Goal: Transaction & Acquisition: Purchase product/service

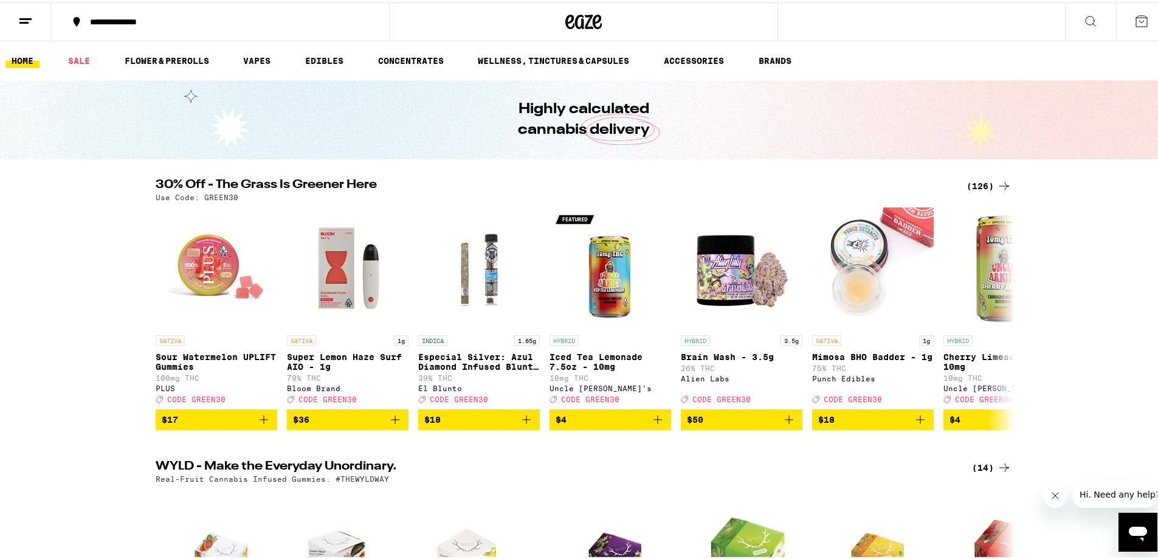
click at [197, 19] on div "**********" at bounding box center [226, 19] width 285 height 9
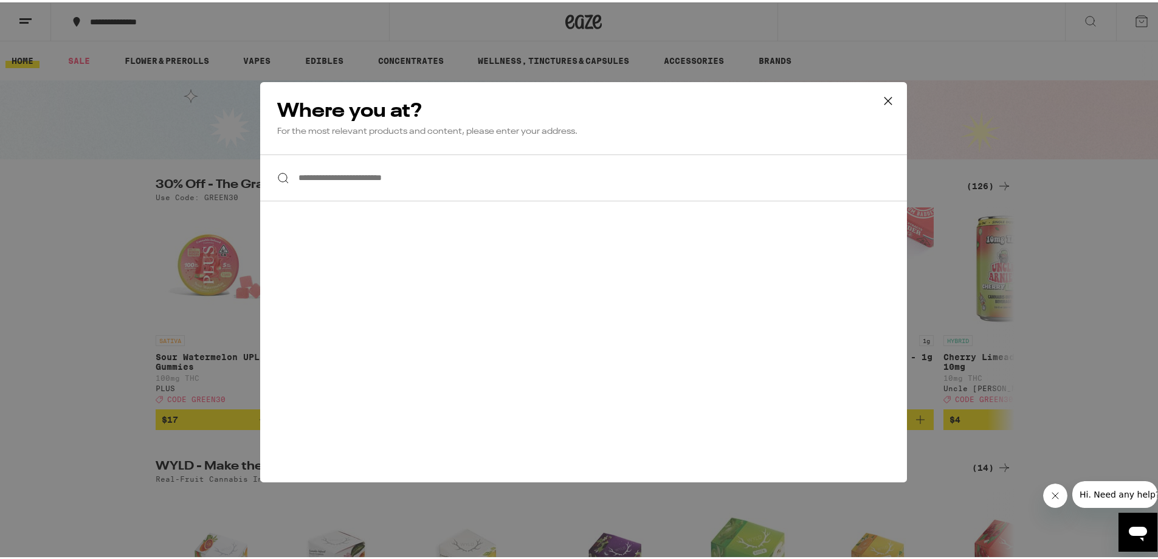
click at [888, 95] on icon at bounding box center [888, 98] width 18 height 18
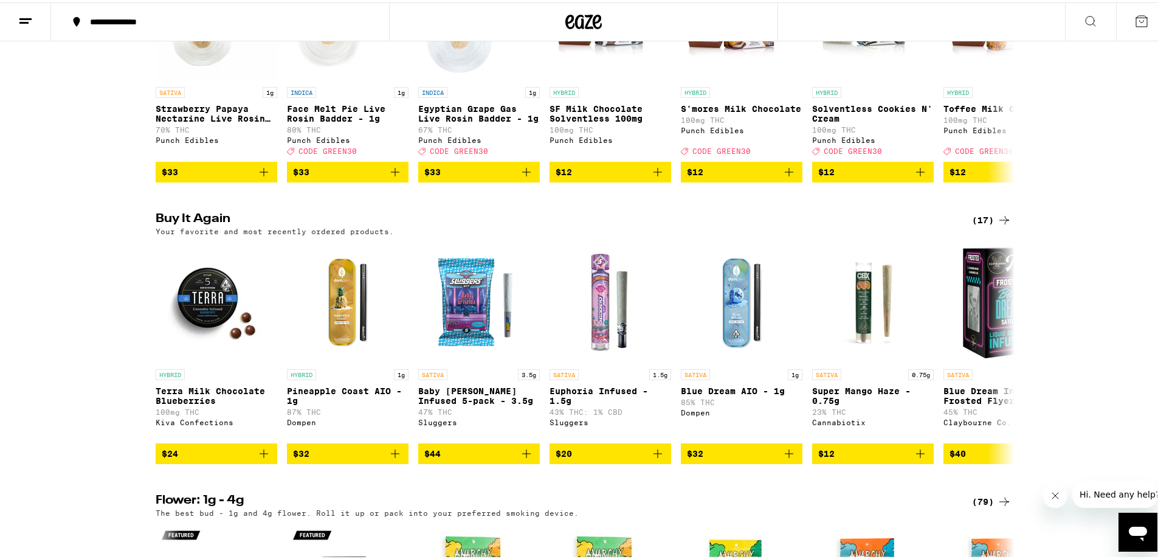
scroll to position [810, 0]
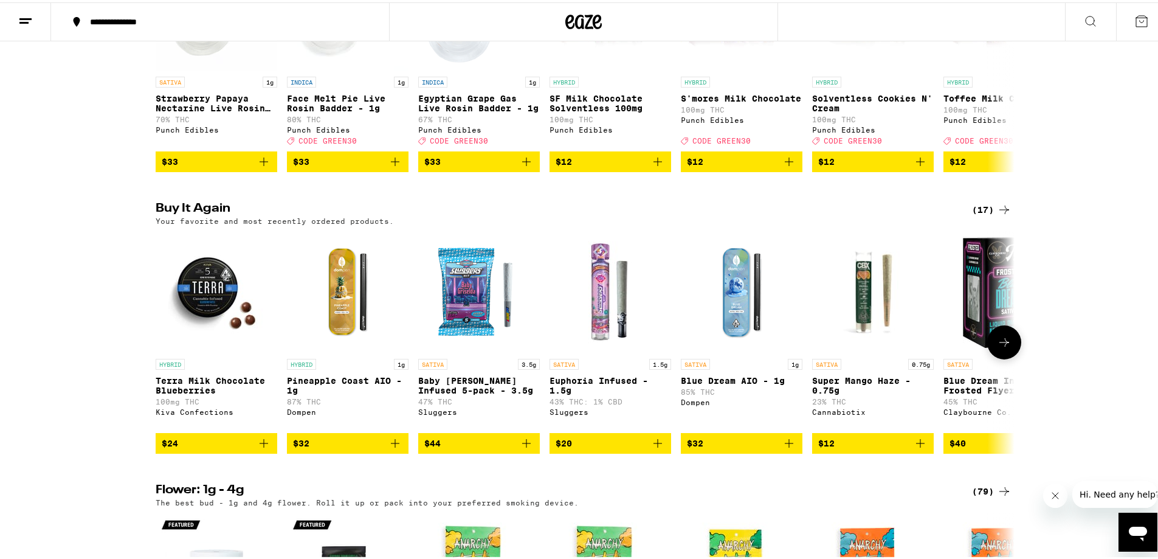
click at [388, 448] on icon "Add to bag" at bounding box center [395, 440] width 15 height 15
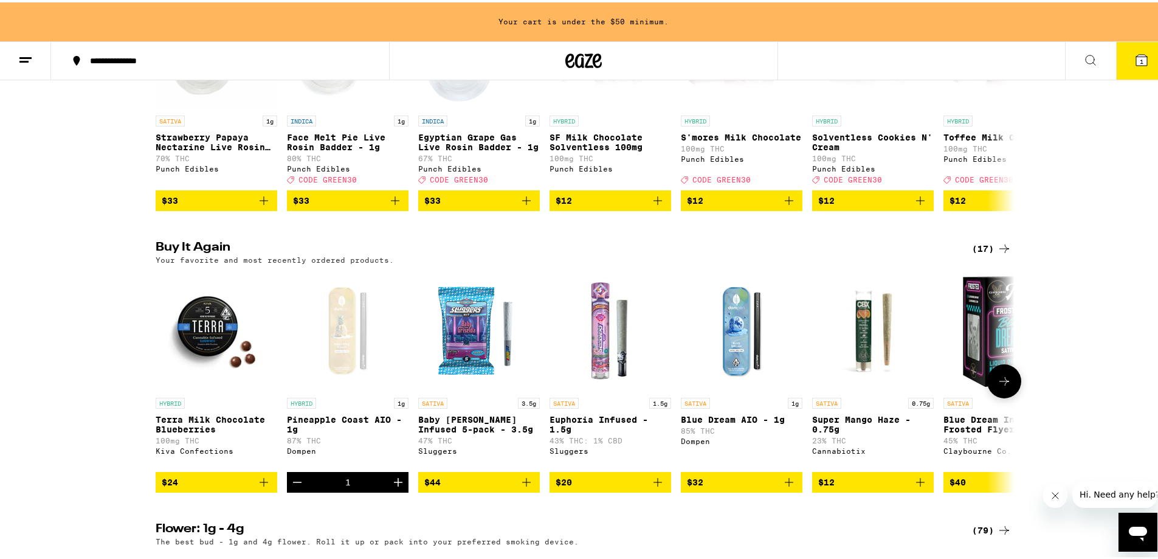
scroll to position [849, 0]
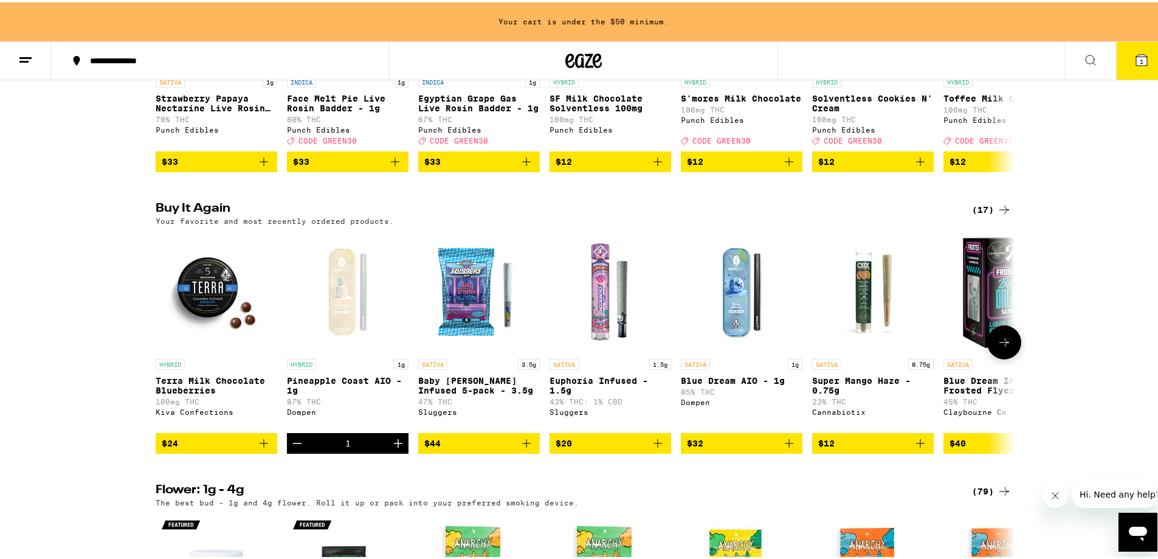
click at [785, 445] on icon "Add to bag" at bounding box center [789, 441] width 9 height 9
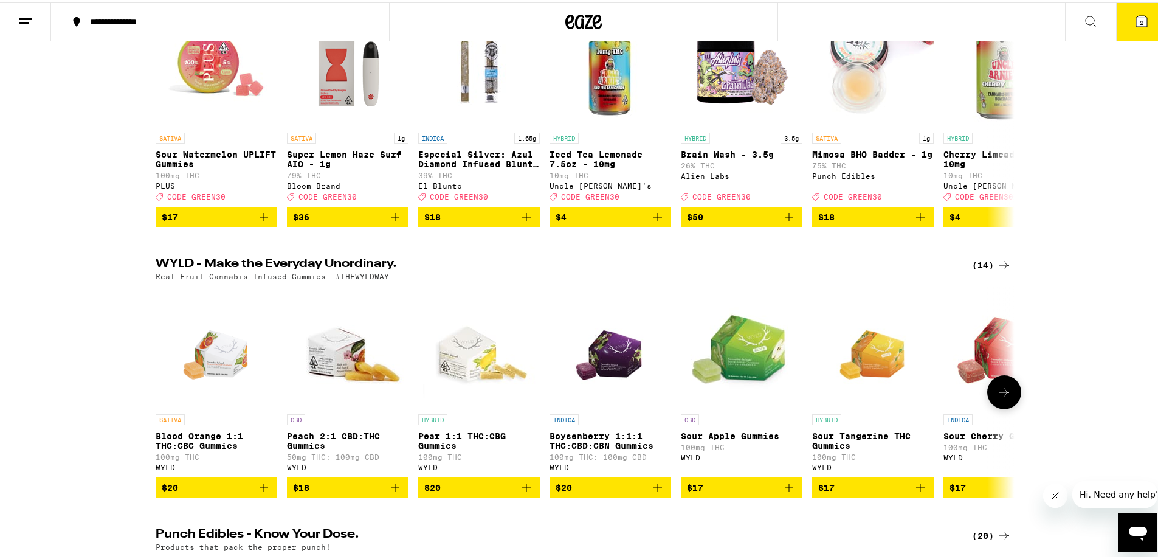
scroll to position [0, 0]
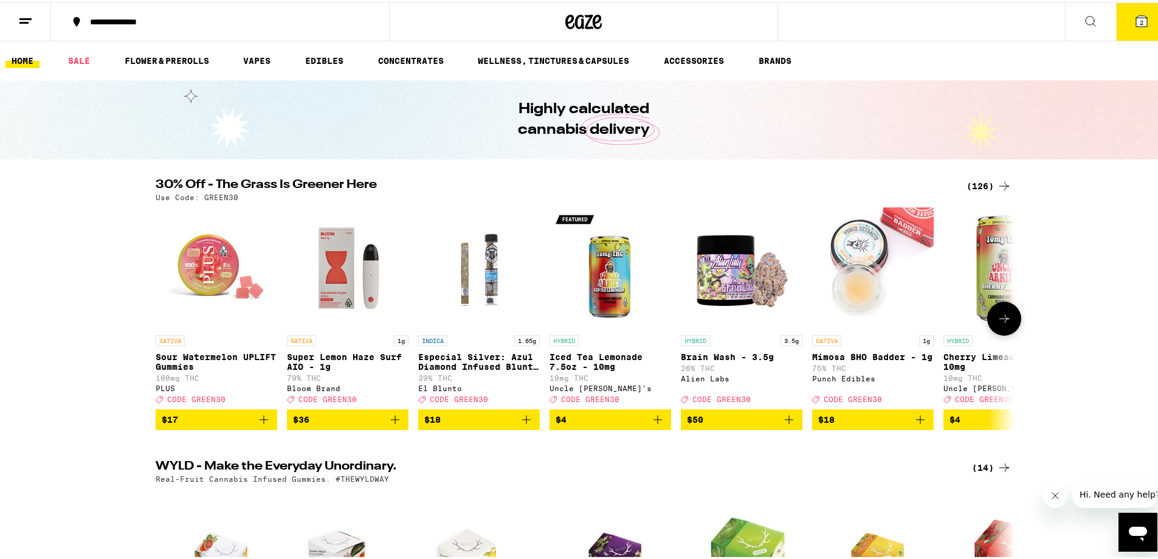
click at [477, 269] on img "Open page for Especial Silver: Azul Diamond Infused Blunt - 1.65g from El Blunto" at bounding box center [479, 266] width 122 height 122
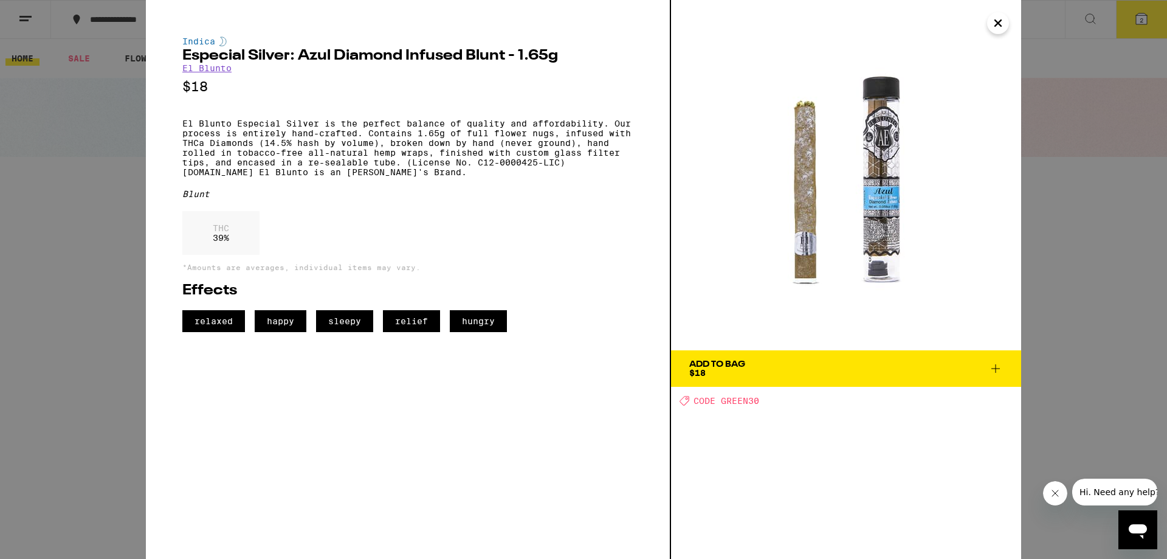
click at [1063, 205] on div "Indica Especial Silver: Azul Diamond Infused Blunt - 1.65g El Blunto $18 El Blu…" at bounding box center [583, 279] width 1167 height 559
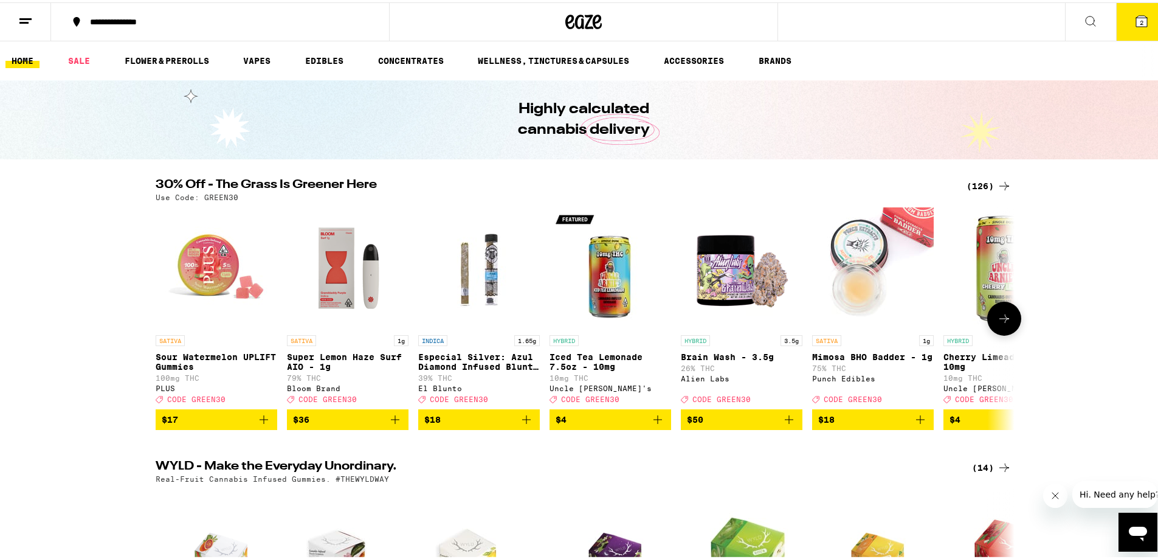
click at [1006, 322] on icon at bounding box center [1004, 316] width 15 height 15
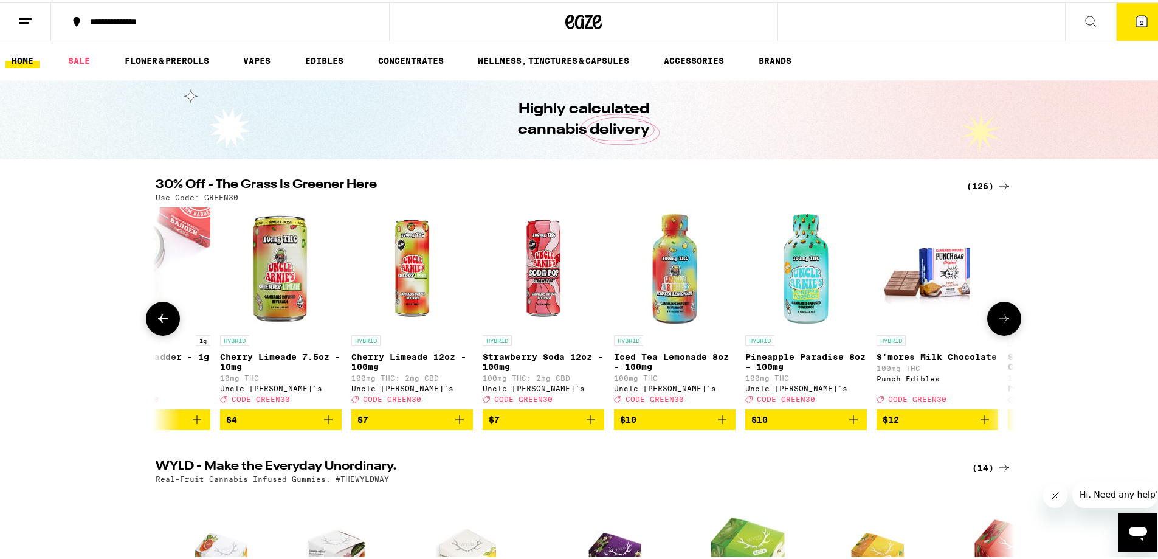
click at [1006, 322] on icon at bounding box center [1004, 316] width 15 height 15
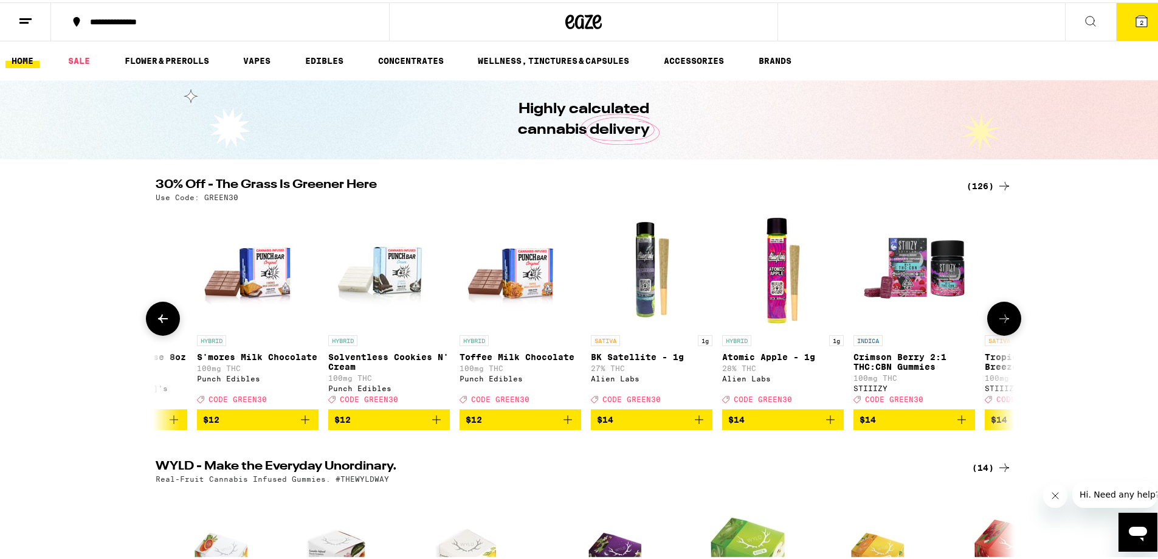
scroll to position [0, 1447]
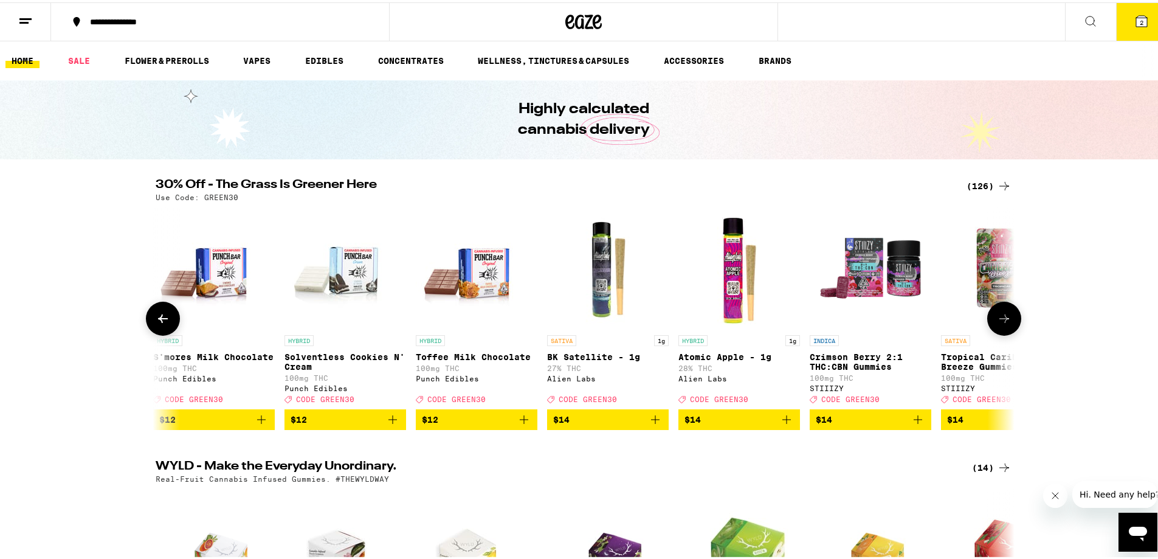
click at [593, 278] on img "Open page for BK Satellite - 1g from Alien Labs" at bounding box center [608, 266] width 122 height 122
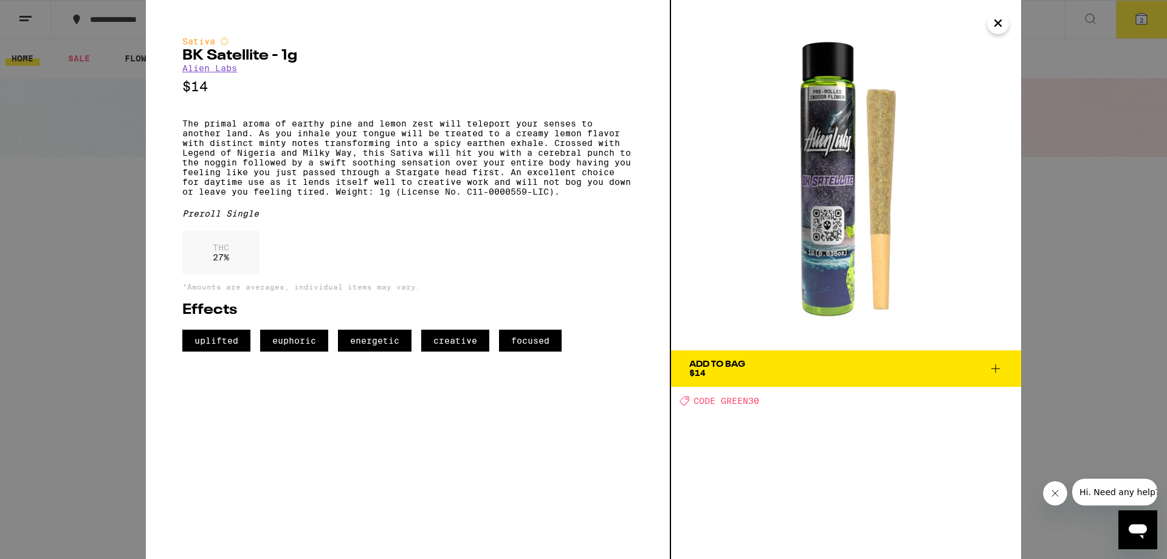
click at [760, 359] on button "Add To Bag $14" at bounding box center [846, 368] width 350 height 36
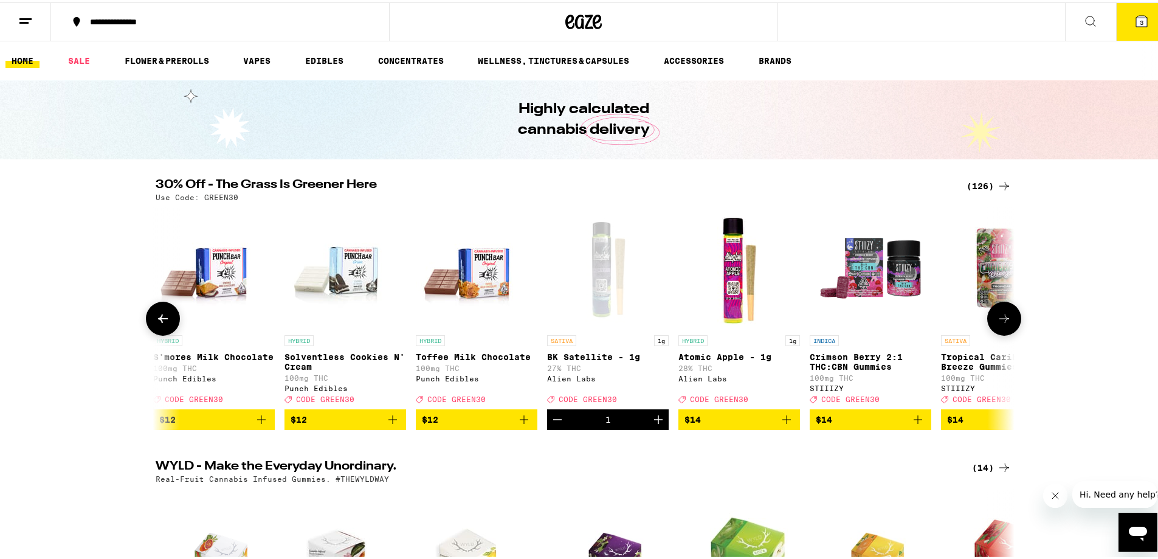
click at [733, 278] on img "Open page for Atomic Apple - 1g from Alien Labs" at bounding box center [739, 266] width 122 height 122
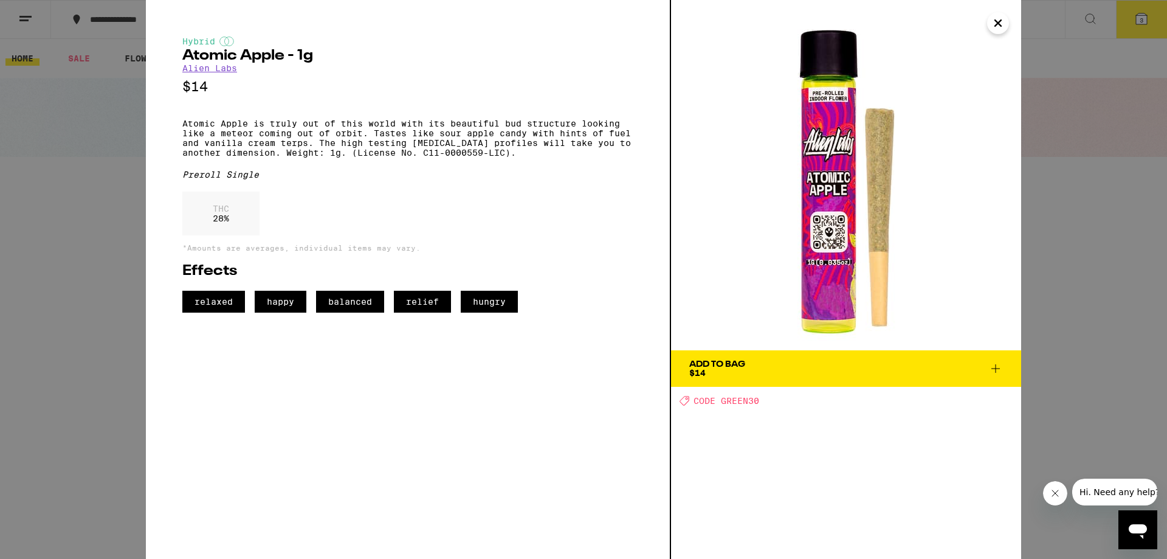
click at [1071, 190] on div "Hybrid Atomic Apple - 1g Alien Labs $14 Atomic Apple is truly out of this world…" at bounding box center [583, 279] width 1167 height 559
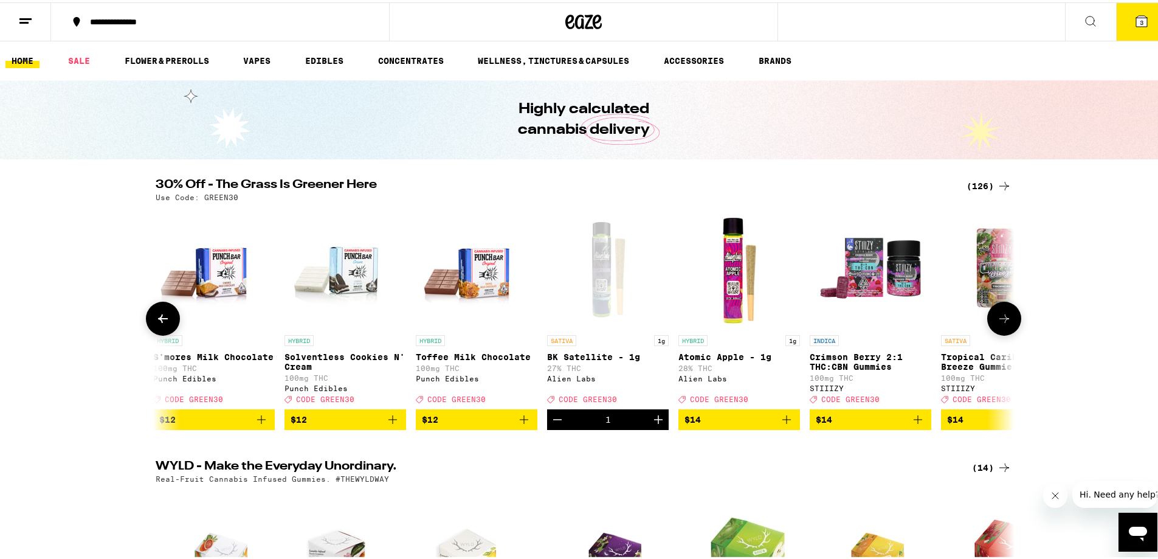
click at [1000, 320] on icon at bounding box center [1005, 316] width 10 height 9
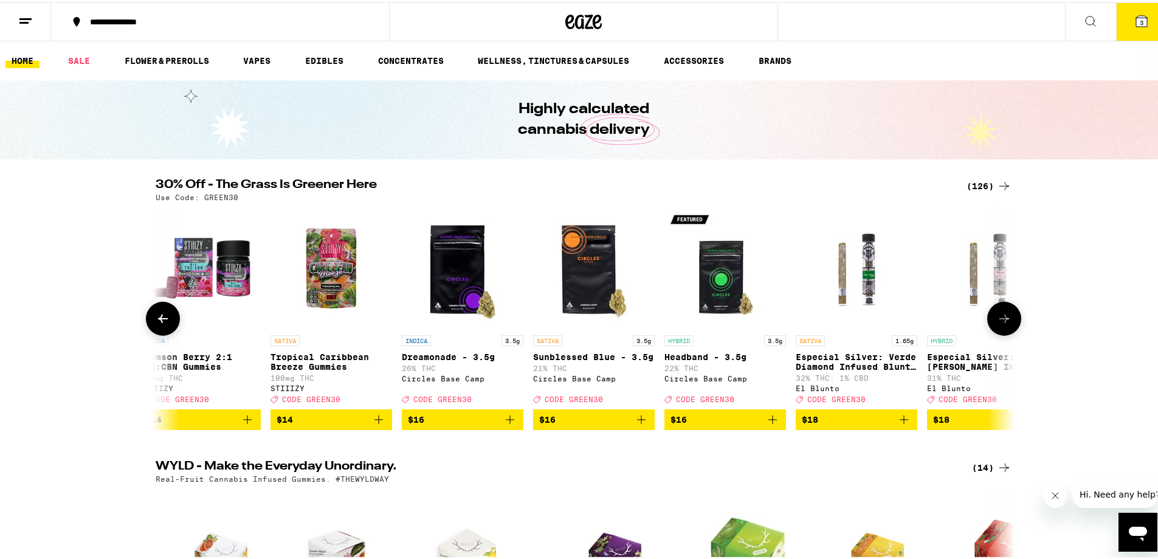
scroll to position [0, 2170]
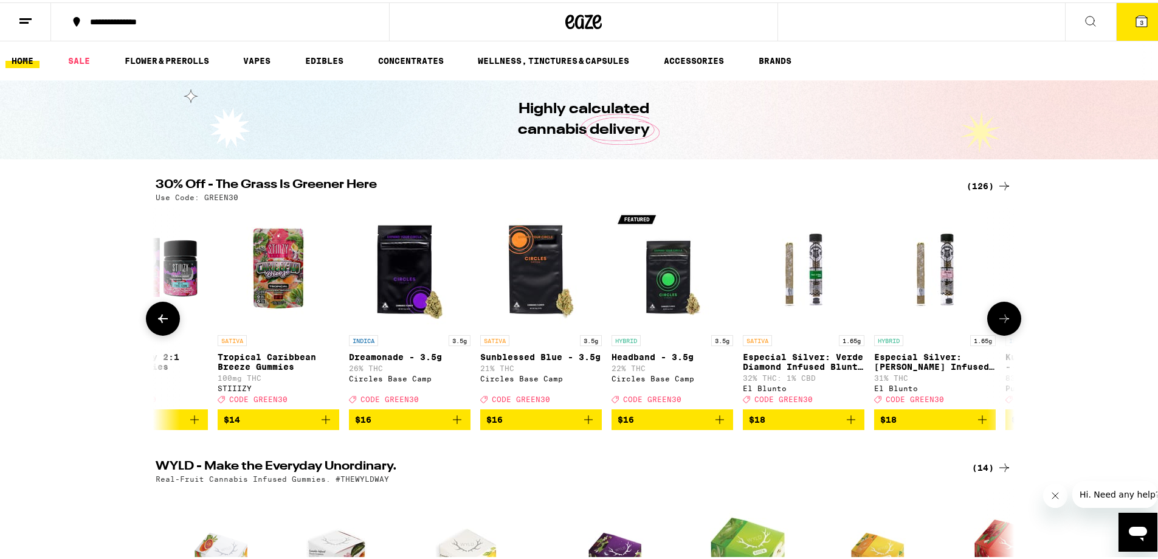
click at [792, 297] on img "Open page for Especial Silver: Verde Diamond Infused Blunt - 1.65g from El Blun…" at bounding box center [804, 266] width 122 height 122
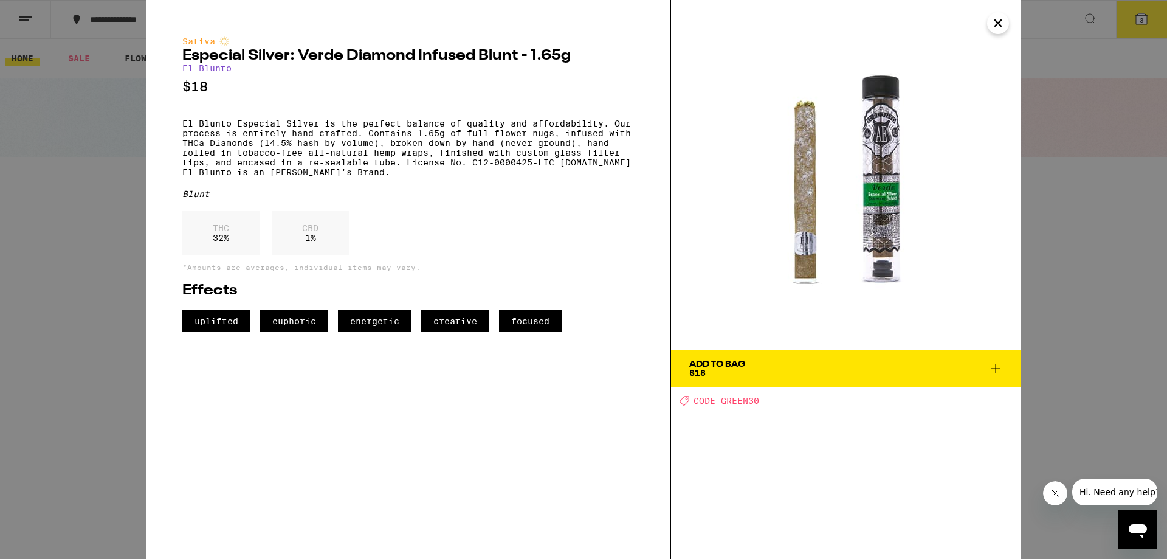
click at [787, 368] on span "Add To Bag $18" at bounding box center [846, 368] width 314 height 17
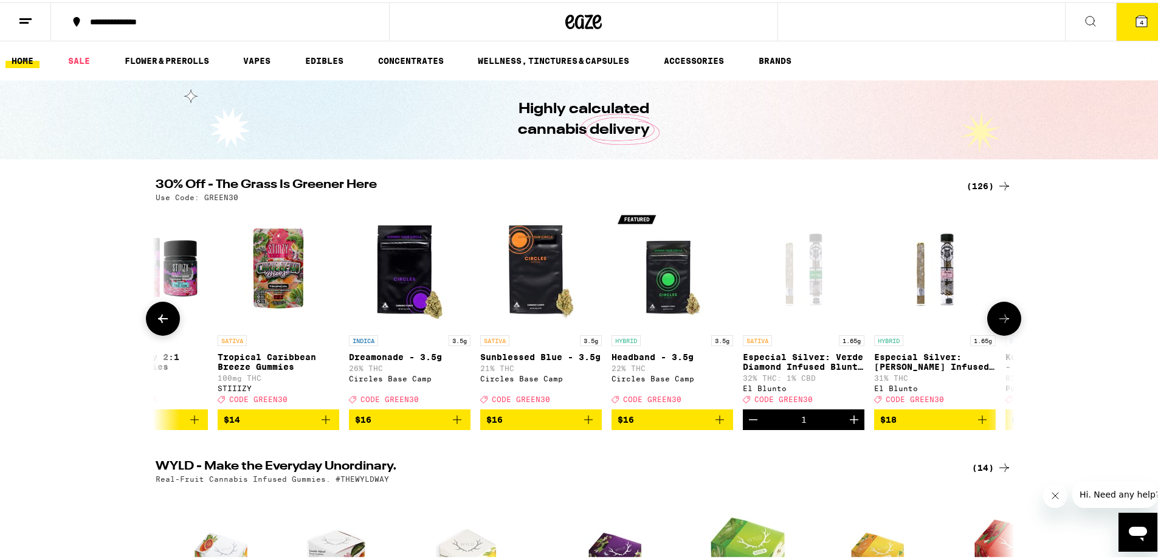
click at [1003, 320] on icon at bounding box center [1004, 316] width 15 height 15
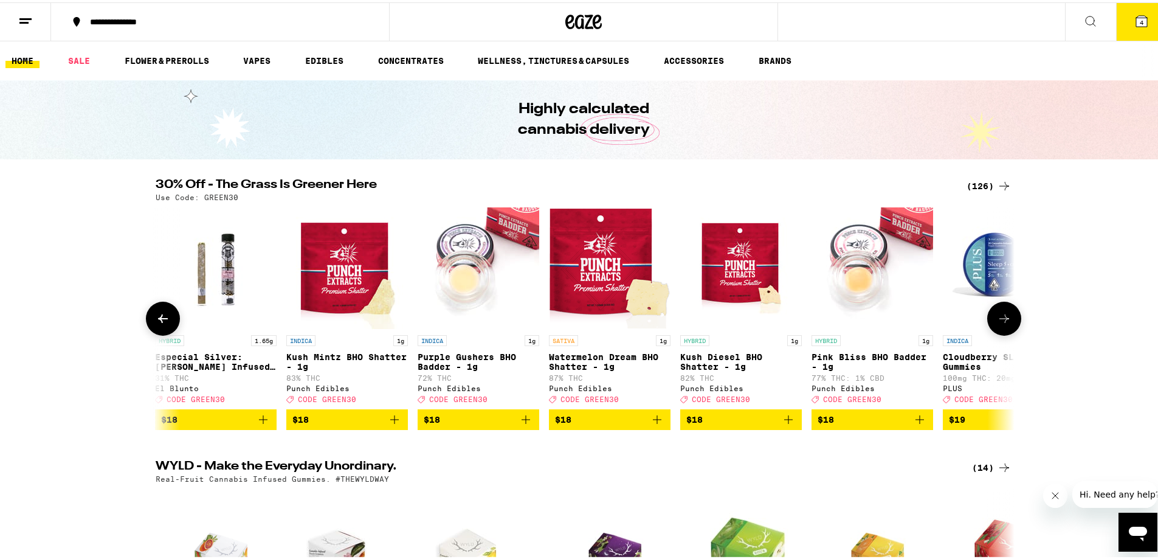
scroll to position [0, 2894]
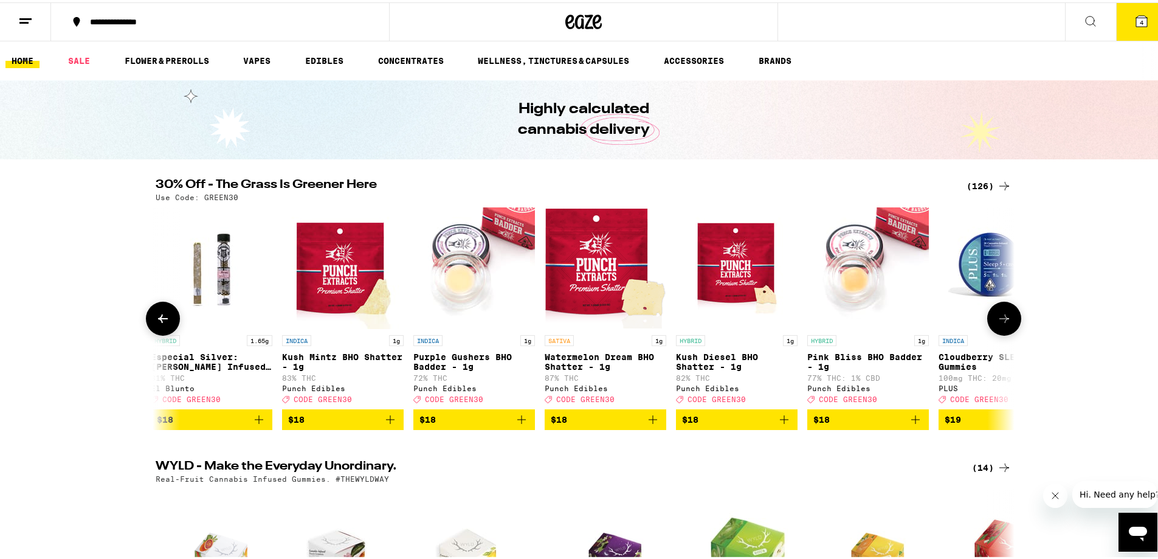
click at [222, 281] on img "Open page for Especial Silver: Rosa Diamond Infused Blunt - 1.65g from El Blunto" at bounding box center [212, 266] width 122 height 122
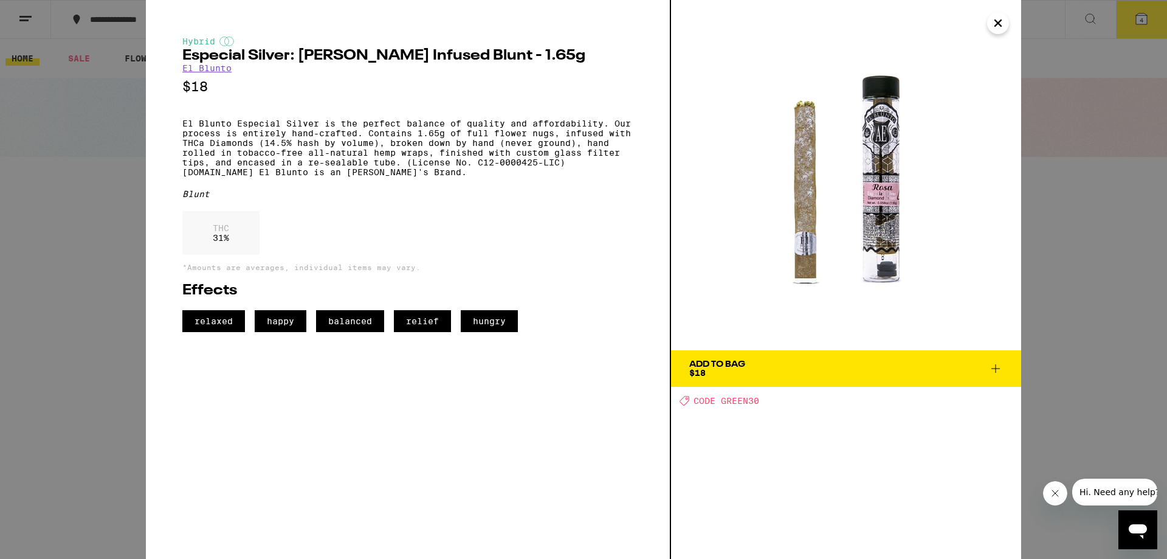
click at [1044, 206] on div "Hybrid Especial Silver: [PERSON_NAME] Infused Blunt - 1.65g El Blunto $18 El Bl…" at bounding box center [583, 279] width 1167 height 559
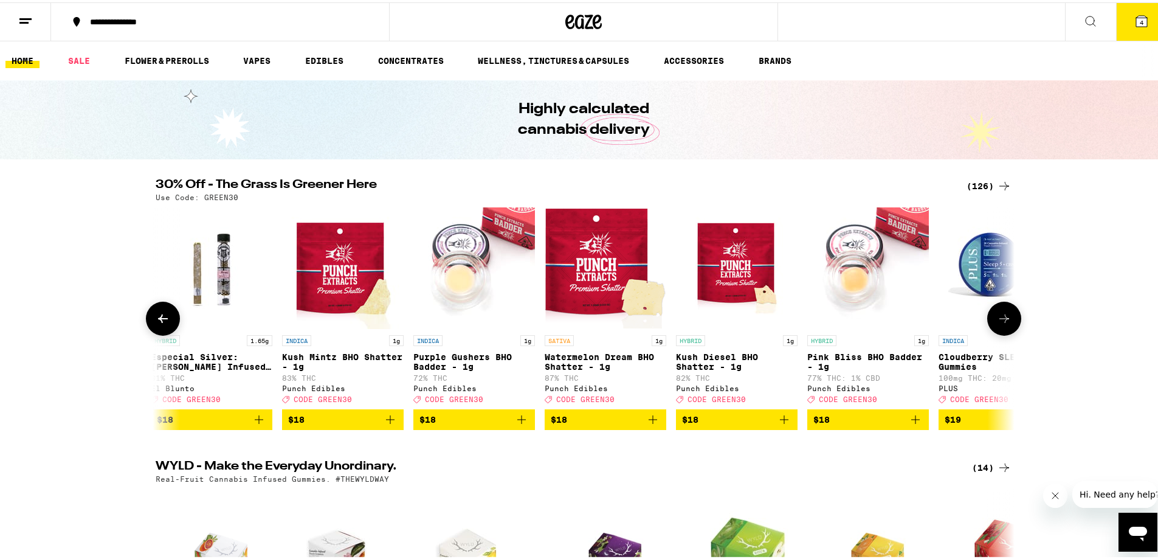
click at [1007, 318] on icon at bounding box center [1004, 316] width 15 height 15
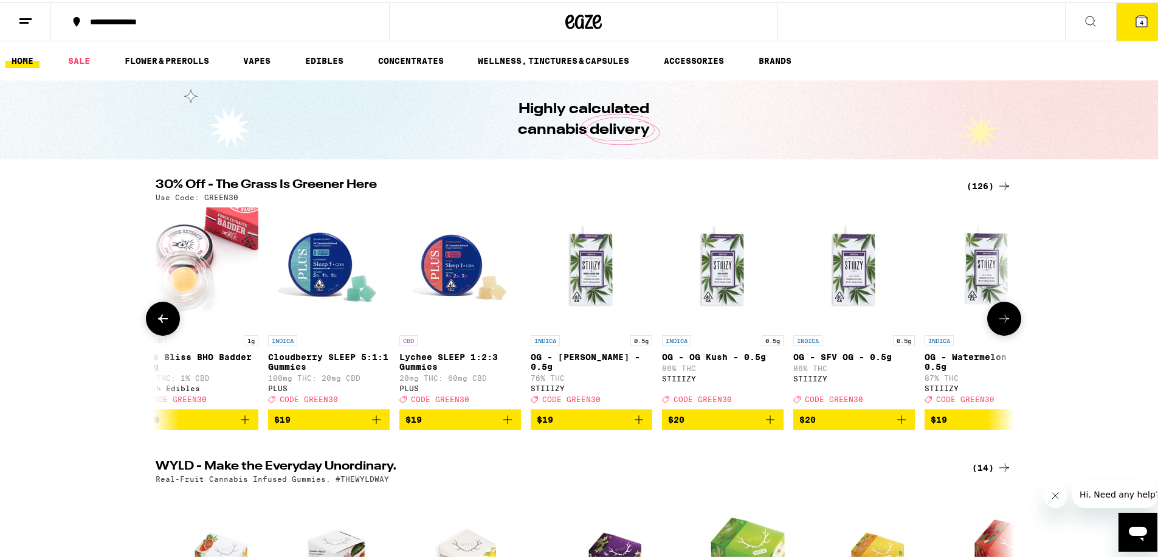
scroll to position [0, 3617]
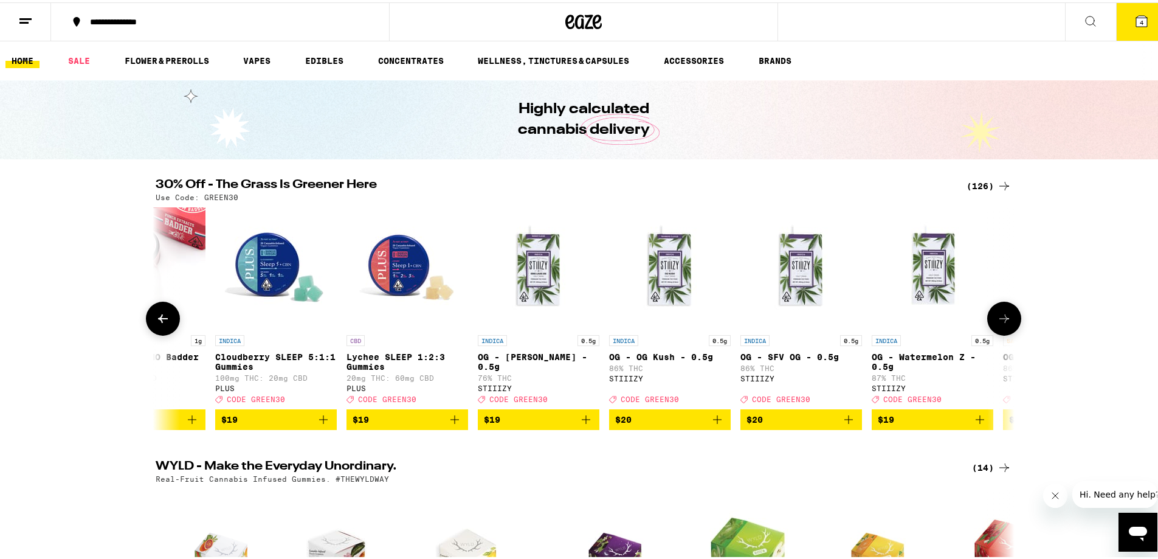
click at [1005, 322] on icon at bounding box center [1004, 316] width 15 height 15
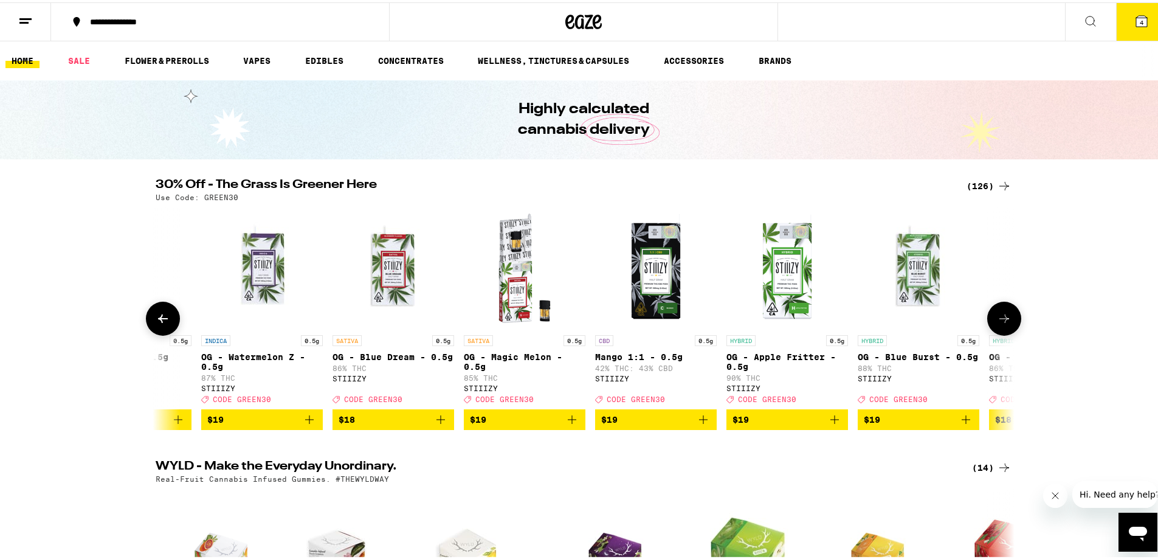
scroll to position [0, 4341]
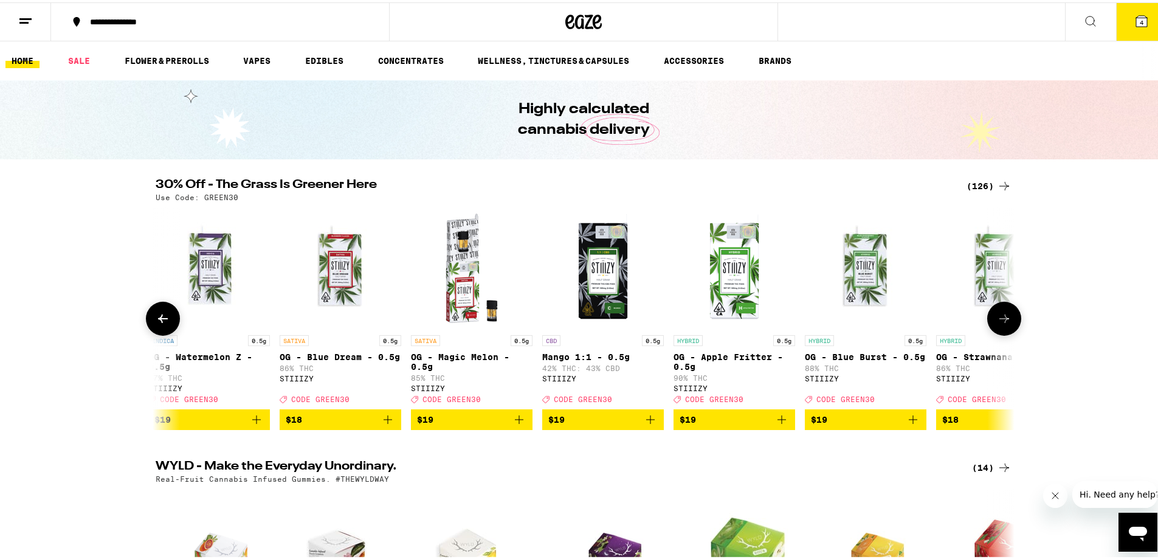
click at [1006, 323] on icon at bounding box center [1004, 316] width 15 height 15
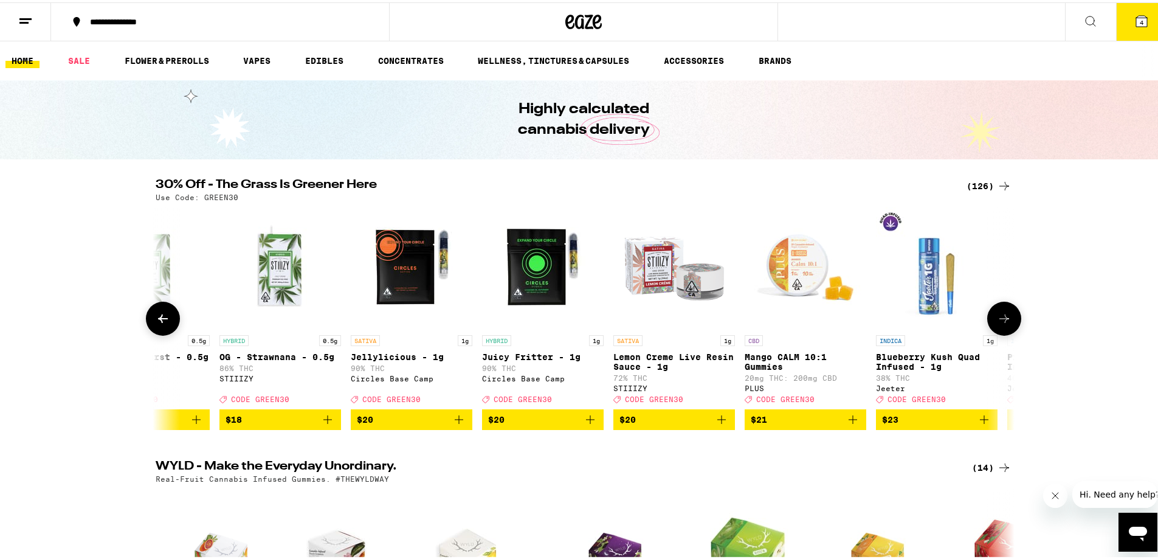
scroll to position [0, 5064]
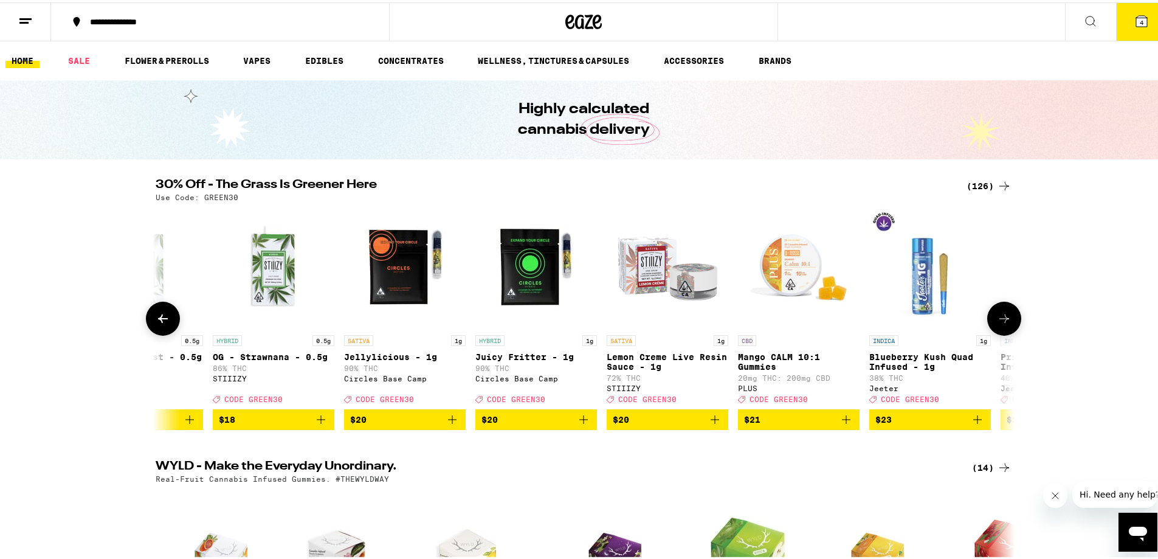
click at [1007, 323] on icon at bounding box center [1004, 316] width 15 height 15
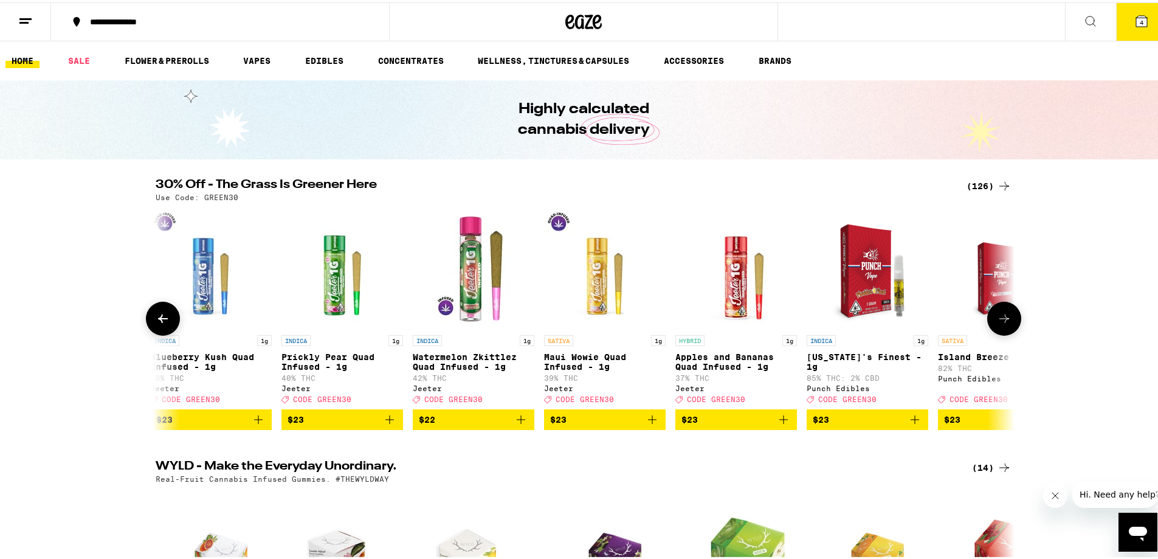
scroll to position [0, 5788]
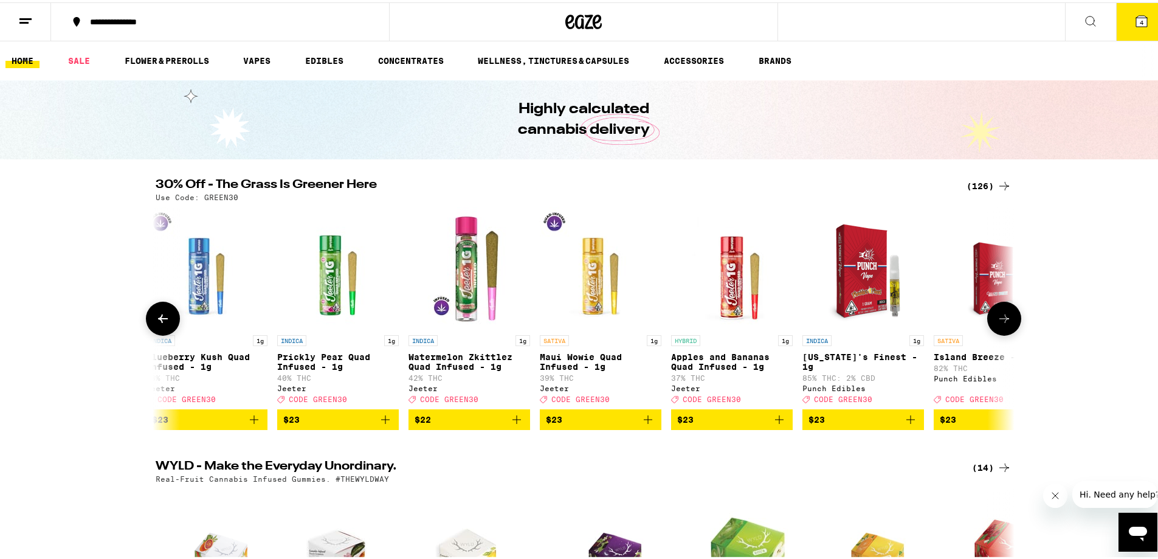
click at [477, 276] on img "Open page for Watermelon Zkittlez Quad Infused - 1g from Jeeter" at bounding box center [470, 266] width 122 height 122
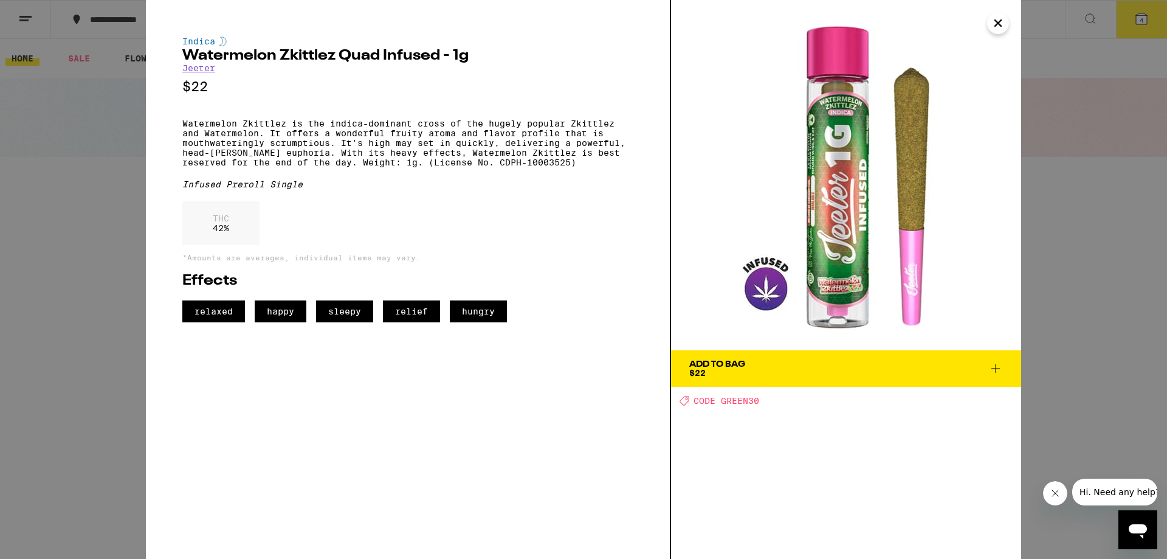
click at [104, 213] on div "Indica Watermelon Zkittlez Quad Infused - 1g [PERSON_NAME] $22 Watermelon Zkitt…" at bounding box center [583, 279] width 1167 height 559
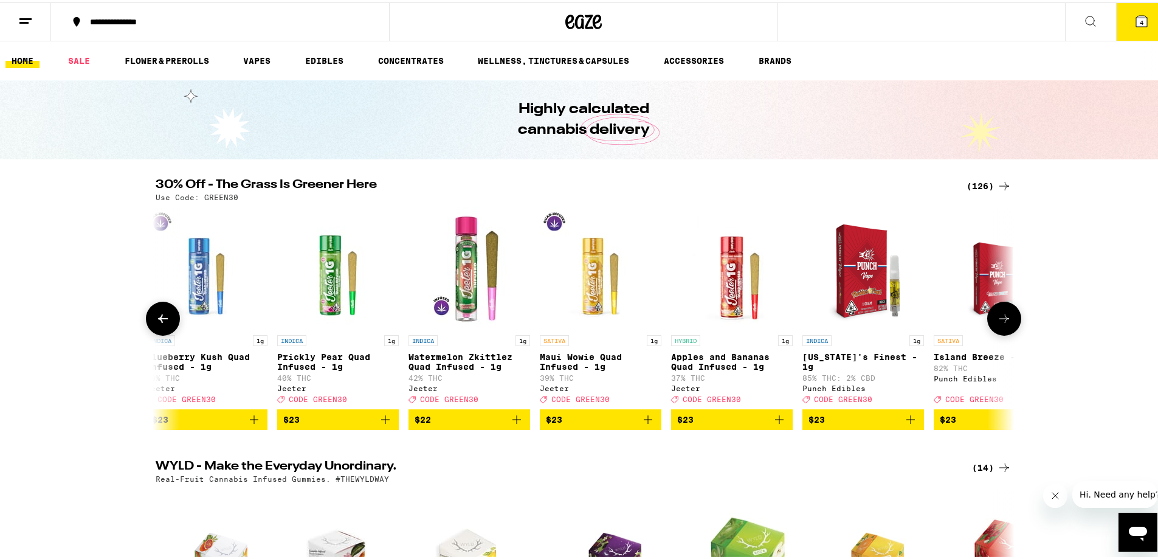
click at [350, 294] on img "Open page for Prickly Pear Quad Infused - 1g from Jeeter" at bounding box center [338, 266] width 122 height 122
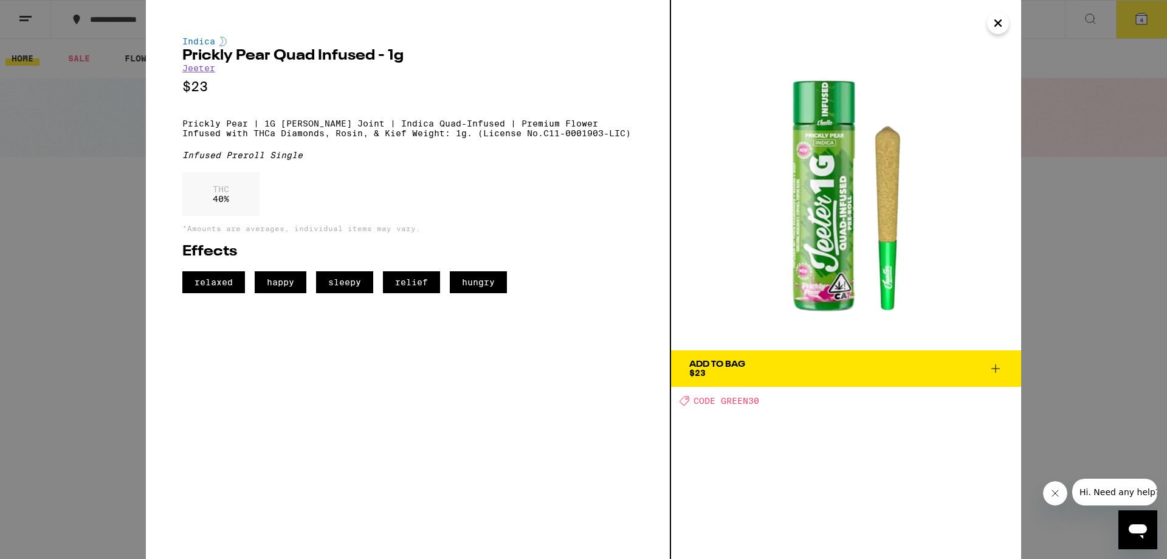
click at [96, 221] on div "Indica Prickly Pear Quad Infused - 1g [PERSON_NAME] $23 Prickly Pear | 1G [PERS…" at bounding box center [583, 279] width 1167 height 559
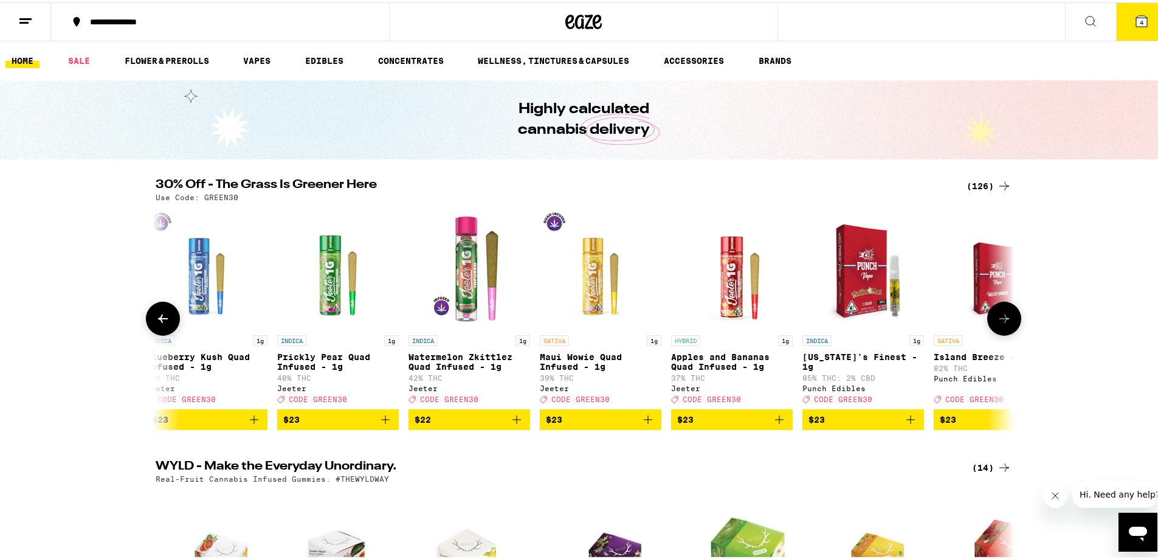
click at [204, 275] on img "Open page for Blueberry Kush Quad Infused - 1g from Jeeter" at bounding box center [207, 266] width 122 height 122
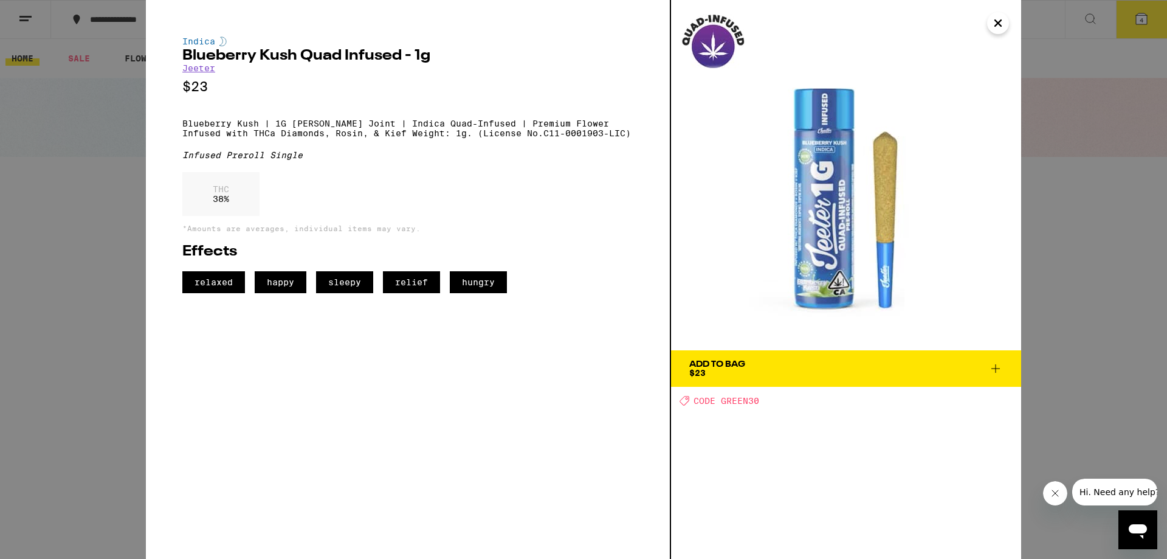
click at [122, 240] on div "Indica Blueberry Kush Quad Infused - 1g [PERSON_NAME] $23 Blueberry Kush | 1G […" at bounding box center [583, 279] width 1167 height 559
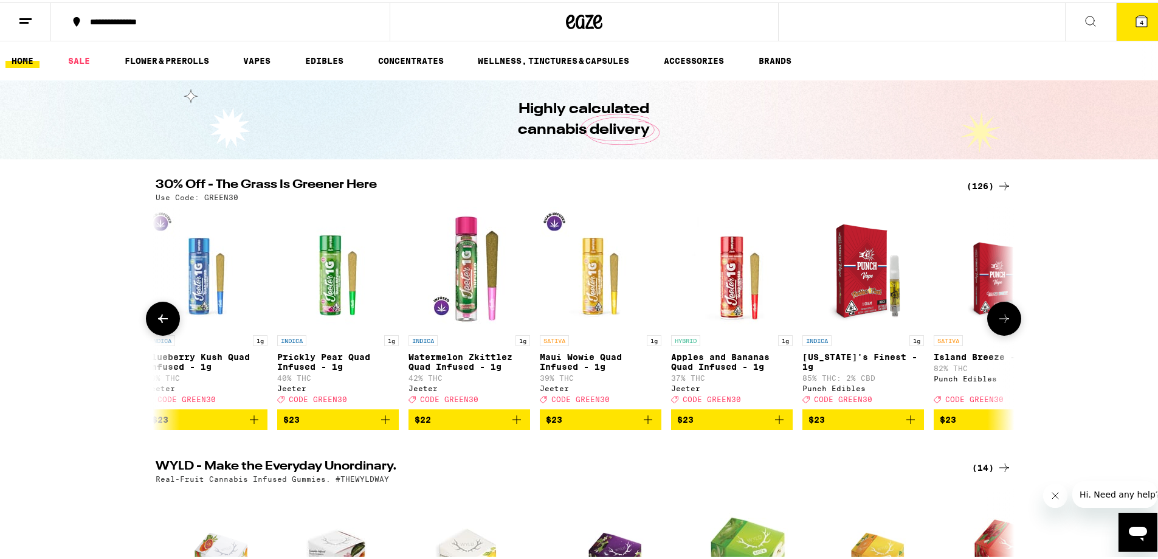
click at [180, 322] on img "Open page for Blueberry Kush Quad Infused - 1g from Jeeter" at bounding box center [207, 266] width 122 height 122
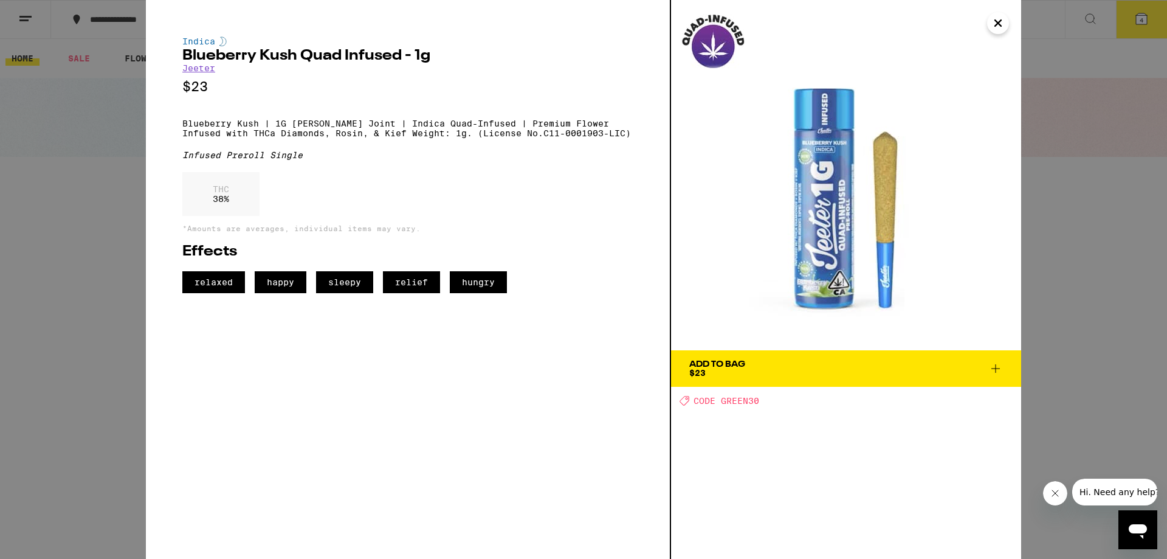
click at [126, 240] on div "Indica Blueberry Kush Quad Infused - 1g [PERSON_NAME] $23 Blueberry Kush | 1G […" at bounding box center [583, 279] width 1167 height 559
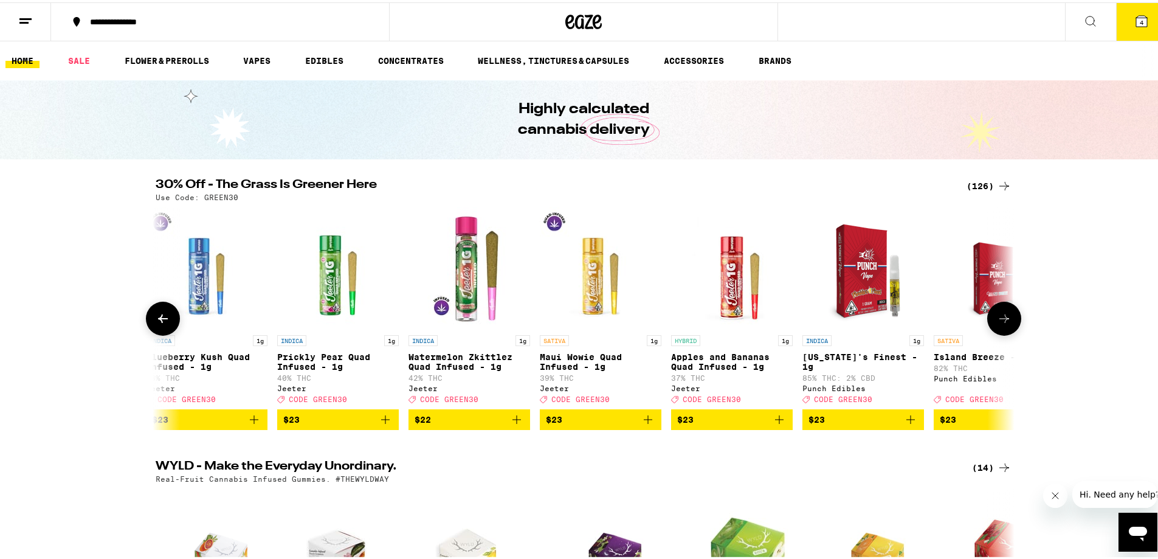
click at [167, 331] on button at bounding box center [163, 316] width 34 height 34
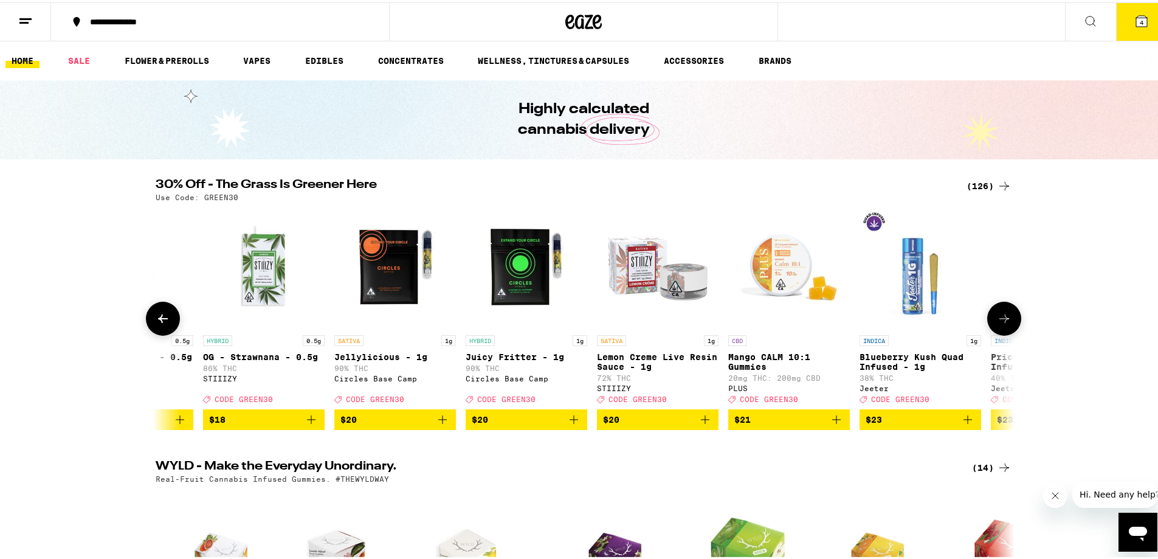
scroll to position [0, 5064]
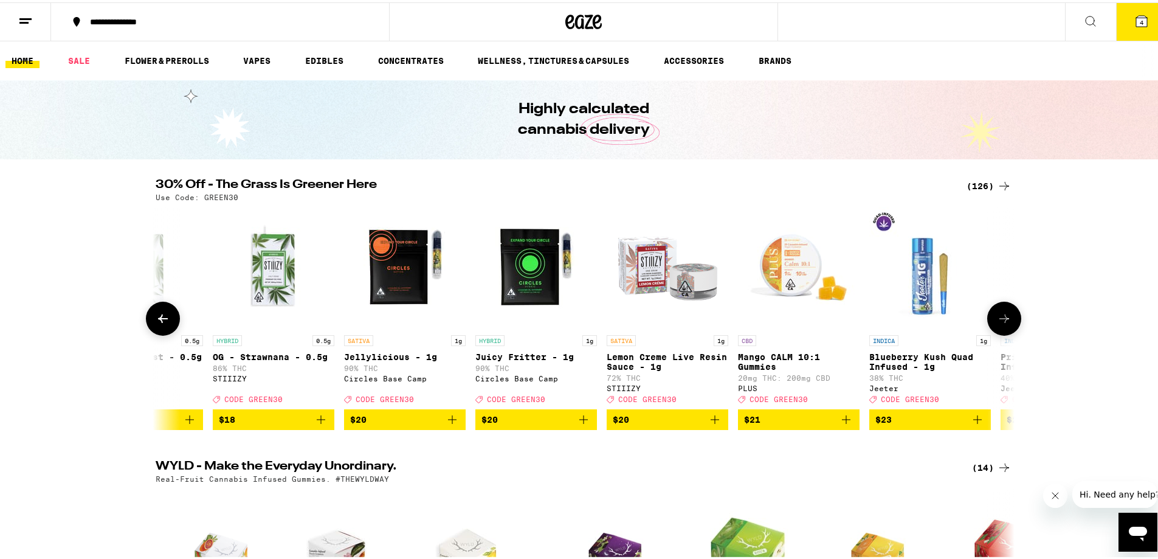
click at [924, 274] on img "Open page for Blueberry Kush Quad Infused - 1g from Jeeter" at bounding box center [930, 266] width 122 height 122
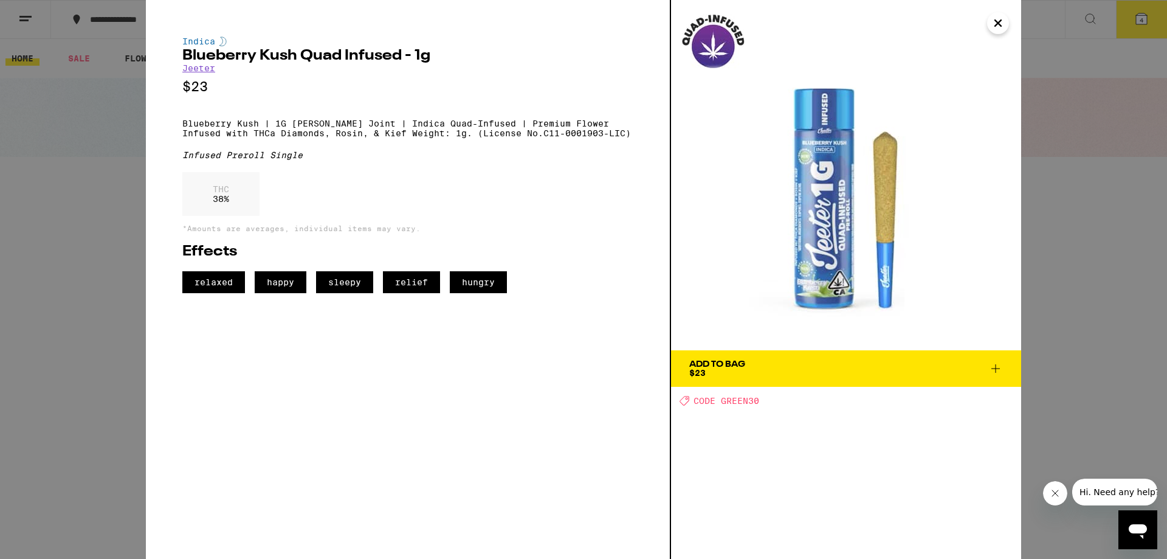
click at [1072, 261] on div "Indica Blueberry Kush Quad Infused - 1g [PERSON_NAME] $23 Blueberry Kush | 1G […" at bounding box center [583, 279] width 1167 height 559
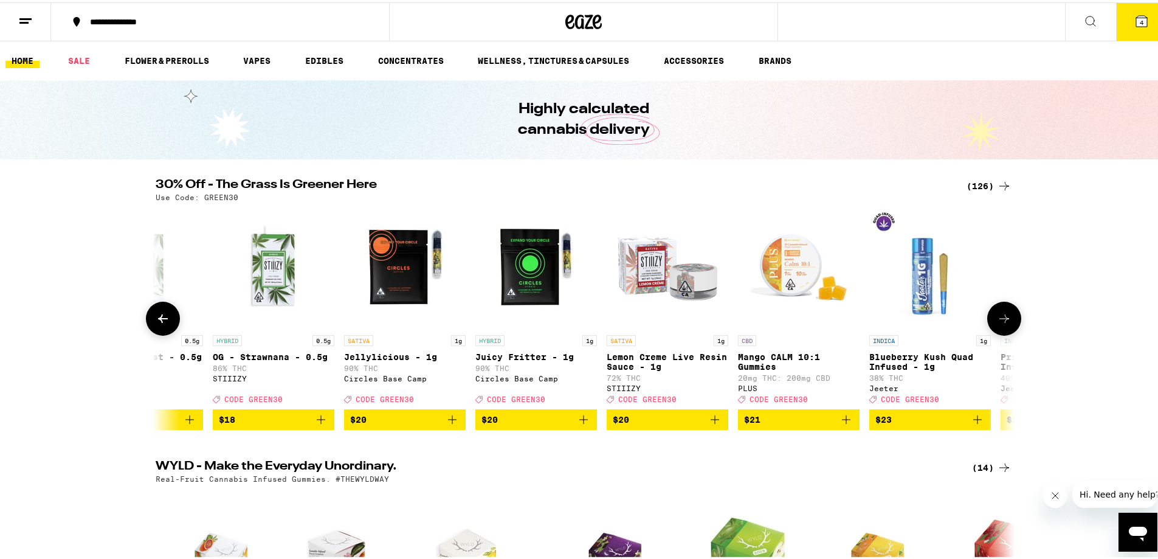
click at [999, 323] on icon at bounding box center [1004, 316] width 15 height 15
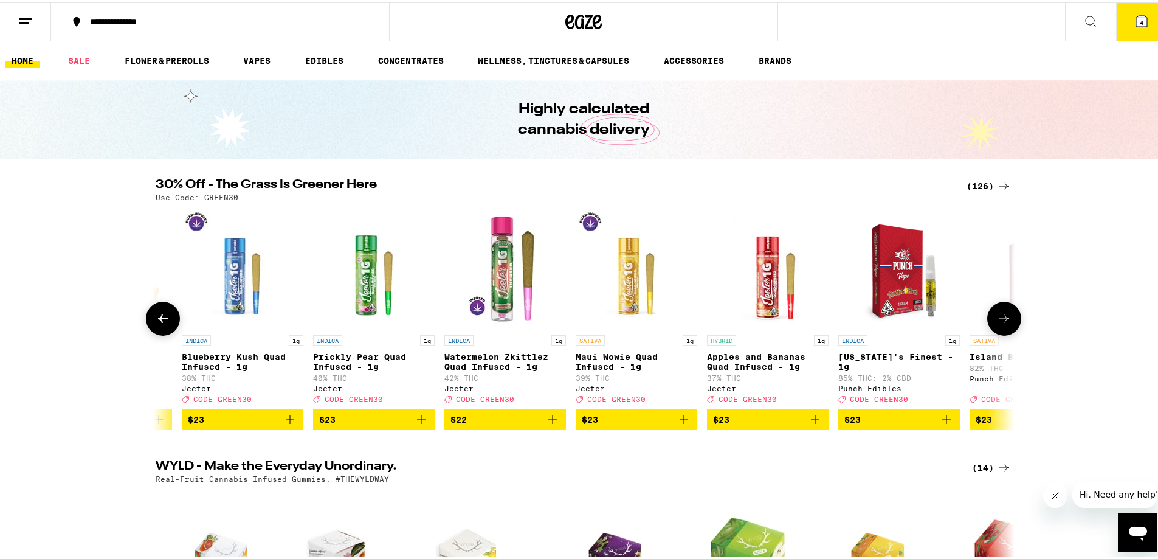
scroll to position [0, 5788]
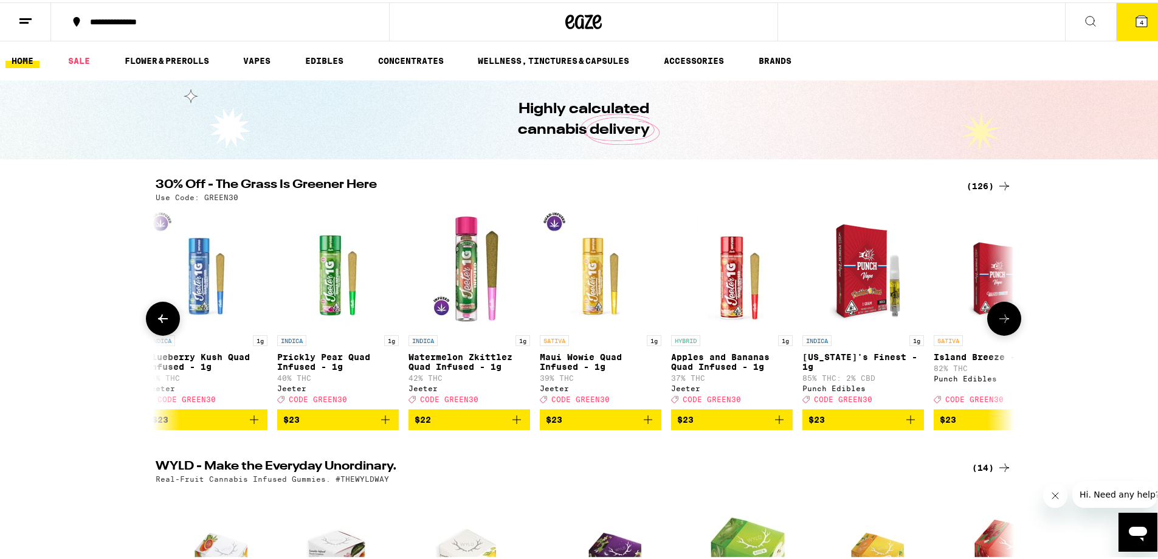
click at [753, 278] on img "Open page for Apples and Bananas Quad Infused - 1g from Jeeter" at bounding box center [732, 266] width 122 height 122
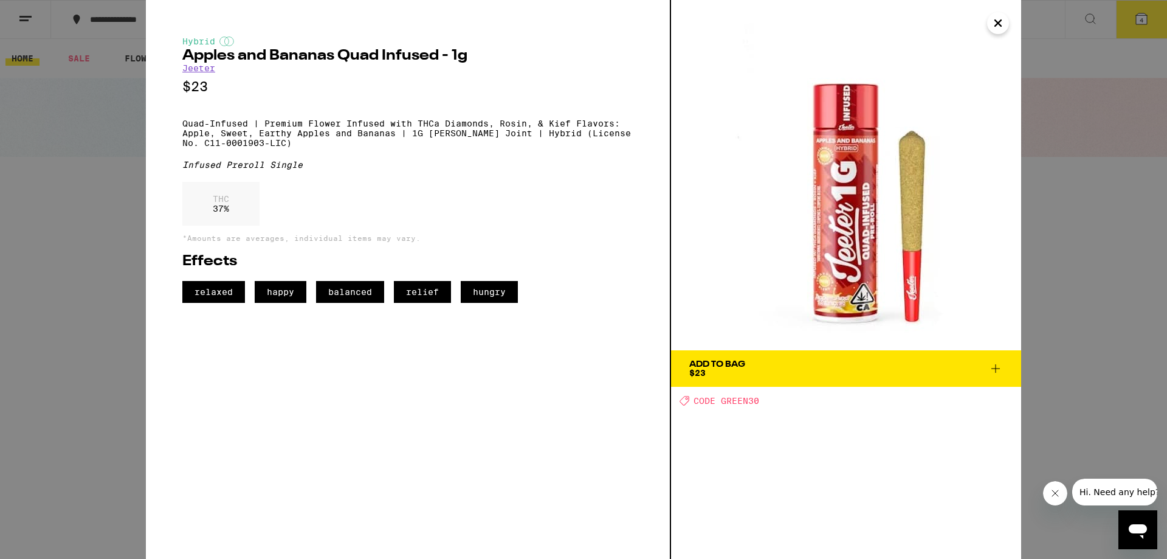
click at [1088, 240] on div "Hybrid Apples and Bananas Quad Infused - 1g [PERSON_NAME] $23 Quad-Infused | Pr…" at bounding box center [583, 279] width 1167 height 559
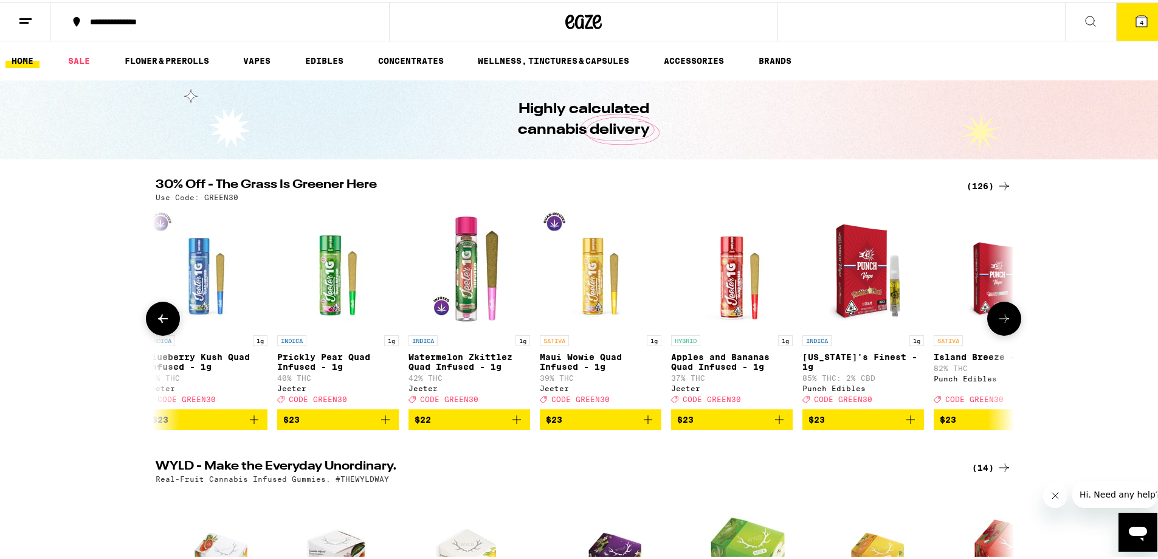
click at [469, 254] on img "Open page for Watermelon Zkittlez Quad Infused - 1g from Jeeter" at bounding box center [470, 266] width 122 height 122
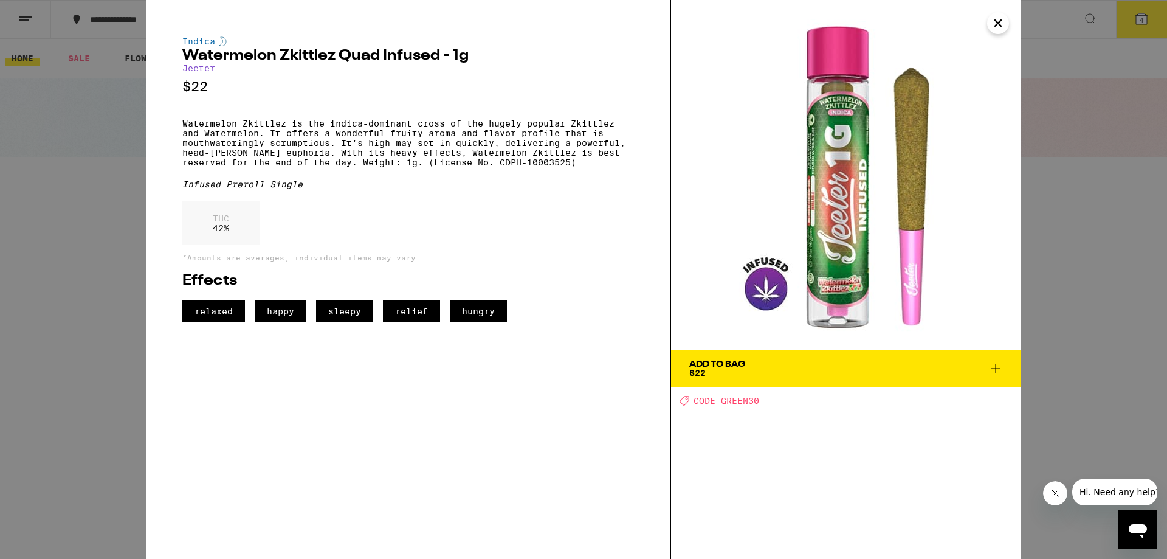
click at [1085, 250] on div "Indica Watermelon Zkittlez Quad Infused - 1g [PERSON_NAME] $22 Watermelon Zkitt…" at bounding box center [583, 279] width 1167 height 559
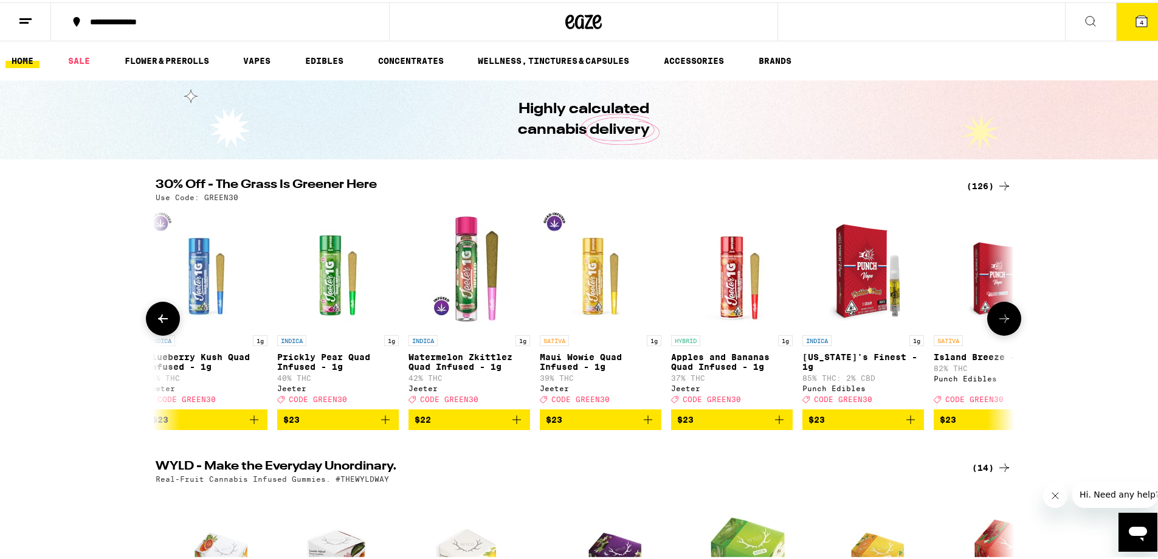
click at [1001, 318] on icon at bounding box center [1005, 316] width 10 height 9
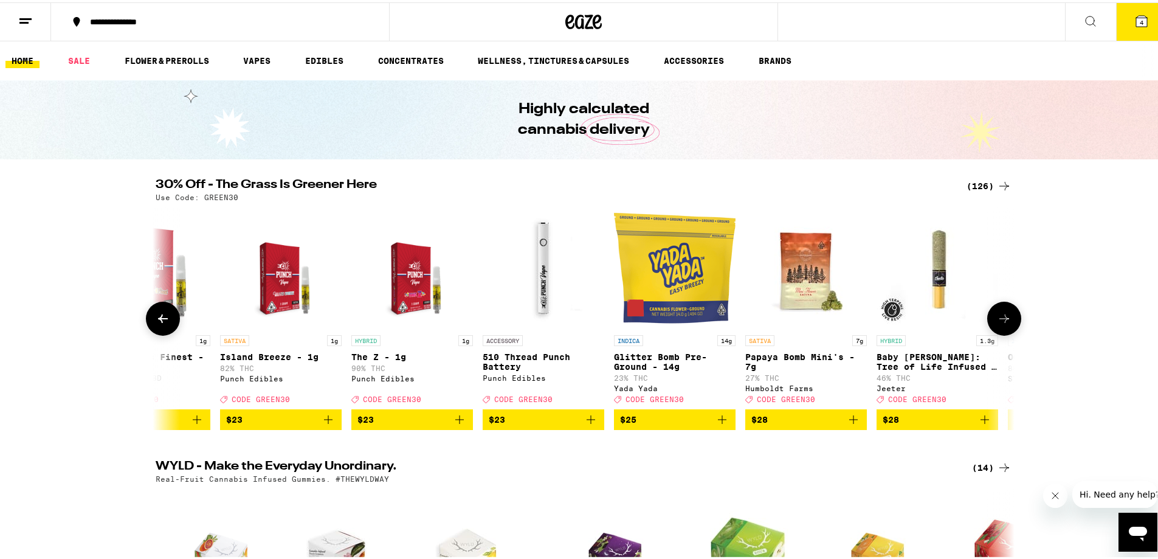
scroll to position [0, 6511]
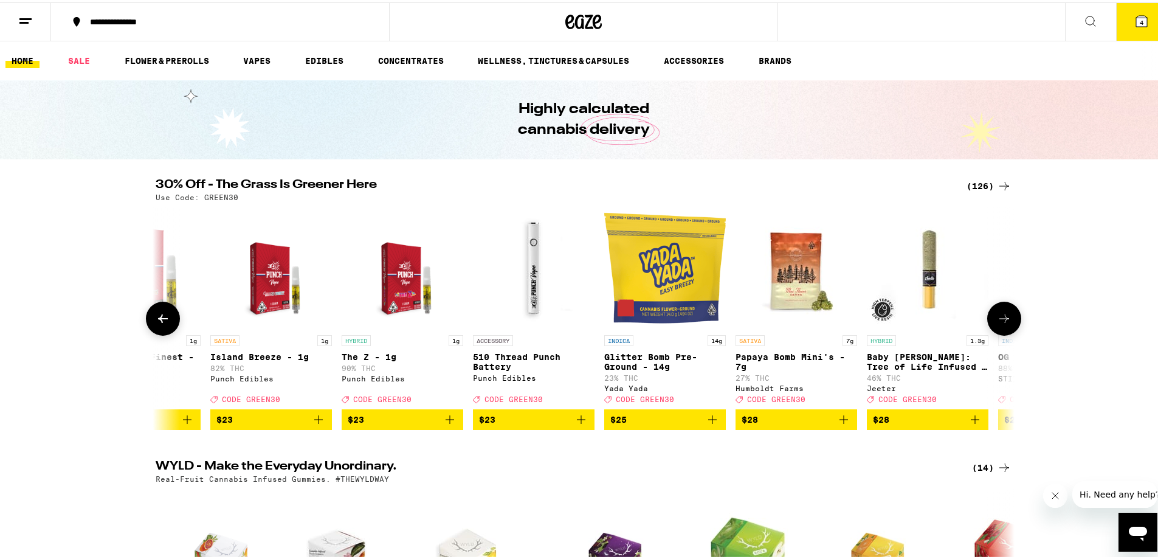
click at [176, 321] on img "Open page for Florida's Finest - 1g from Punch Edibles" at bounding box center [140, 266] width 122 height 122
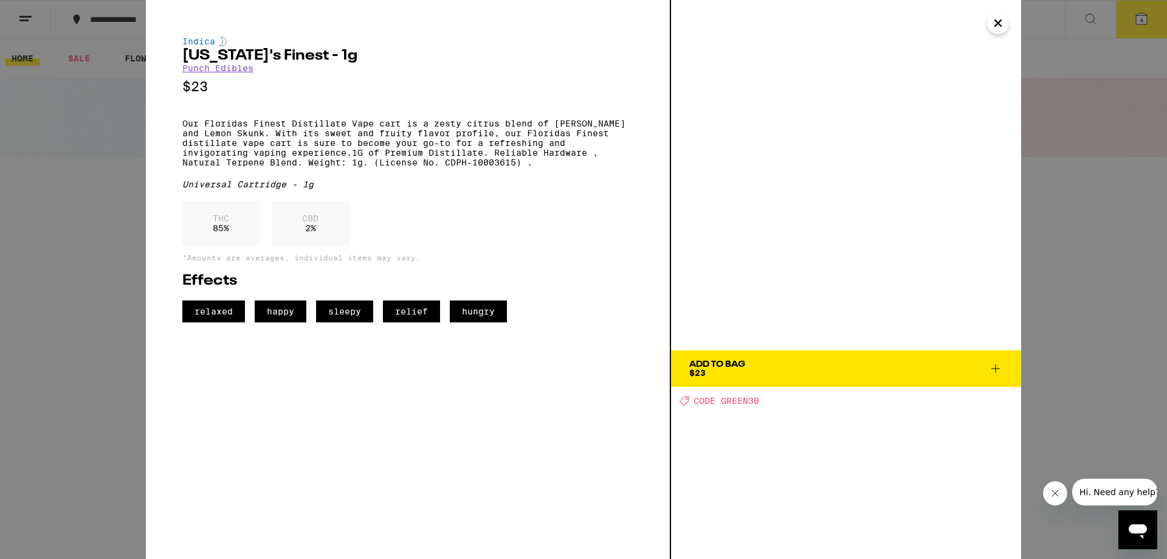
click at [108, 252] on div "Indica [US_STATE]'s Finest - 1g Punch Edibles $23 Our Floridas Finest Distillat…" at bounding box center [583, 279] width 1167 height 559
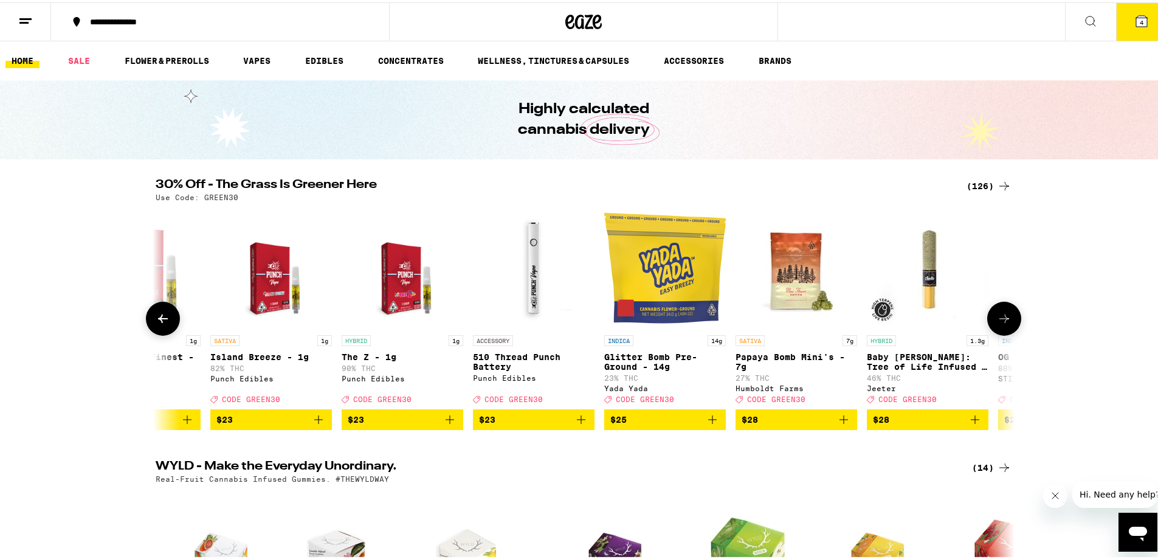
click at [156, 316] on icon at bounding box center [163, 316] width 15 height 15
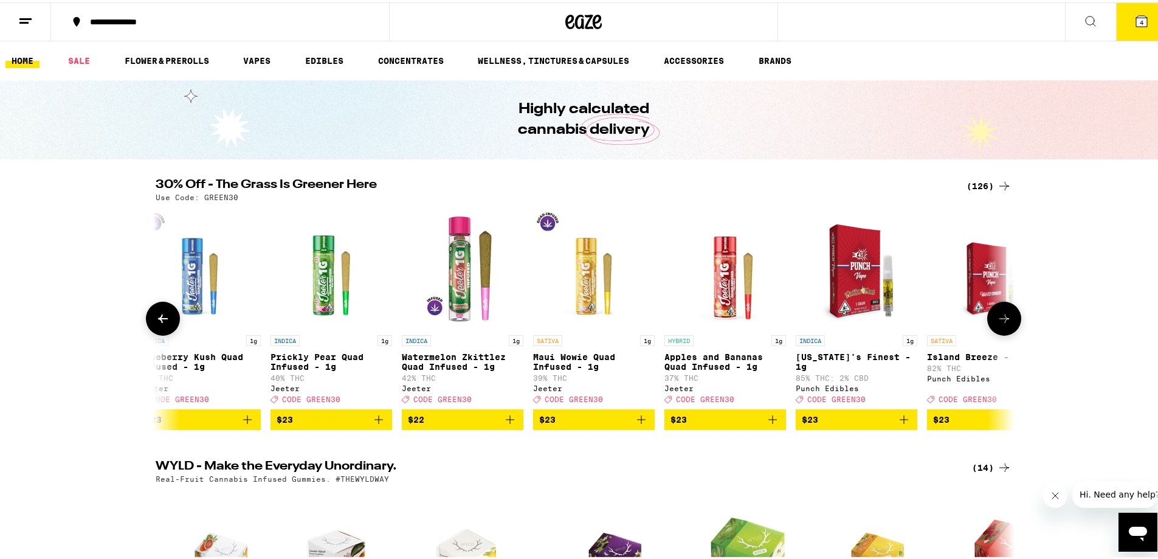
scroll to position [0, 5788]
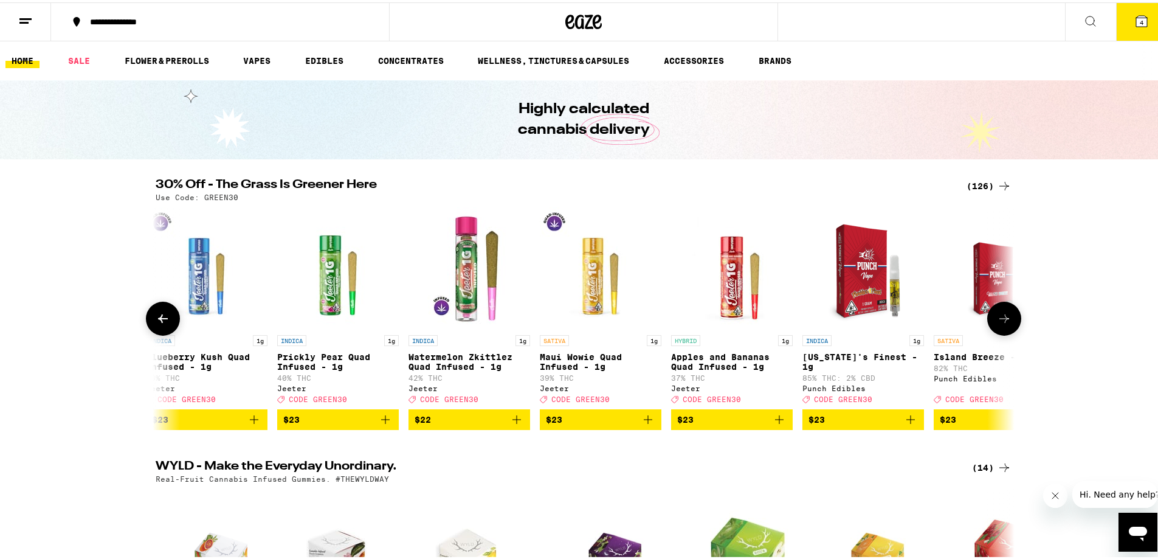
click at [997, 317] on icon at bounding box center [1004, 316] width 15 height 15
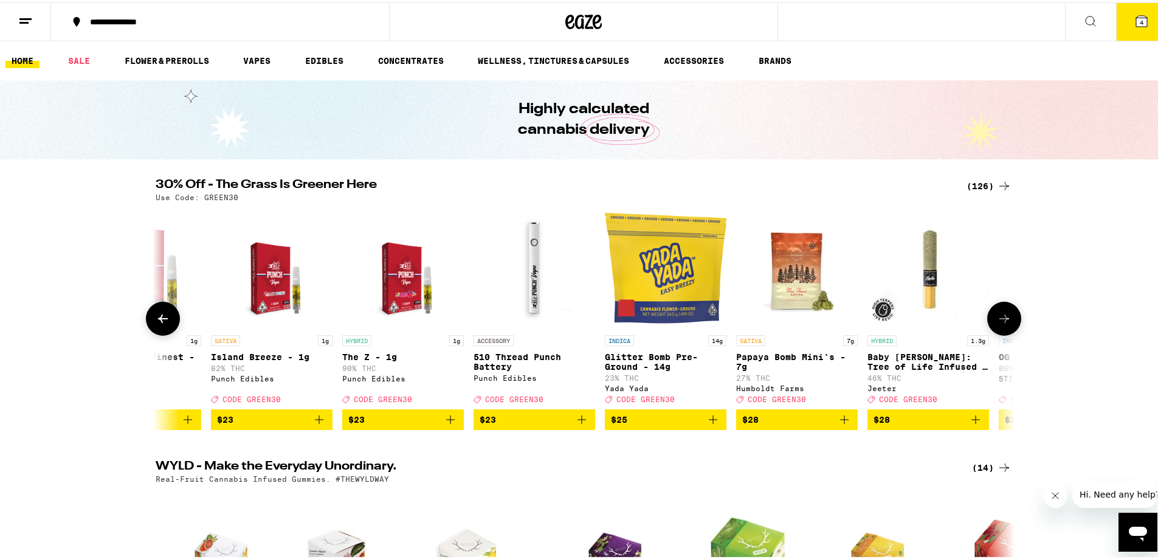
scroll to position [0, 6511]
click at [924, 275] on img "Open page for Baby Cannon: Tree of Life Infused - 1.3g from Jeeter" at bounding box center [928, 266] width 122 height 122
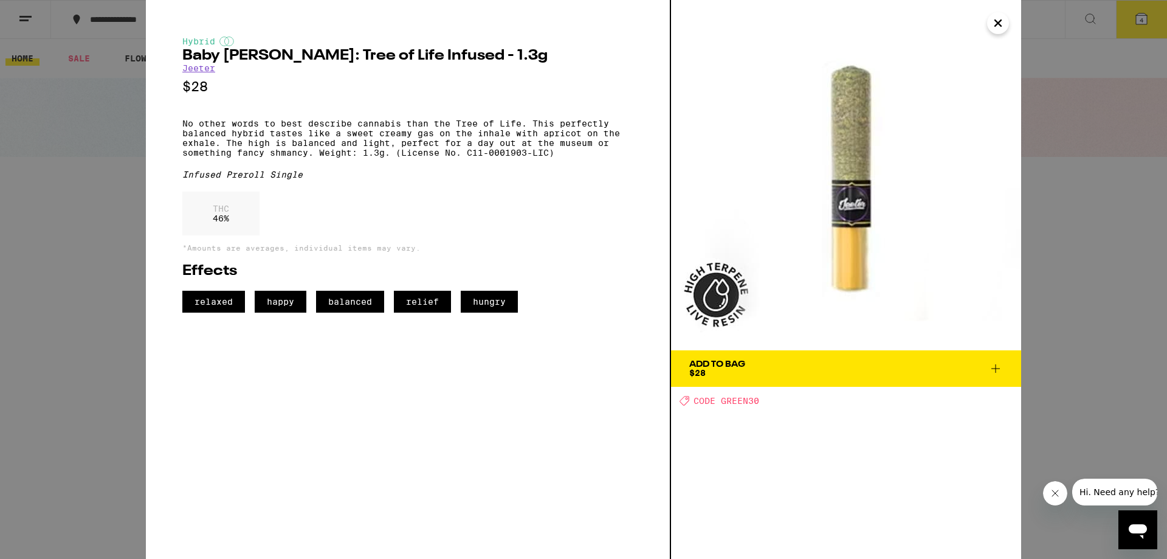
click at [1069, 243] on div "Hybrid Baby [PERSON_NAME]: Tree of Life Infused - 1.3g [PERSON_NAME] $28 No oth…" at bounding box center [583, 279] width 1167 height 559
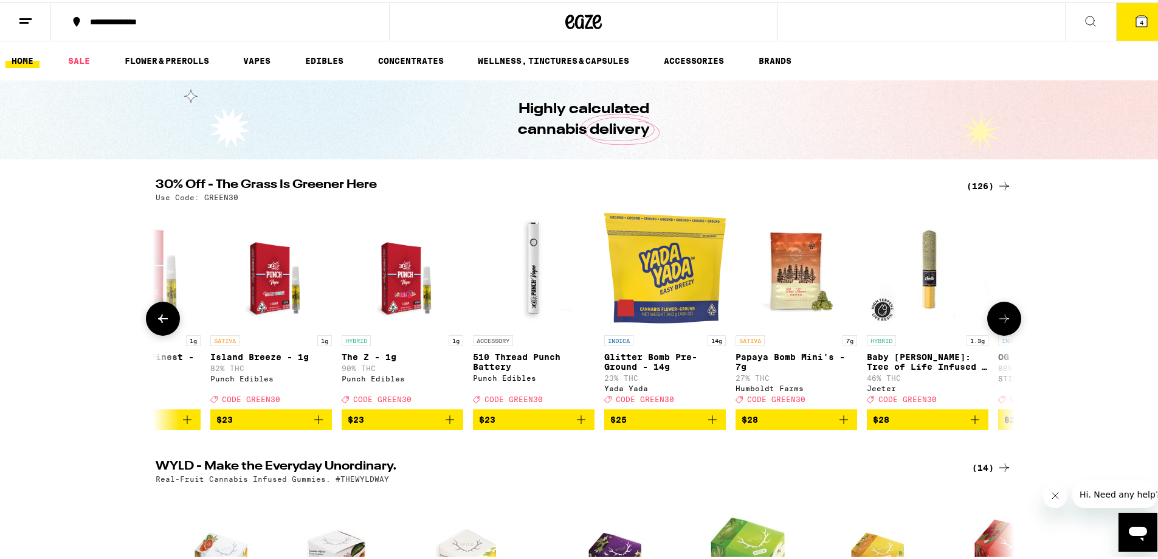
click at [1004, 321] on icon at bounding box center [1004, 316] width 15 height 15
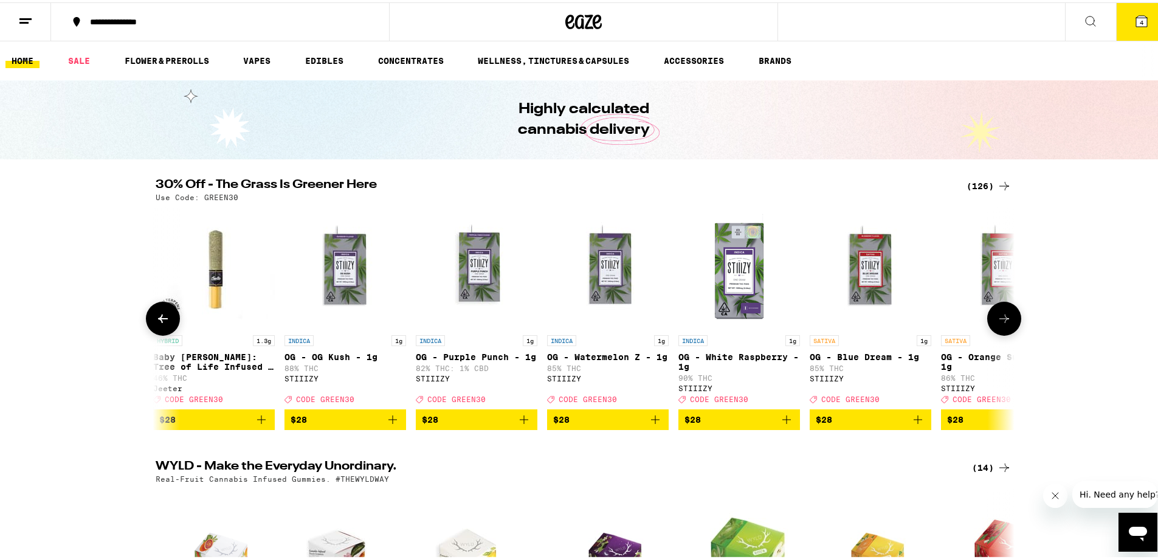
scroll to position [0, 7235]
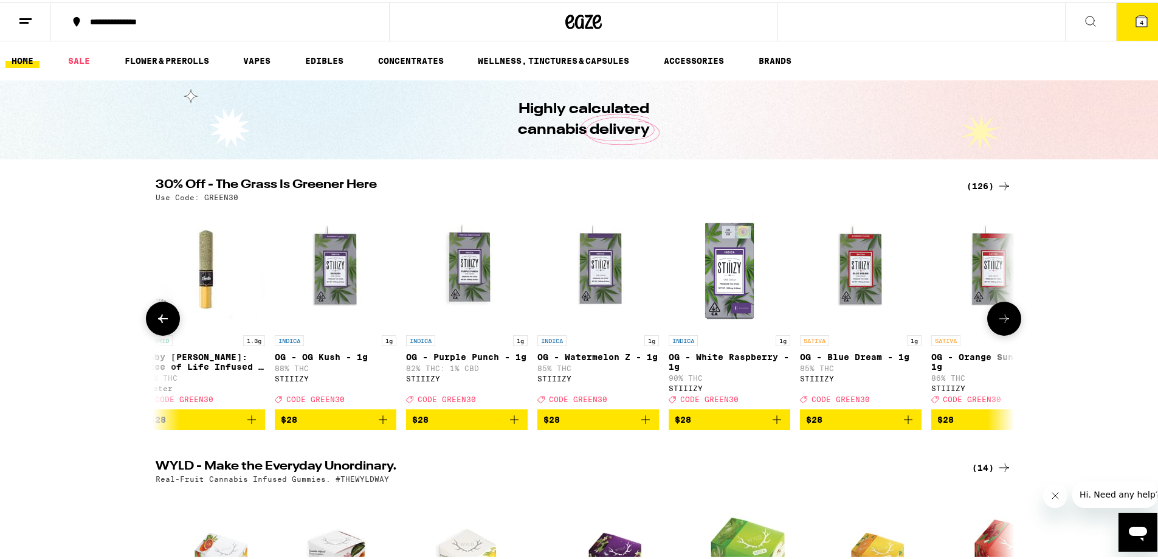
click at [192, 279] on img "Open page for Baby Cannon: Tree of Life Infused - 1.3g from Jeeter" at bounding box center [204, 266] width 122 height 122
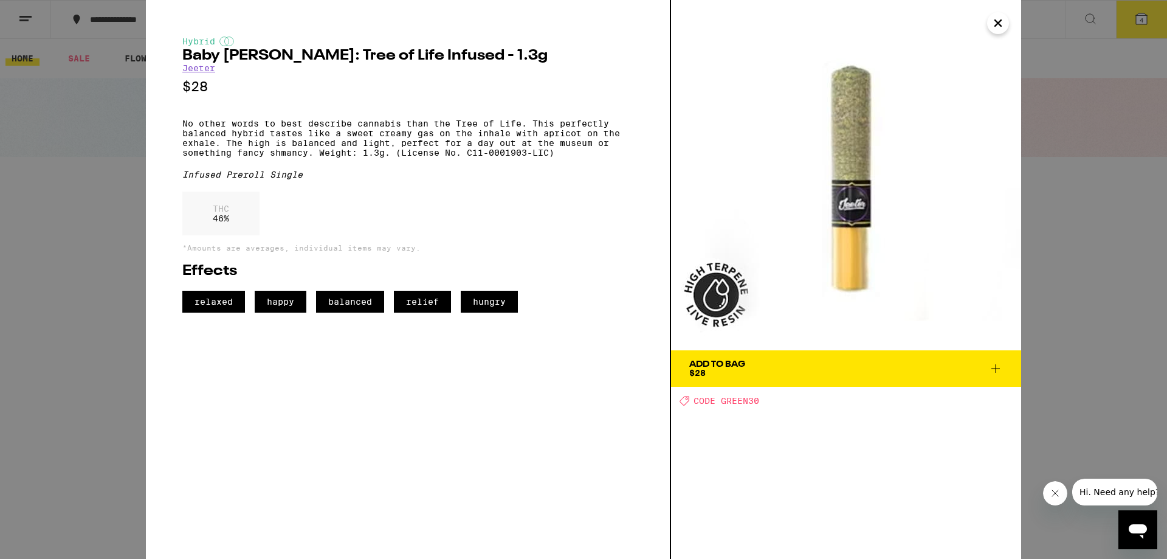
click at [108, 227] on div "Hybrid Baby [PERSON_NAME]: Tree of Life Infused - 1.3g [PERSON_NAME] $28 No oth…" at bounding box center [583, 279] width 1167 height 559
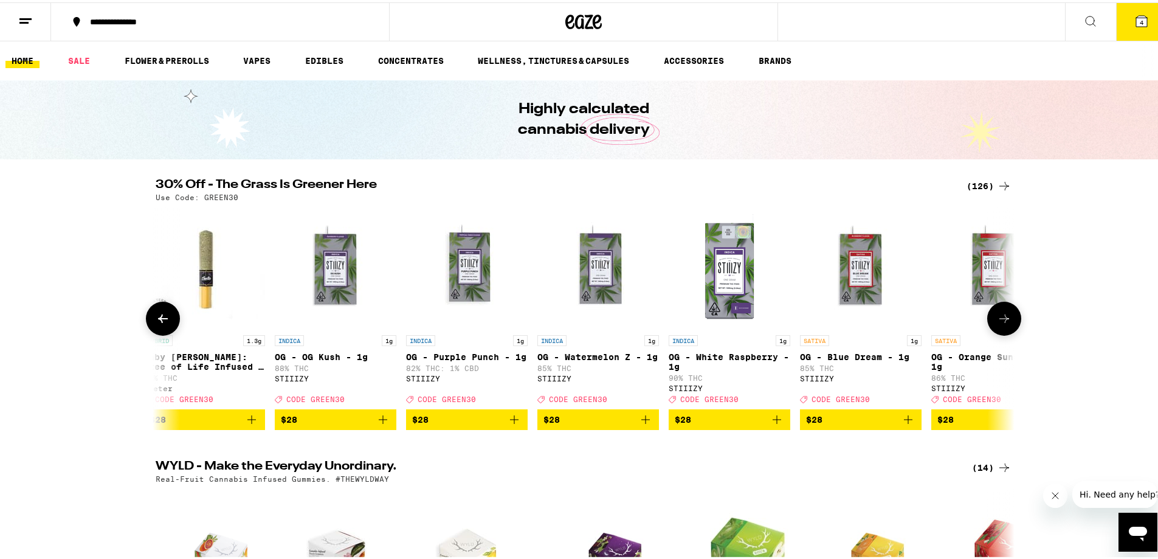
click at [1004, 323] on icon at bounding box center [1004, 316] width 15 height 15
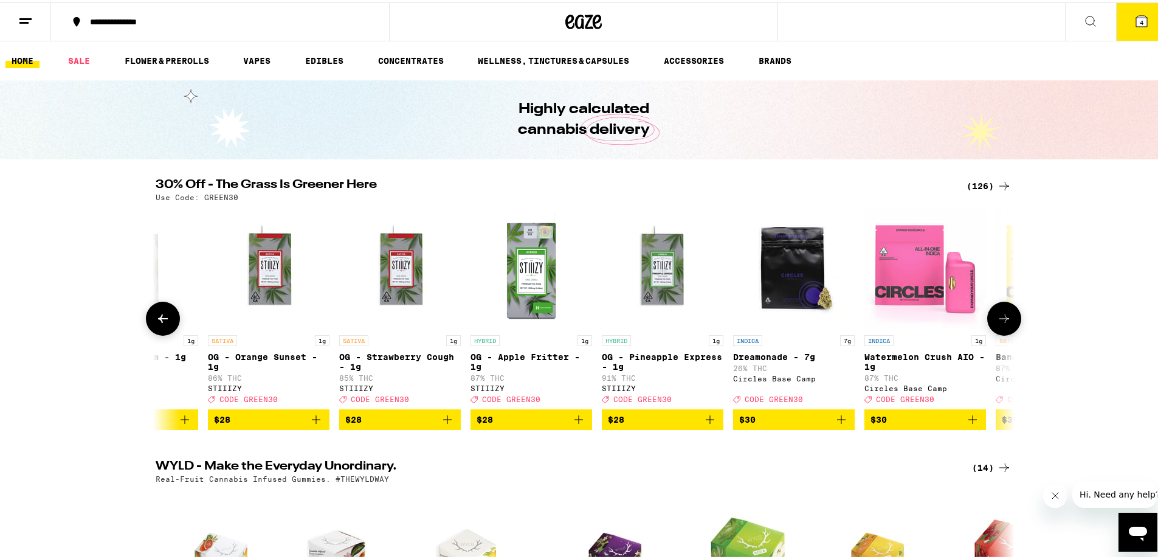
click at [1004, 323] on icon at bounding box center [1004, 316] width 15 height 15
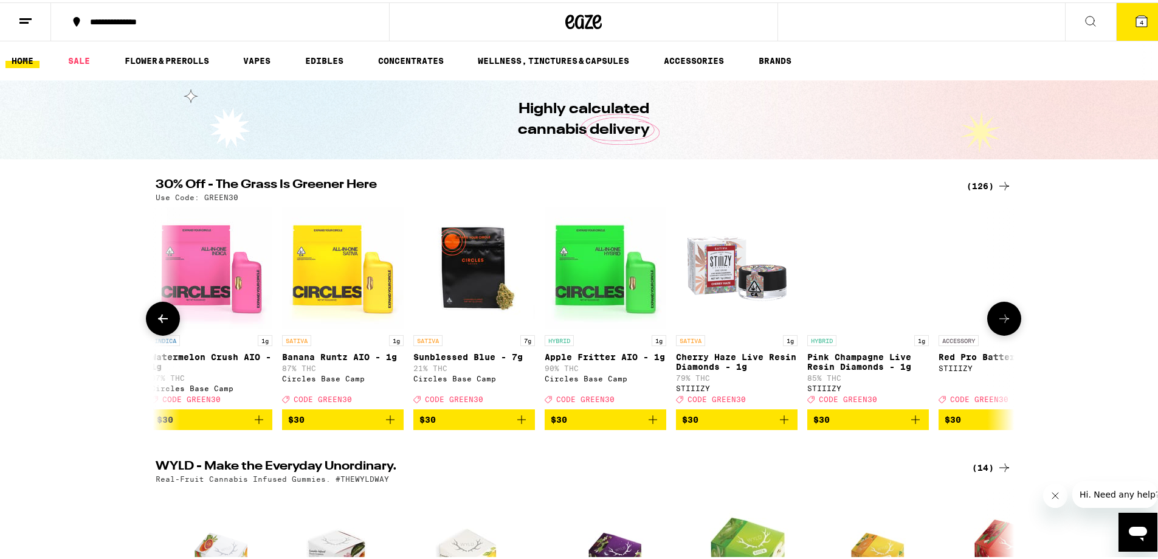
scroll to position [0, 8682]
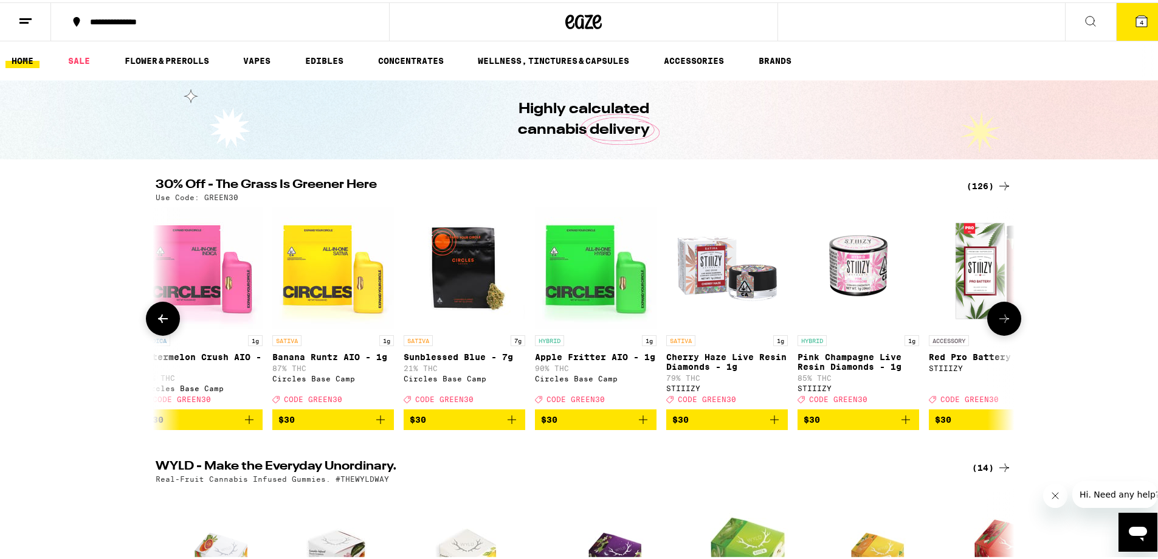
click at [1004, 323] on icon at bounding box center [1004, 316] width 15 height 15
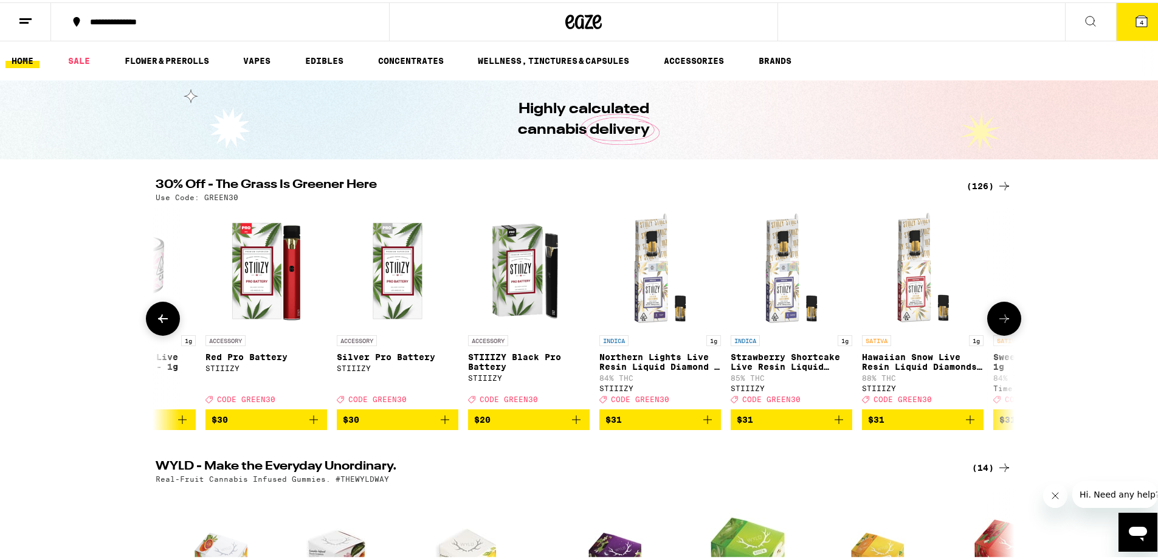
click at [1004, 323] on icon at bounding box center [1004, 316] width 15 height 15
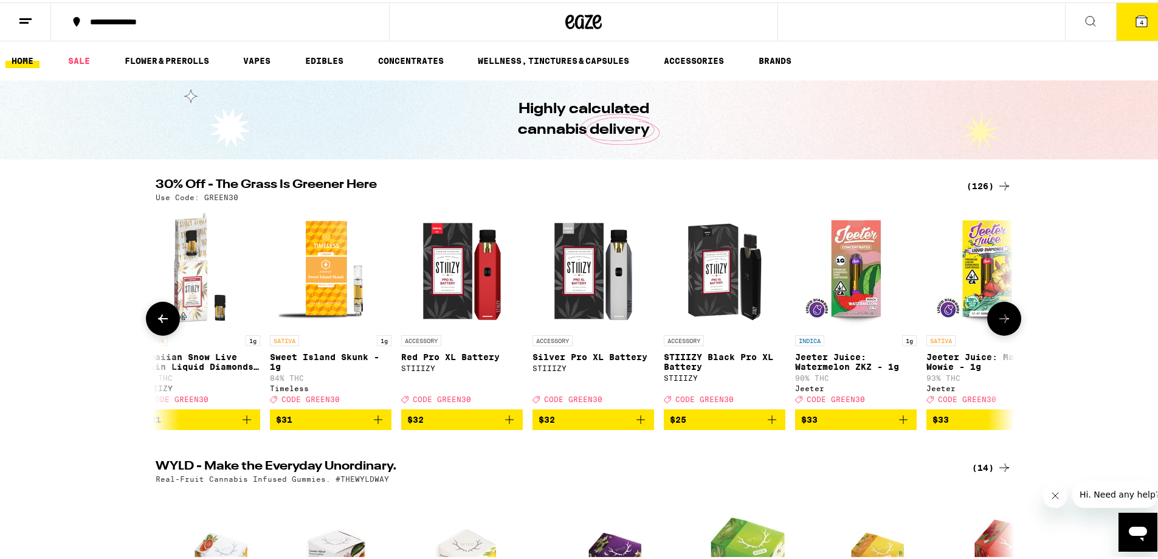
click at [1004, 323] on icon at bounding box center [1004, 316] width 15 height 15
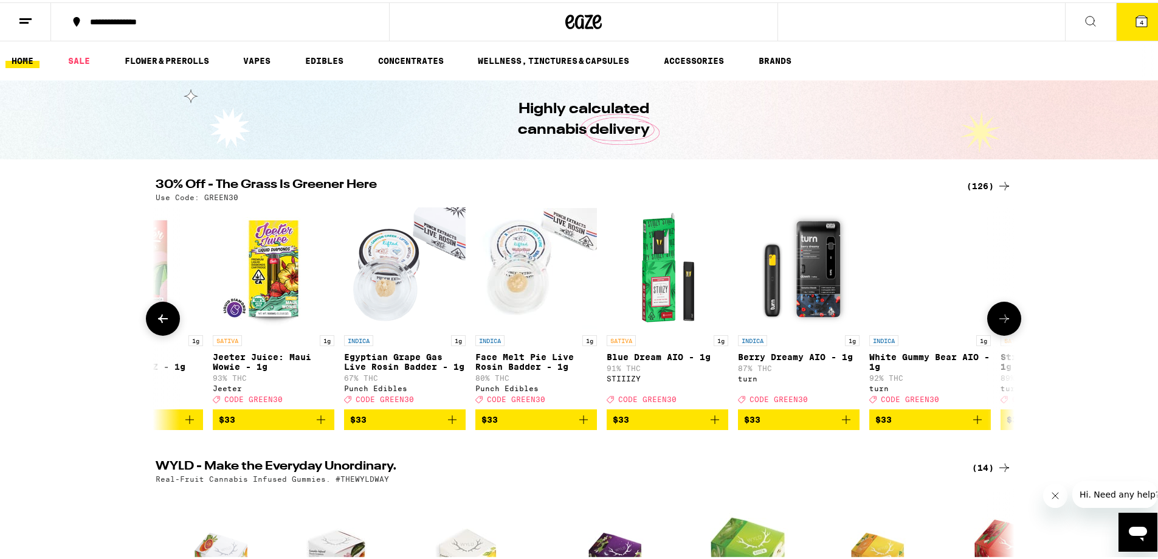
scroll to position [0, 10852]
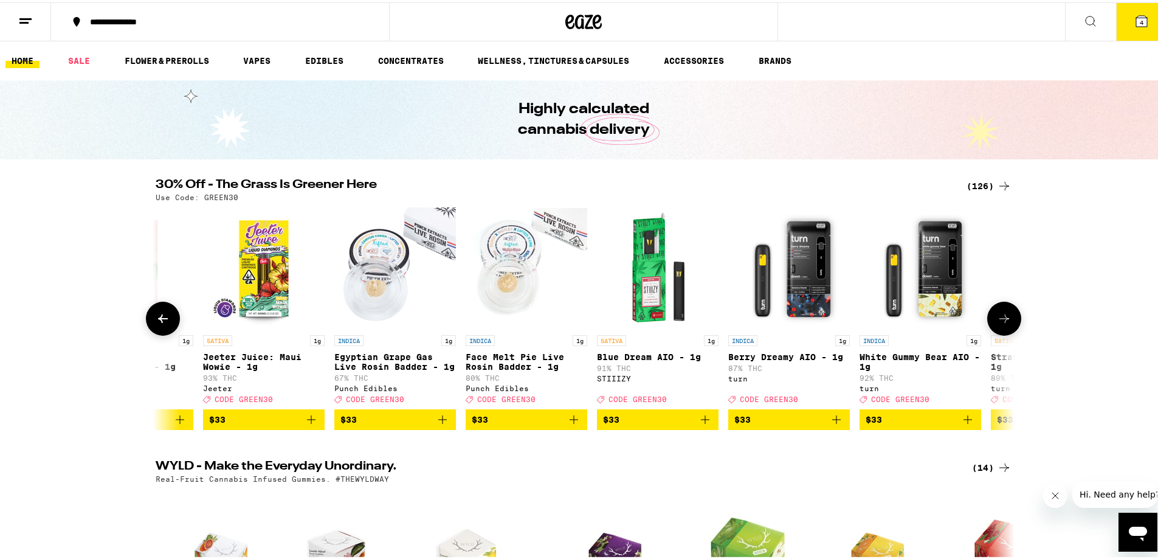
click at [1004, 323] on icon at bounding box center [1004, 316] width 15 height 15
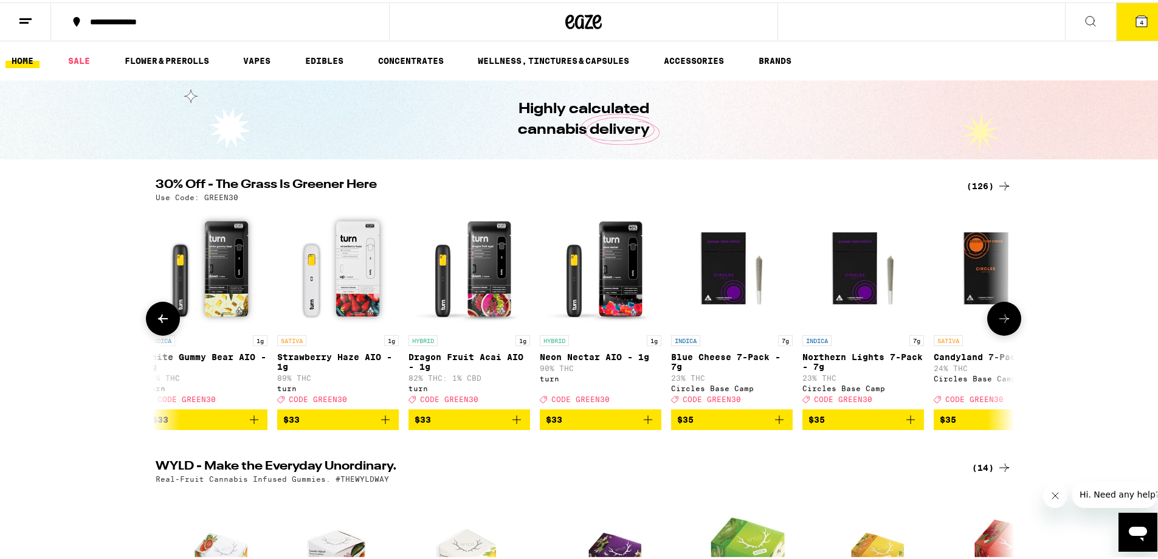
scroll to position [0, 11576]
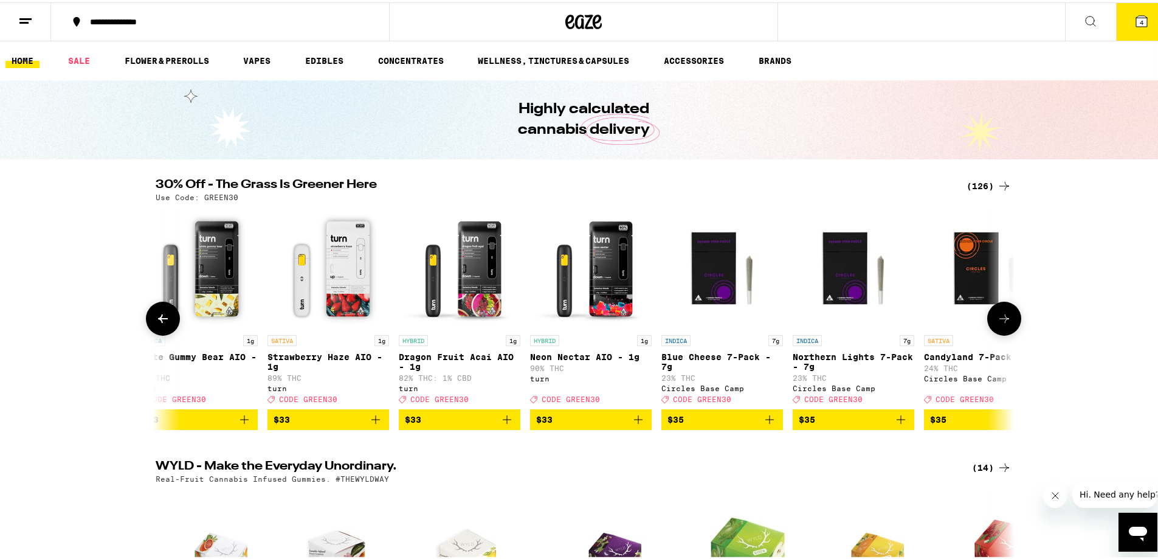
click at [711, 276] on img "Open page for Blue Cheese 7-Pack - 7g from Circles Base Camp" at bounding box center [722, 266] width 122 height 122
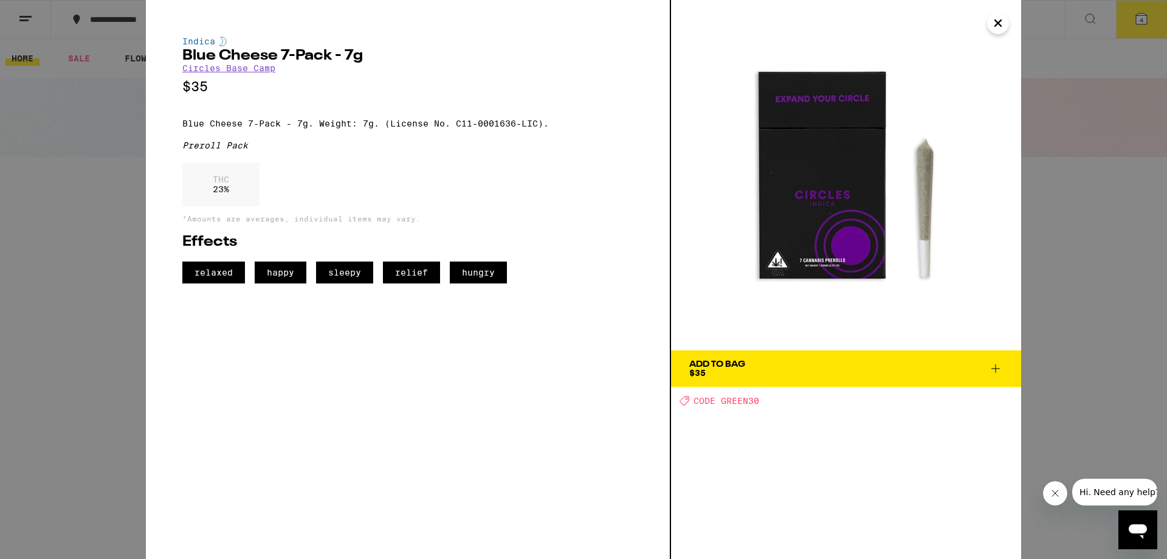
click at [1093, 247] on div "Indica Blue Cheese 7-Pack - 7g Circles Base Camp $35 Blue Cheese 7-Pack - 7g. W…" at bounding box center [583, 279] width 1167 height 559
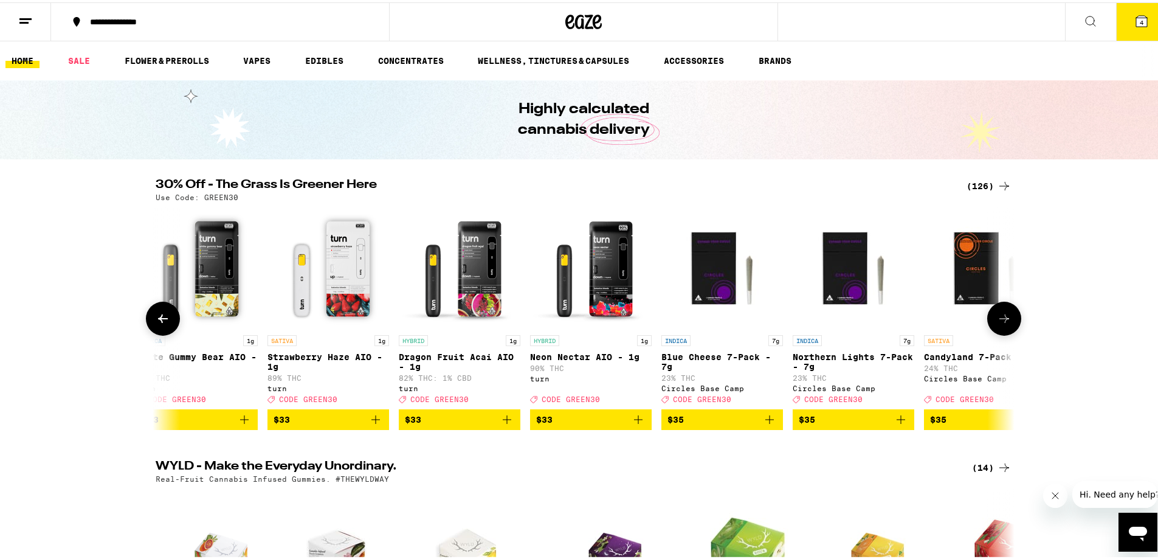
click at [852, 272] on img "Open page for Northern Lights 7-Pack - 7g from Circles Base Camp" at bounding box center [854, 266] width 122 height 122
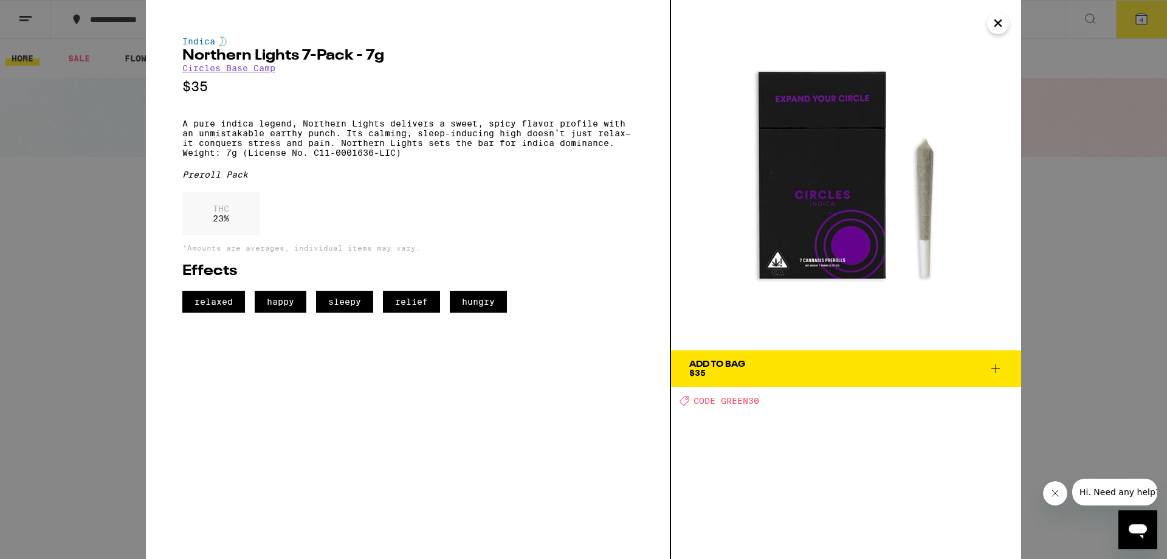
click at [1061, 246] on div "Indica Northern Lights 7-Pack - 7g Circles Base Camp $35 A pure indica legend, …" at bounding box center [583, 279] width 1167 height 559
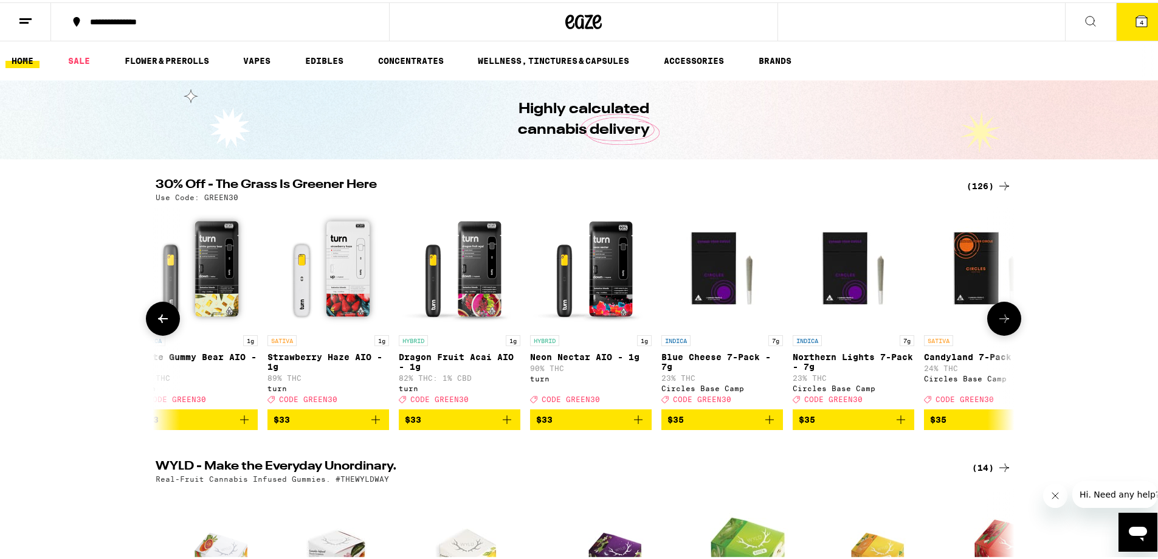
click at [961, 263] on img "Open page for Candyland 7-Pack - 7g from Circles Base Camp" at bounding box center [985, 266] width 122 height 122
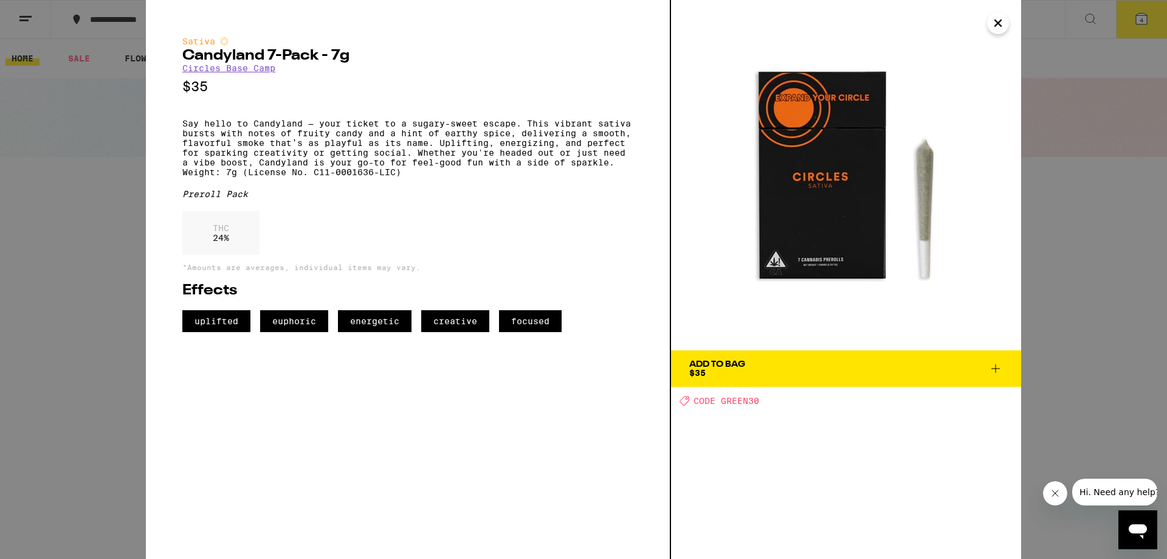
click at [821, 373] on span "Add To Bag $35" at bounding box center [846, 368] width 314 height 17
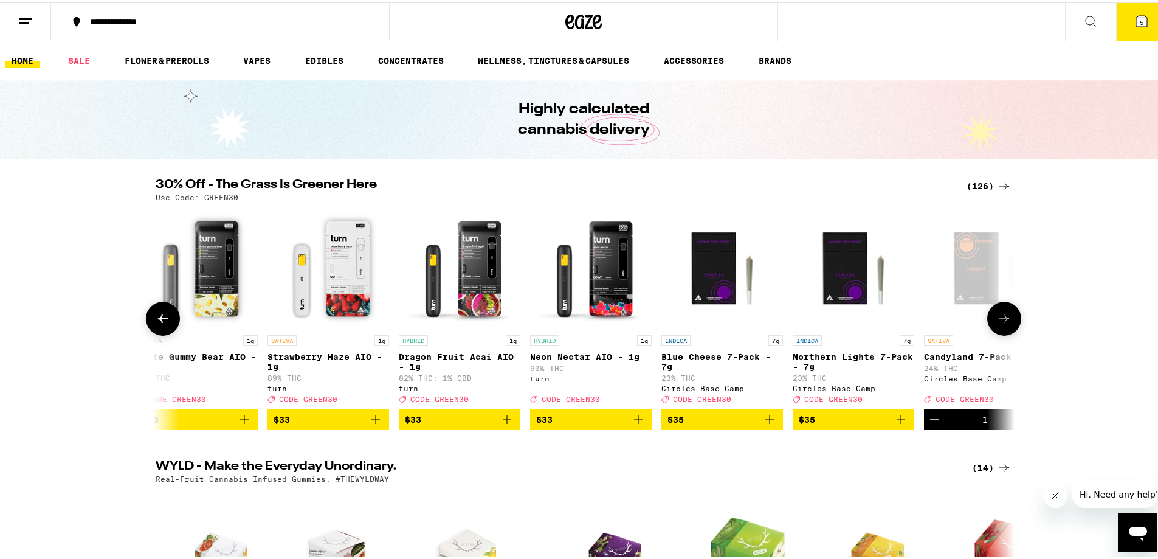
click at [1000, 314] on icon at bounding box center [1004, 316] width 15 height 15
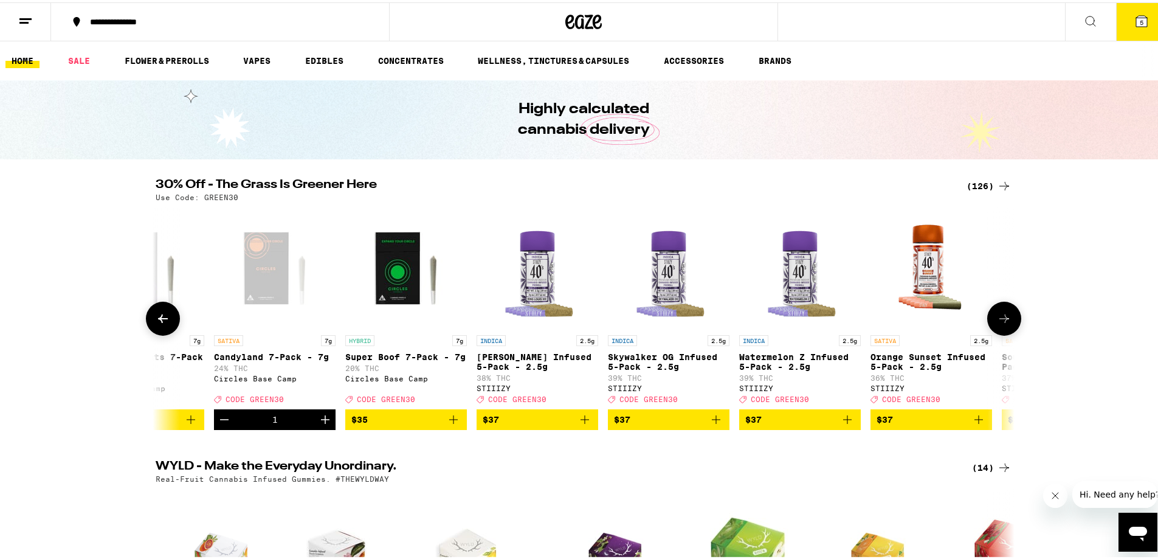
scroll to position [0, 12299]
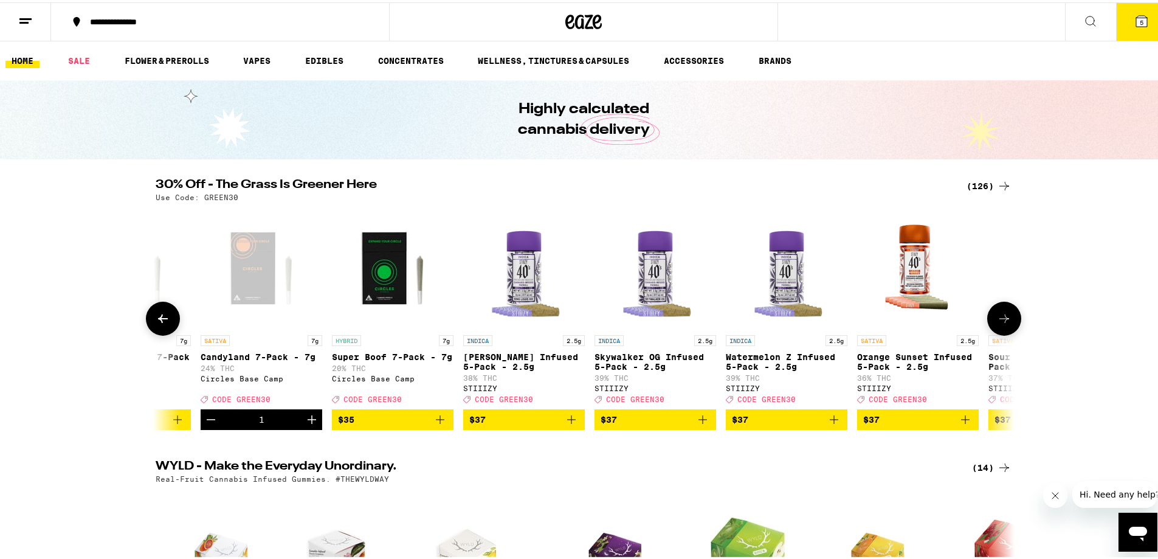
click at [391, 276] on img "Open page for Super Boof 7-Pack - 7g from Circles Base Camp" at bounding box center [393, 266] width 122 height 122
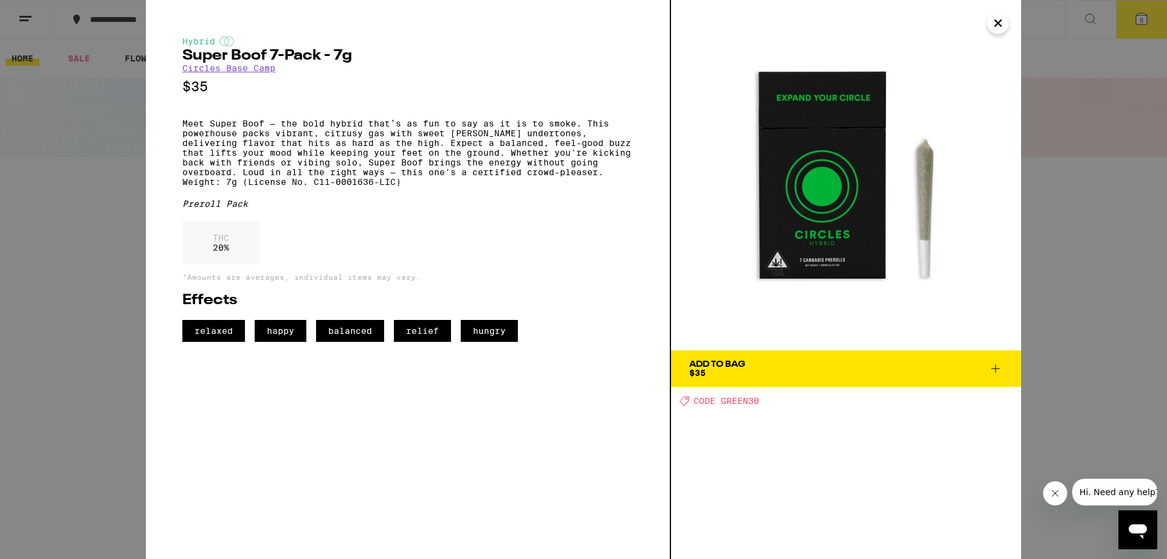
click at [1071, 258] on div "Hybrid Super Boof 7-Pack - 7g Circles Base Camp $35 Meet Super Boof — the bold …" at bounding box center [583, 279] width 1167 height 559
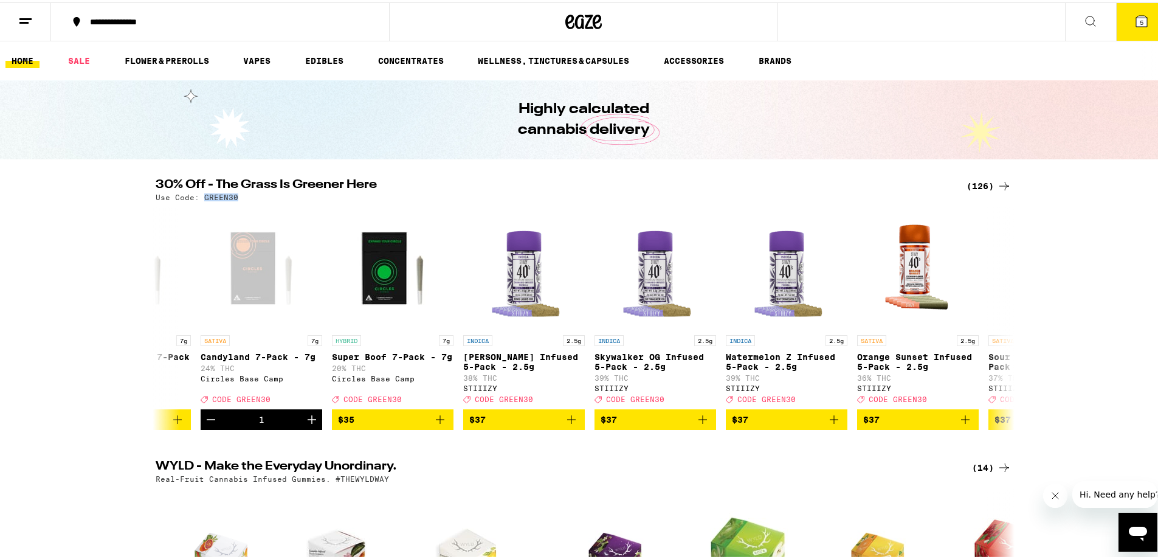
drag, startPoint x: 238, startPoint y: 195, endPoint x: 199, endPoint y: 197, distance: 39.0
click at [199, 197] on div "Use Code: GREEN30" at bounding box center [584, 195] width 856 height 8
copy p "GREEN30"
click at [525, 261] on img "Open page for King Louis XIII Infused 5-Pack - 2.5g from STIIIZY" at bounding box center [524, 266] width 122 height 122
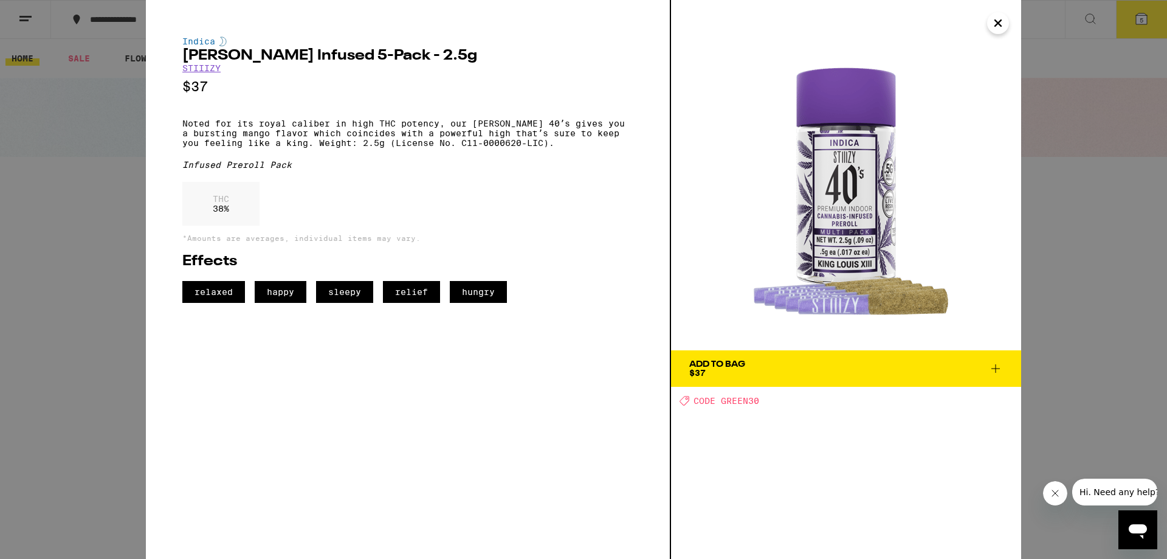
click at [64, 193] on div "Indica [PERSON_NAME] Infused 5-Pack - 2.5g STIIIZY $37 Noted for its royal cali…" at bounding box center [583, 279] width 1167 height 559
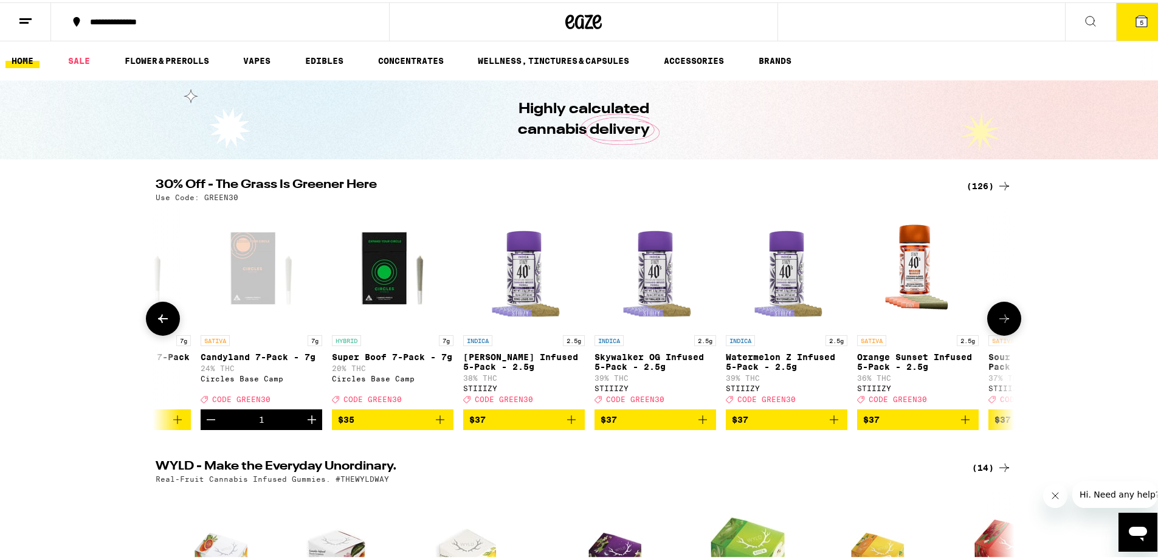
click at [646, 286] on img "Open page for Skywalker OG Infused 5-Pack - 2.5g from STIIIZY" at bounding box center [656, 266] width 122 height 122
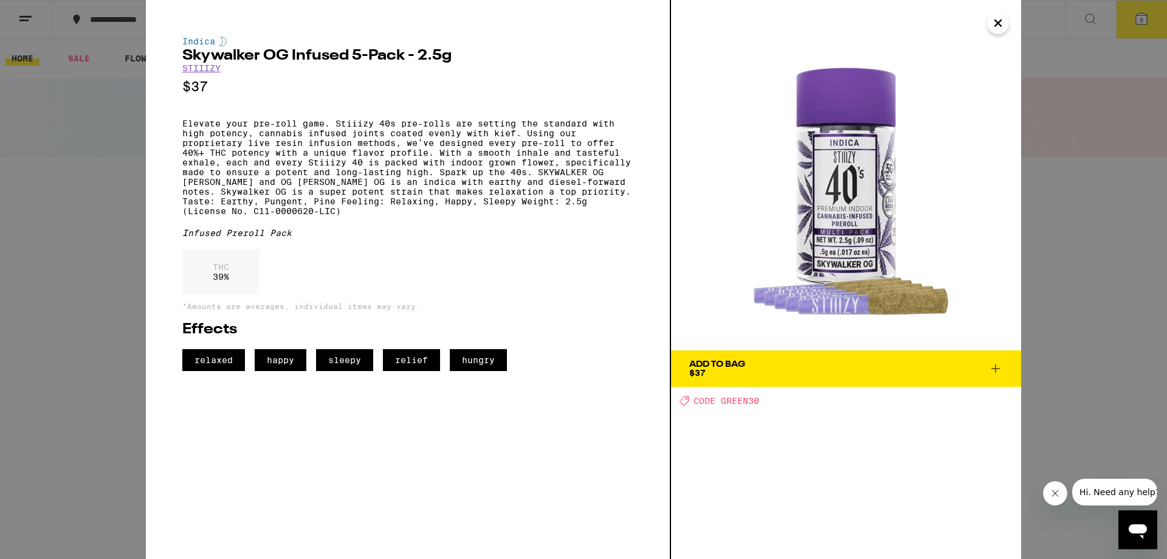
click at [136, 181] on div "[PERSON_NAME] OG Infused 5-Pack - 2.5g STIIIZY $37 Elevate your pre-roll game. …" at bounding box center [583, 279] width 1167 height 559
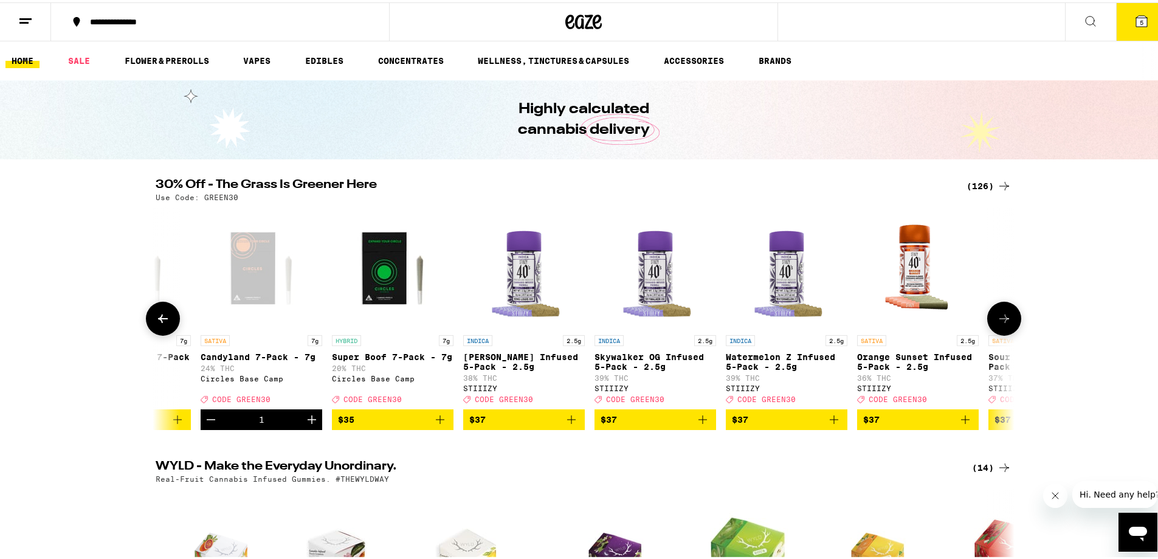
click at [776, 265] on img "Open page for Watermelon Z Infused 5-Pack - 2.5g from STIIIZY" at bounding box center [787, 266] width 122 height 122
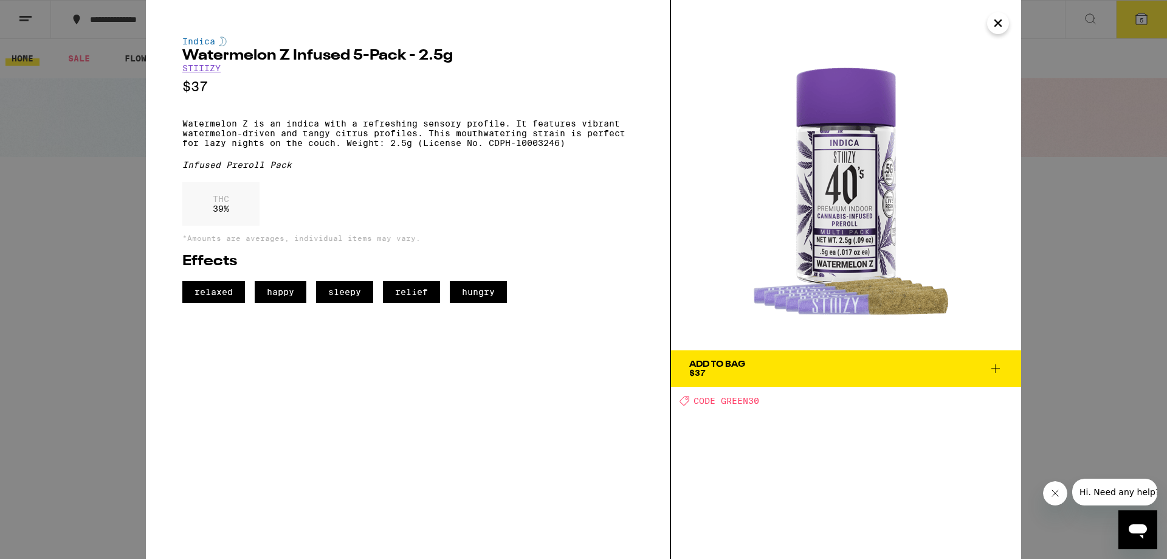
click at [45, 216] on div "Indica Watermelon Z Infused 5-Pack - 2.5g STIIIZY $37 Watermelon Z is an indica…" at bounding box center [583, 279] width 1167 height 559
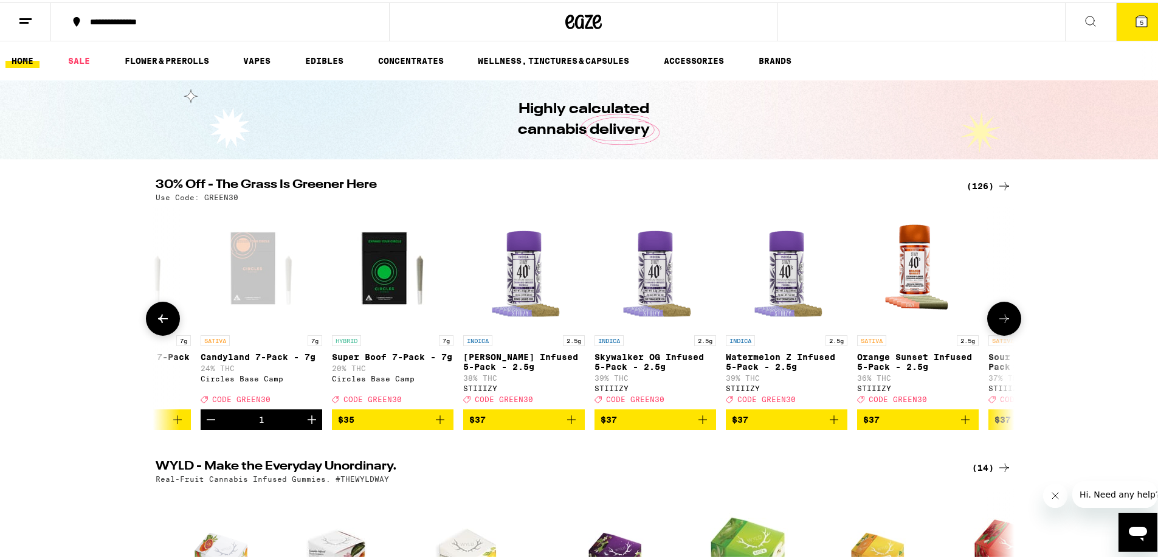
click at [914, 255] on img "Open page for Orange Sunset Infused 5-Pack - 2.5g from STIIIZY" at bounding box center [918, 266] width 122 height 122
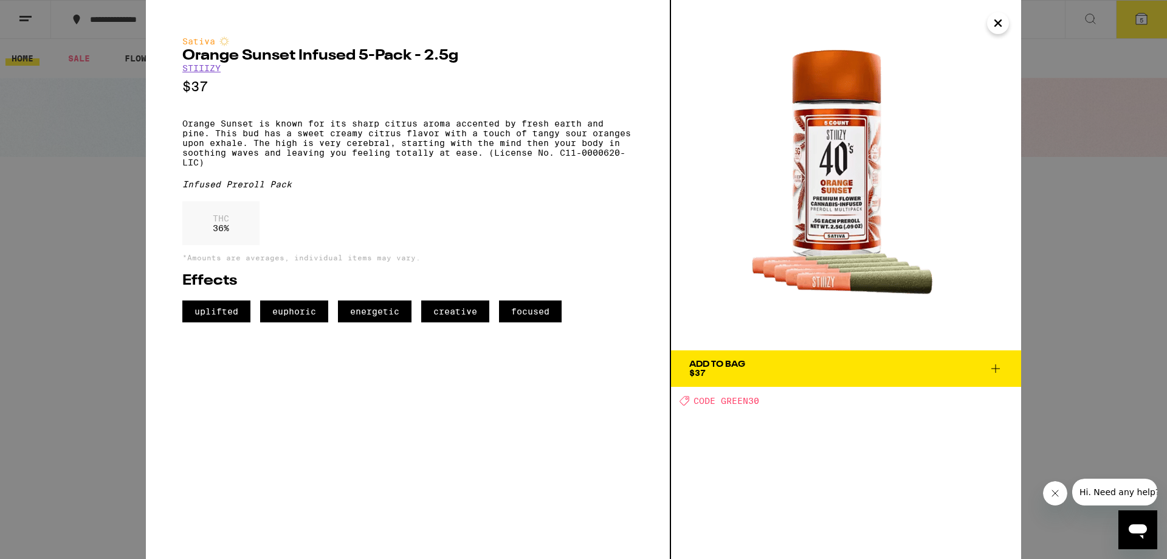
click at [801, 361] on span "Add To Bag $37" at bounding box center [846, 368] width 314 height 17
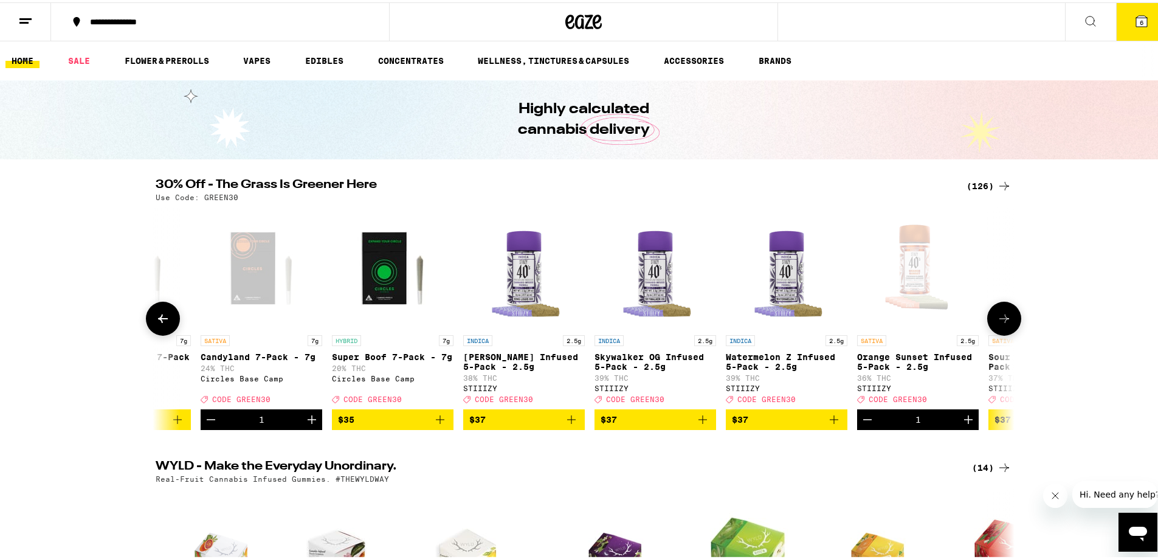
click at [1008, 327] on button at bounding box center [1004, 316] width 34 height 34
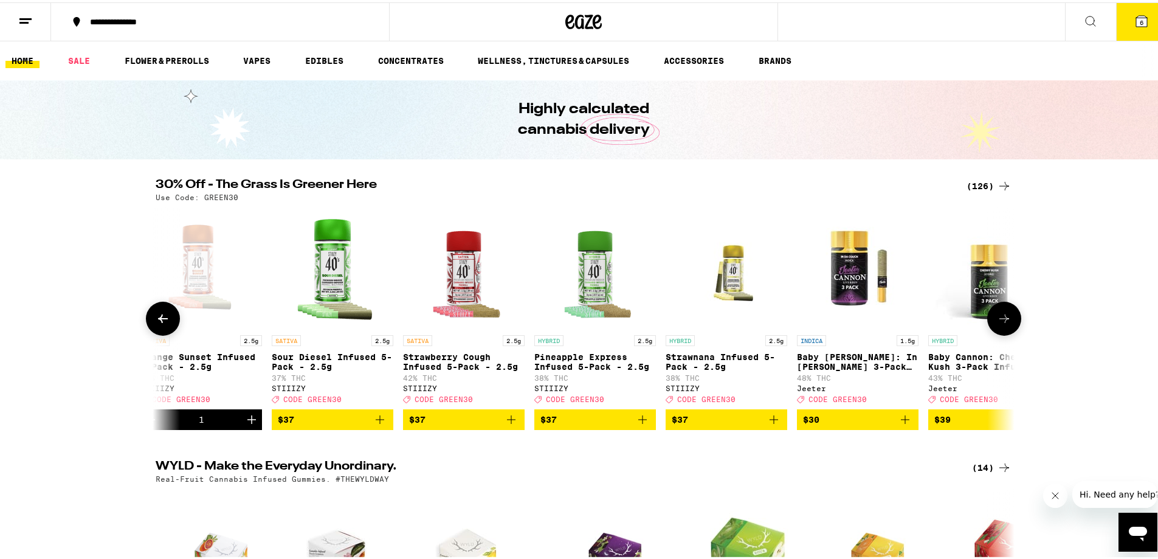
scroll to position [0, 13023]
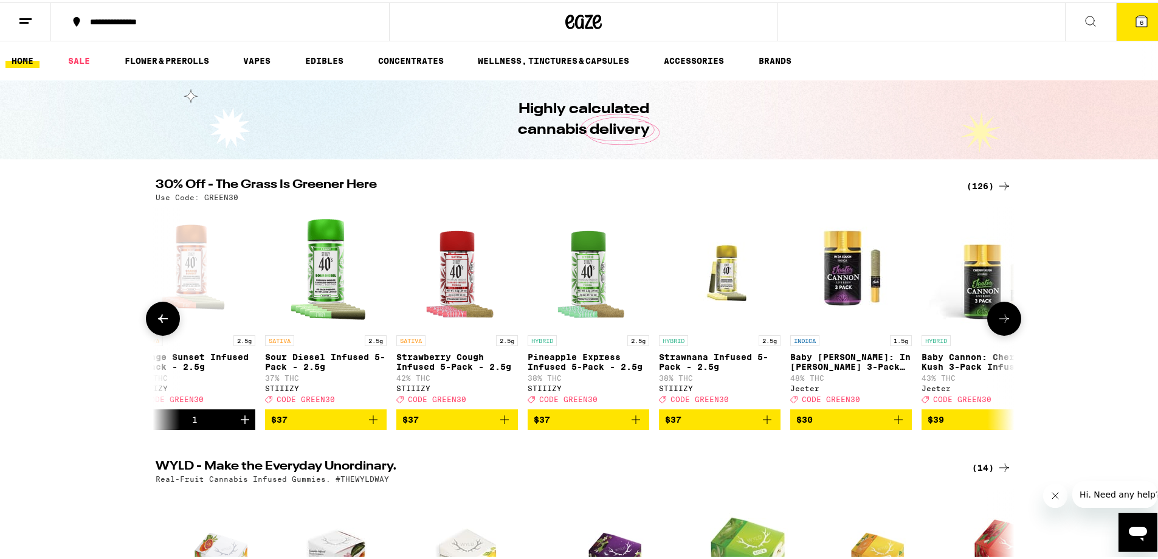
click at [331, 261] on img "Open page for Sour Diesel Infused 5-Pack - 2.5g from STIIIZY" at bounding box center [326, 266] width 122 height 122
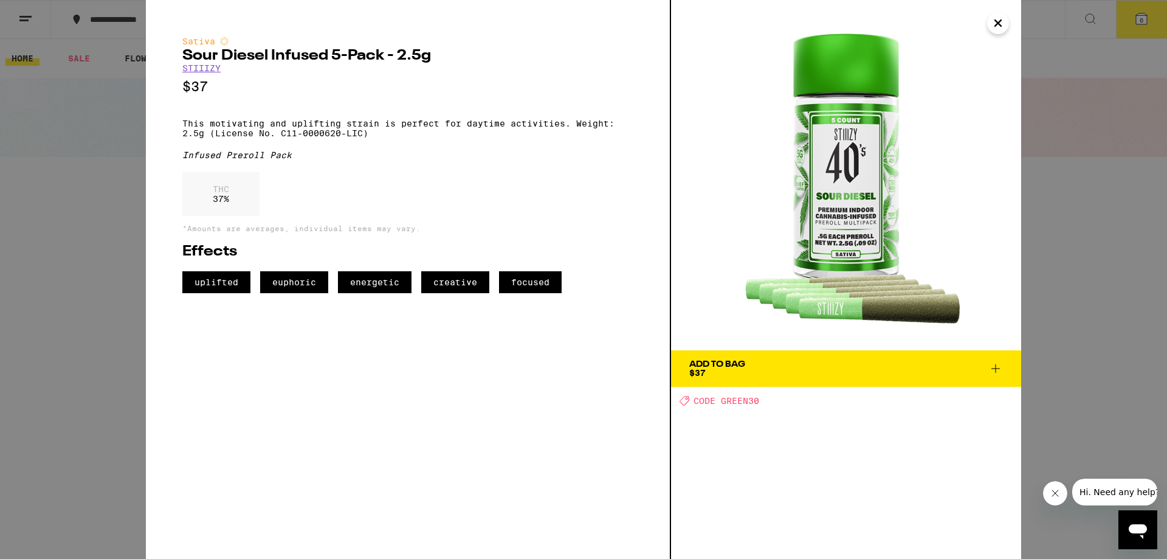
click at [1062, 267] on div "Sativa Sour Diesel Infused 5-Pack - 2.5g STIIIZY $37 This motivating and uplift…" at bounding box center [583, 279] width 1167 height 559
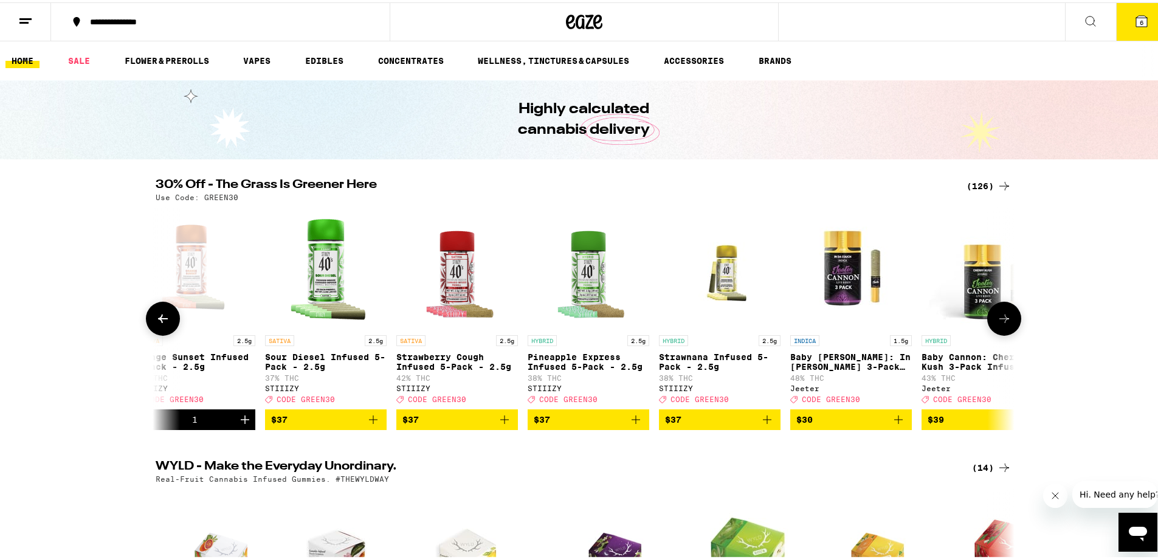
click at [452, 294] on img "Open page for Strawberry Cough Infused 5-Pack - 2.5g from STIIIZY" at bounding box center [457, 266] width 122 height 122
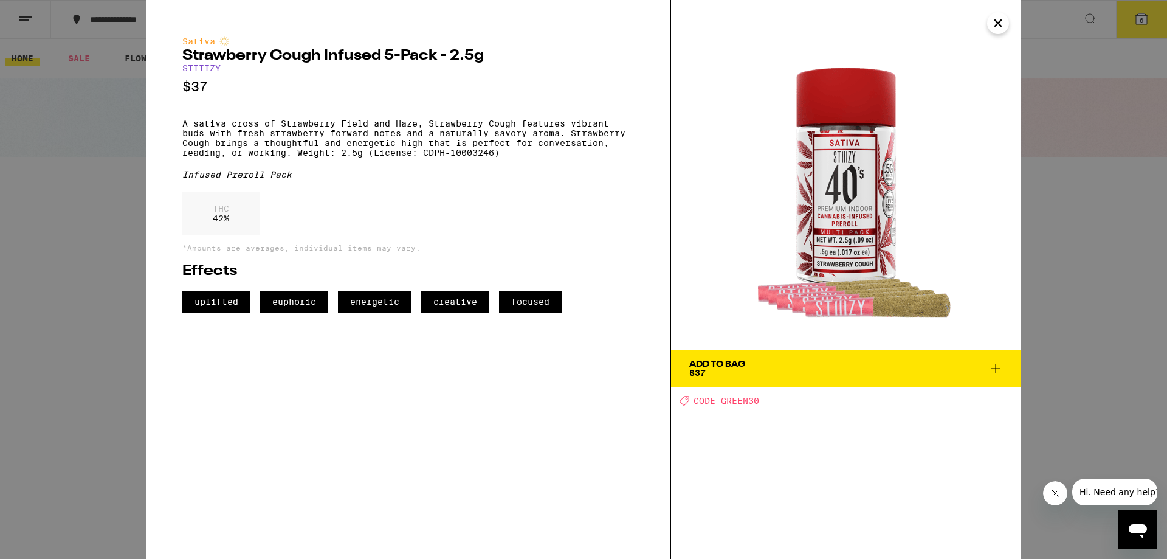
click at [796, 373] on span "Add To Bag $37" at bounding box center [846, 368] width 314 height 17
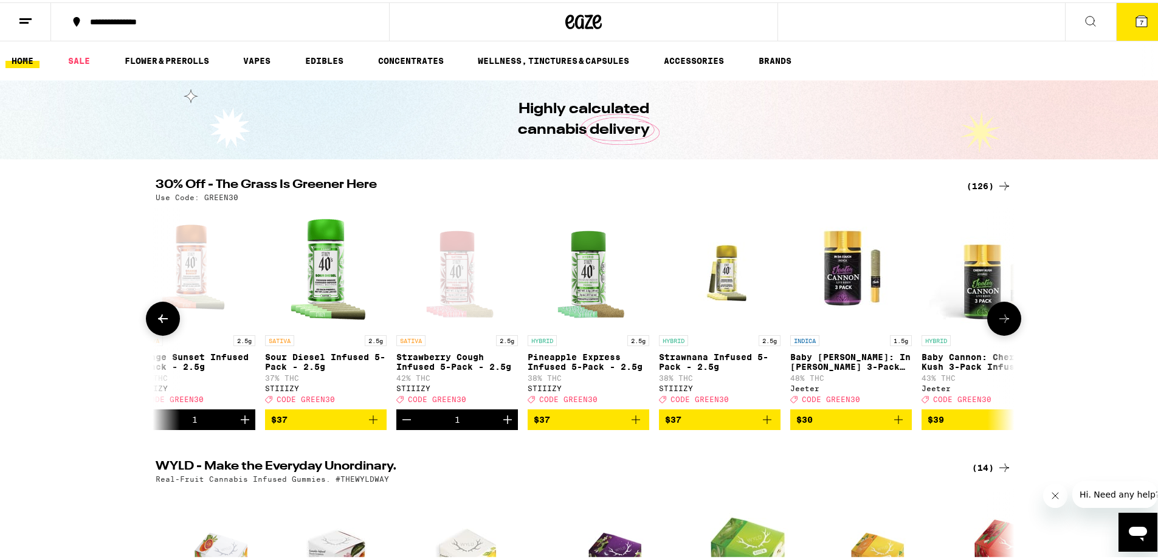
click at [589, 272] on img "Open page for Pineapple Express Infused 5-Pack - 2.5g from STIIIZY" at bounding box center [589, 266] width 122 height 122
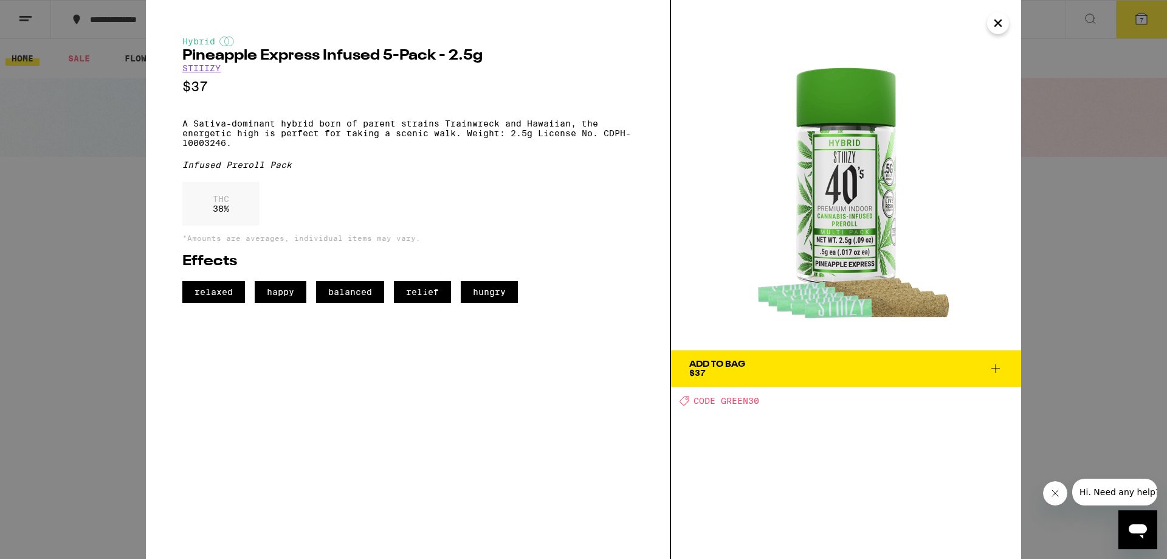
click at [1072, 216] on div "Hybrid Pineapple Express Infused 5-Pack - 2.5g STIIIZY $37 A Sativa-dominant hy…" at bounding box center [583, 279] width 1167 height 559
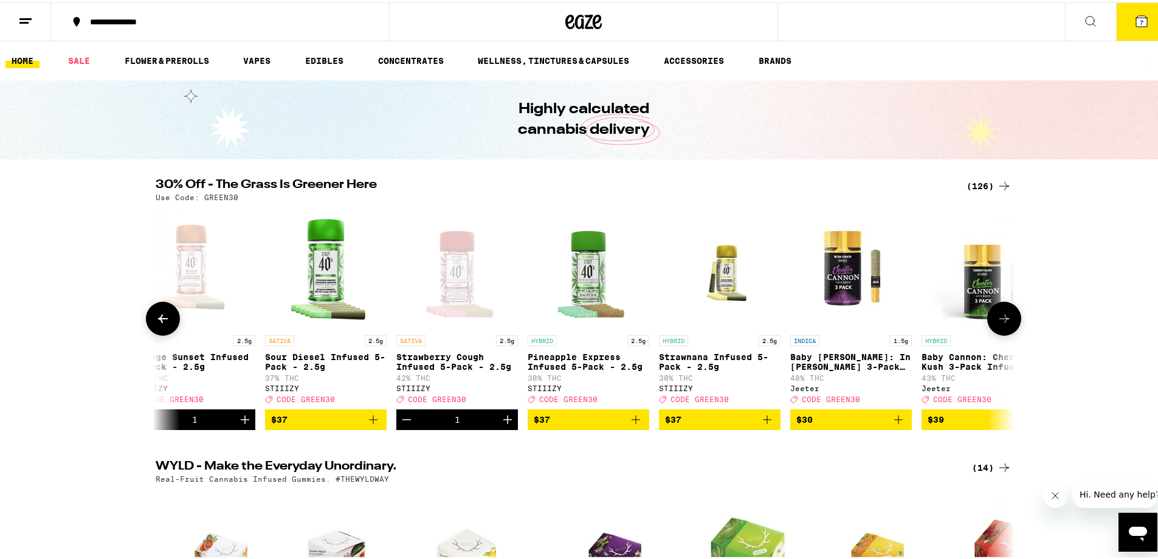
click at [1003, 323] on icon at bounding box center [1004, 316] width 15 height 15
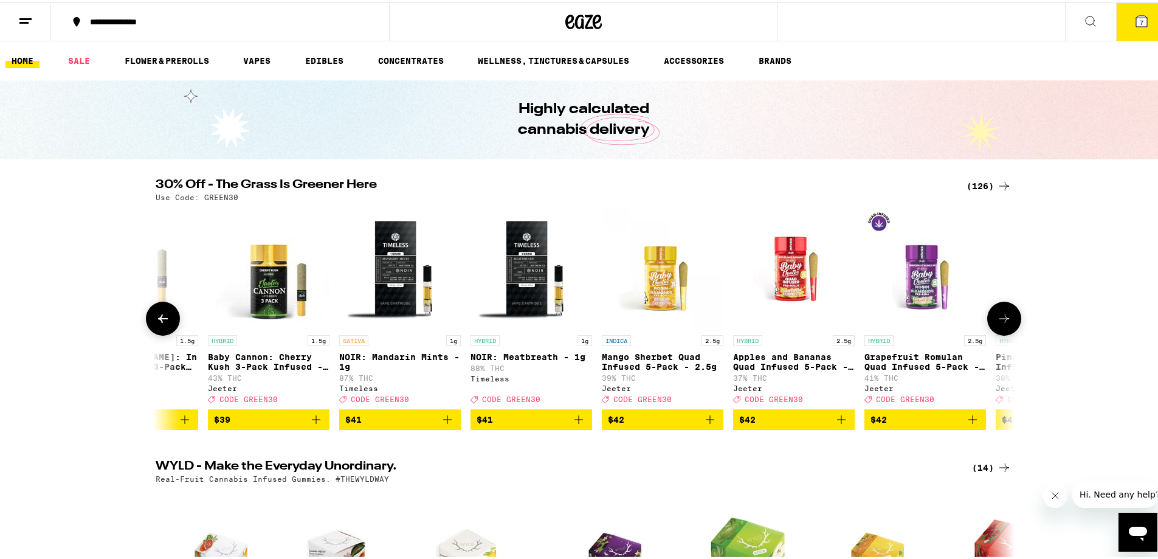
scroll to position [0, 13746]
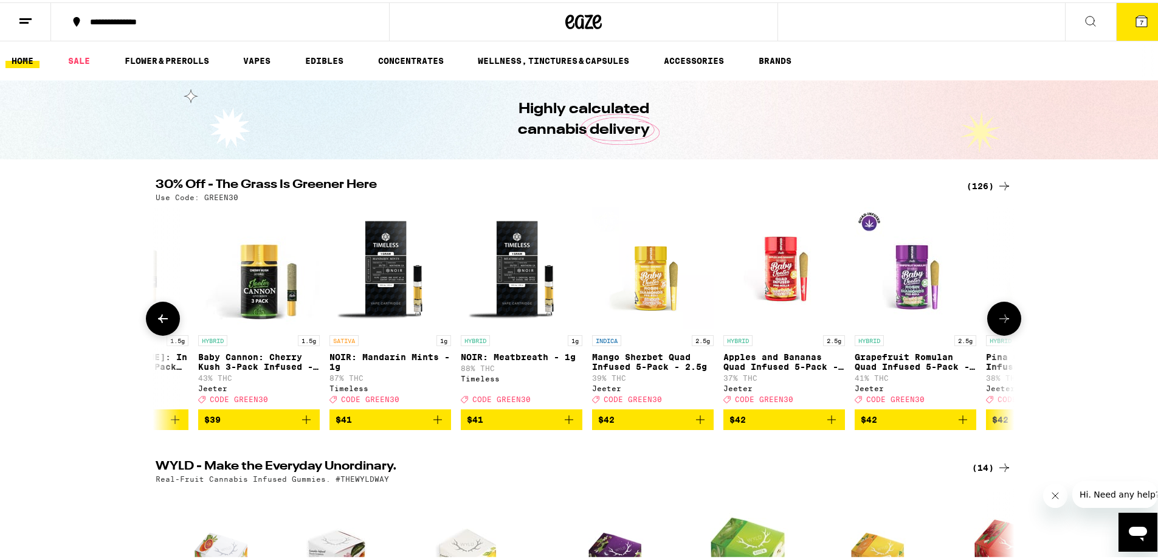
click at [1001, 320] on icon at bounding box center [1005, 316] width 10 height 9
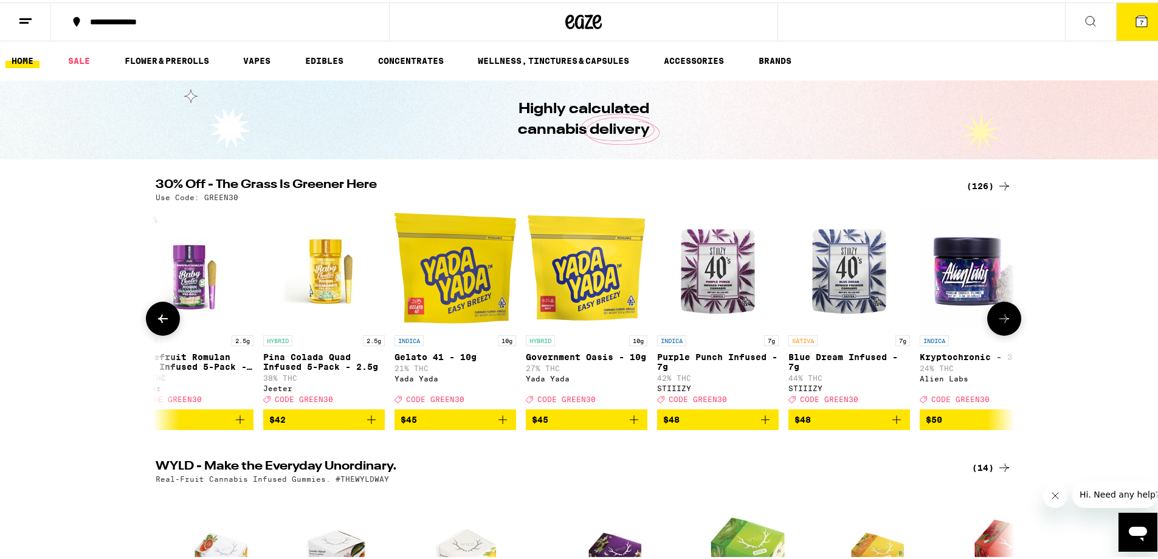
scroll to position [0, 14470]
click at [989, 321] on button at bounding box center [1004, 316] width 34 height 34
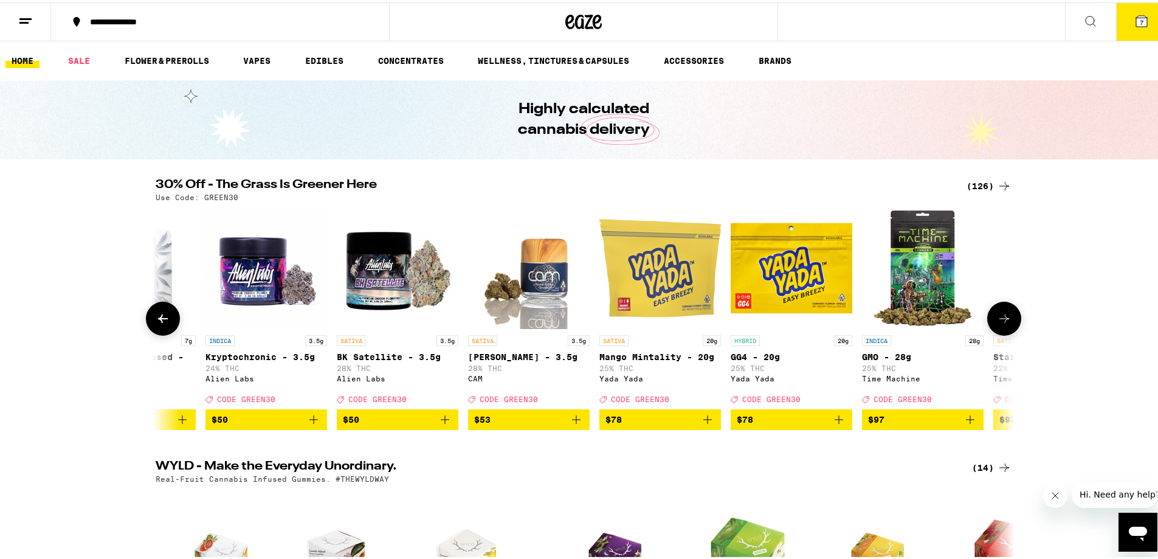
scroll to position [0, 15193]
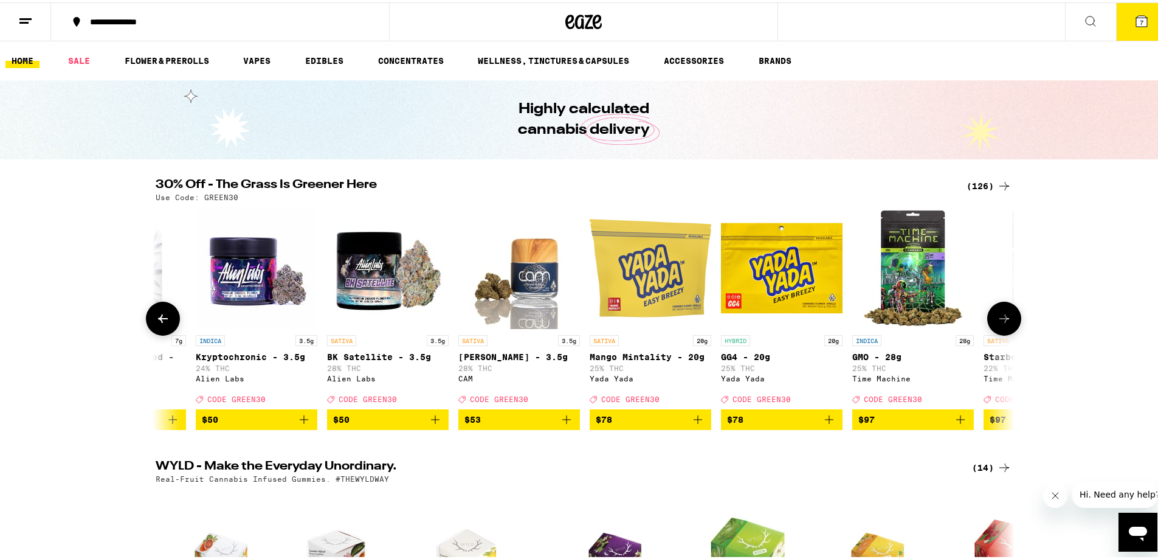
click at [997, 321] on icon at bounding box center [1004, 316] width 15 height 15
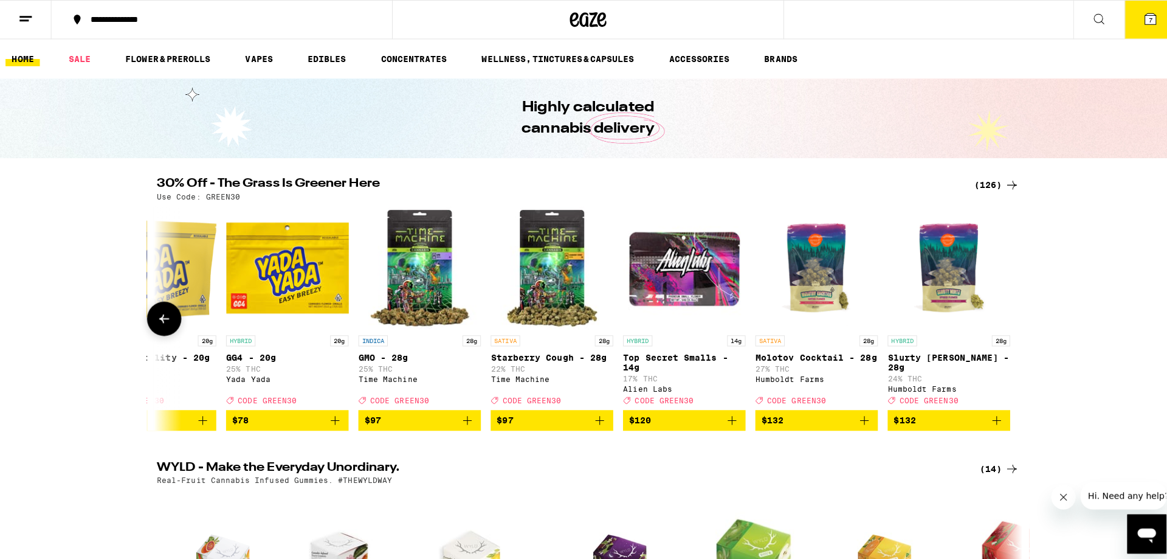
scroll to position [0, 15691]
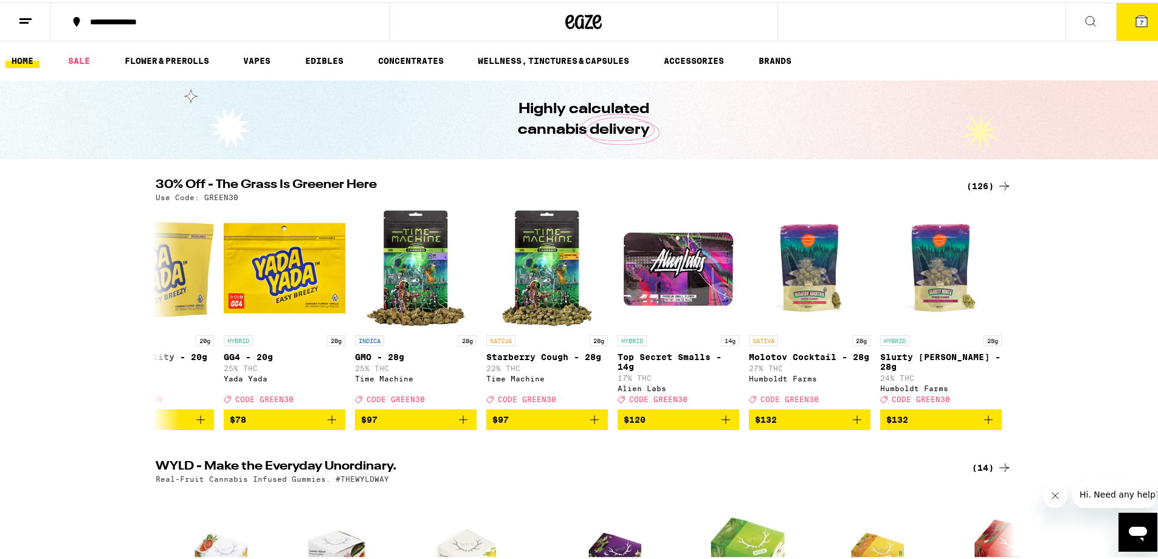
click at [1116, 24] on button "7" at bounding box center [1141, 20] width 51 height 38
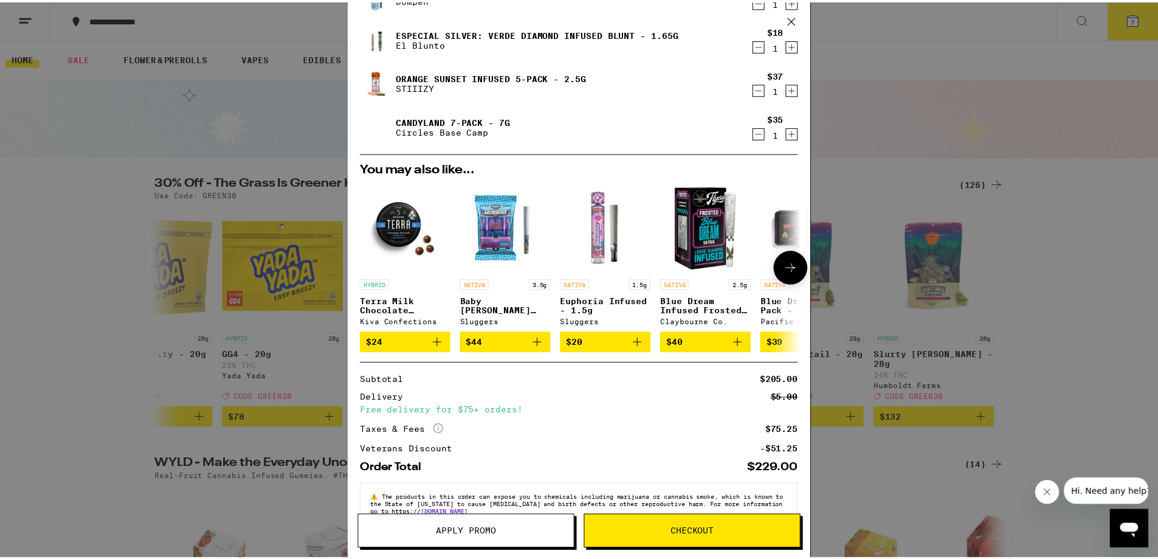
scroll to position [227, 0]
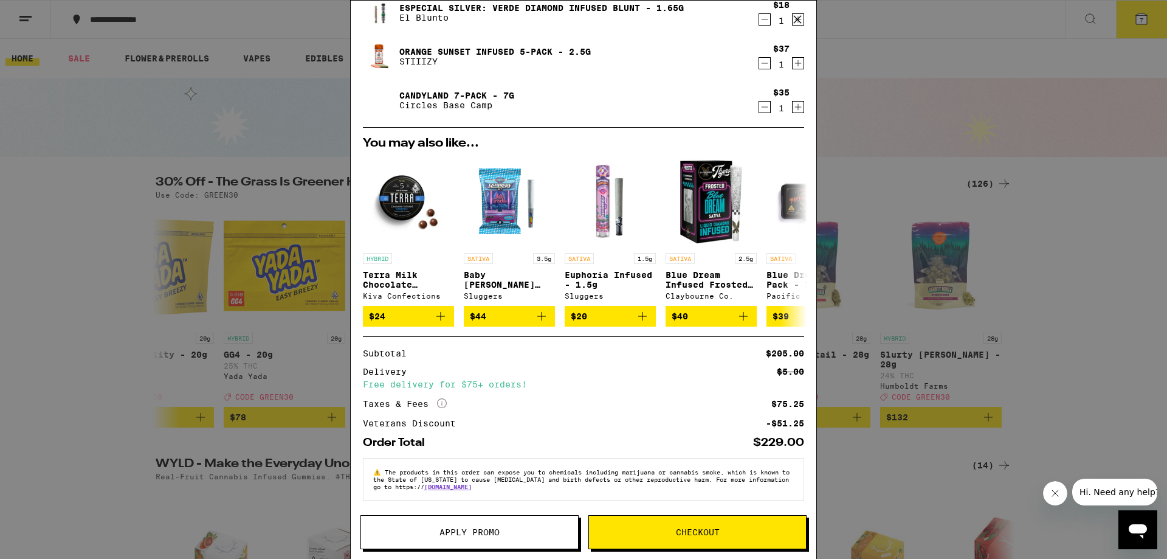
click at [445, 536] on span "Apply Promo" at bounding box center [470, 532] width 60 height 9
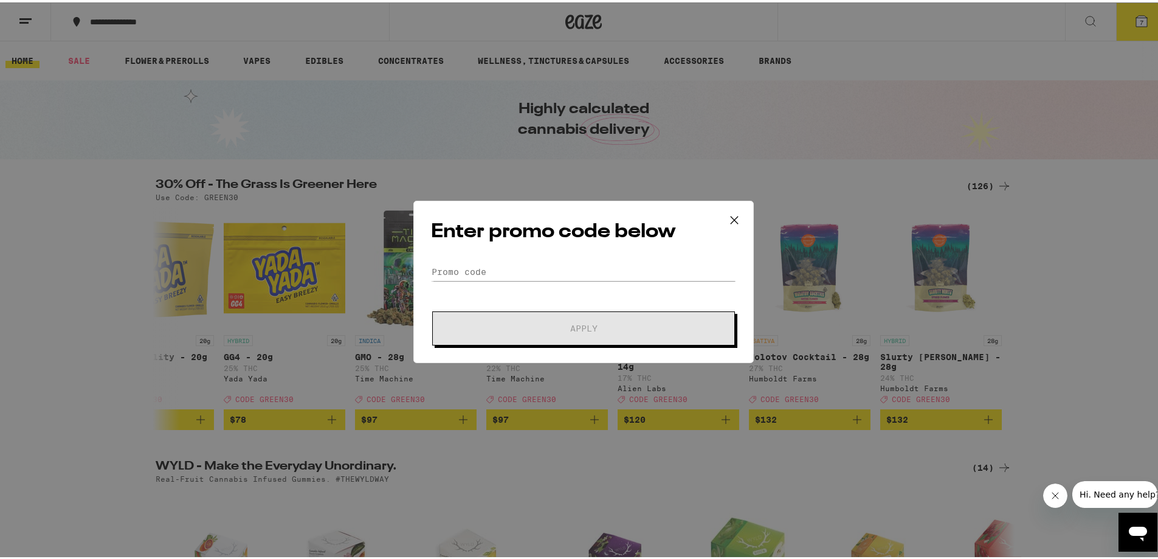
click at [494, 257] on div "Enter promo code below Promo Code Apply" at bounding box center [583, 279] width 340 height 162
click at [488, 265] on input "Promo Code" at bounding box center [583, 269] width 305 height 18
paste input "GREEN30"
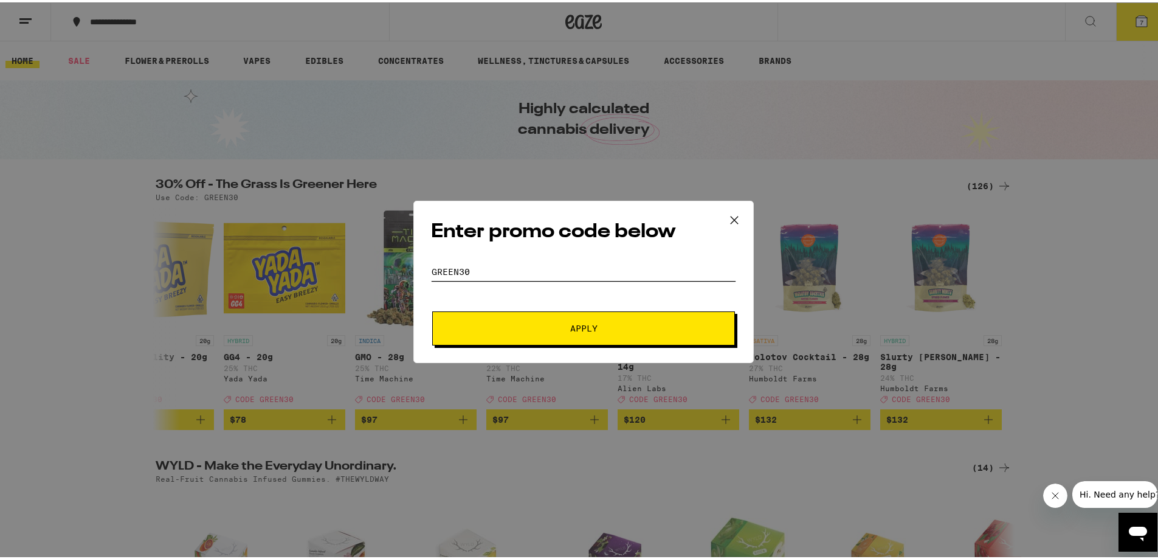
type input "GREEN30"
click at [503, 321] on button "Apply" at bounding box center [583, 326] width 303 height 34
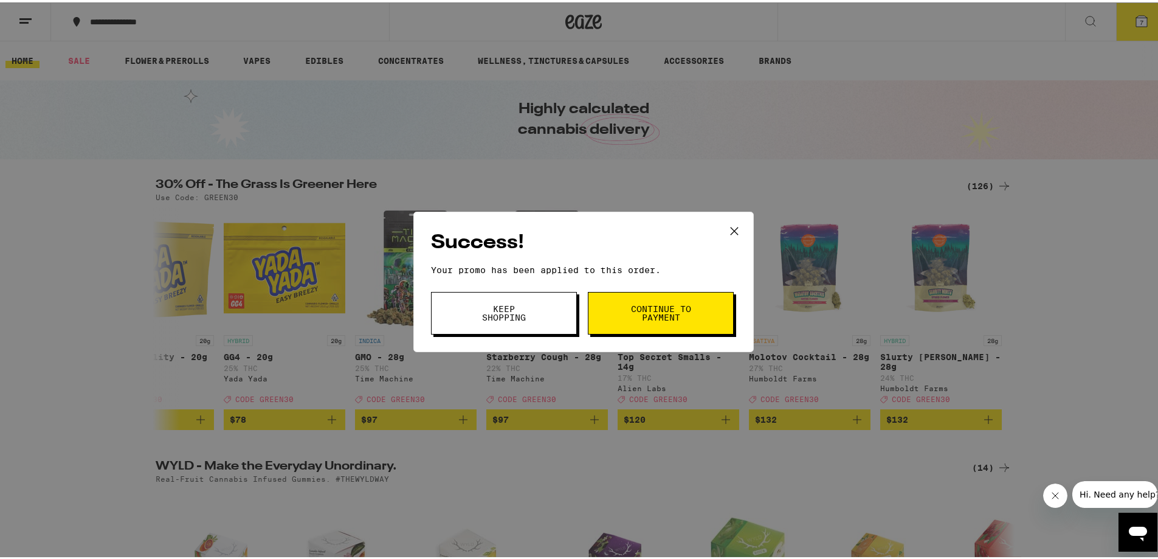
click at [644, 303] on span "Continue to payment" at bounding box center [661, 310] width 62 height 17
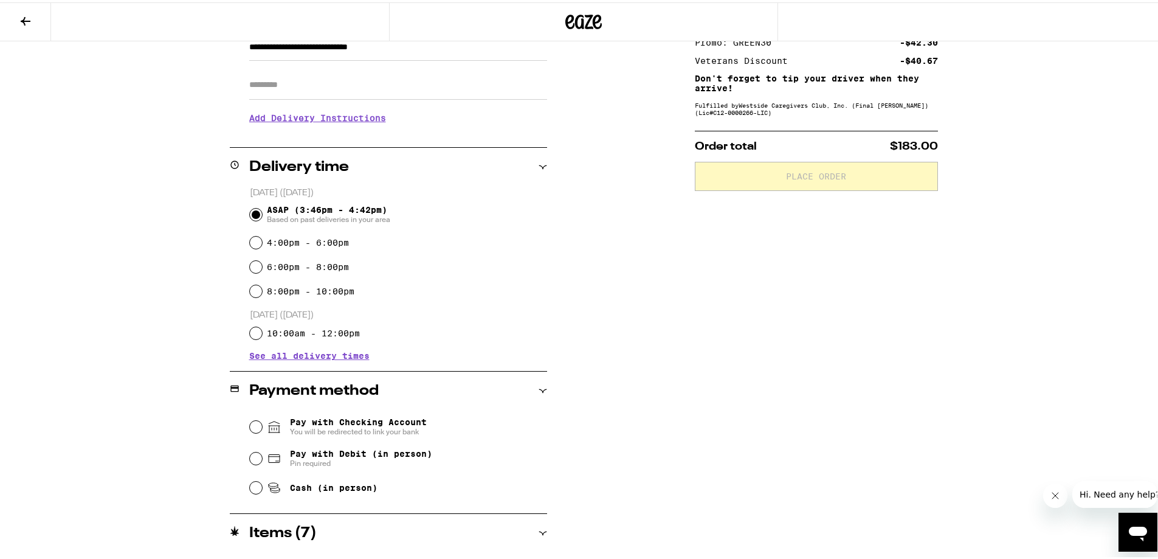
scroll to position [202, 0]
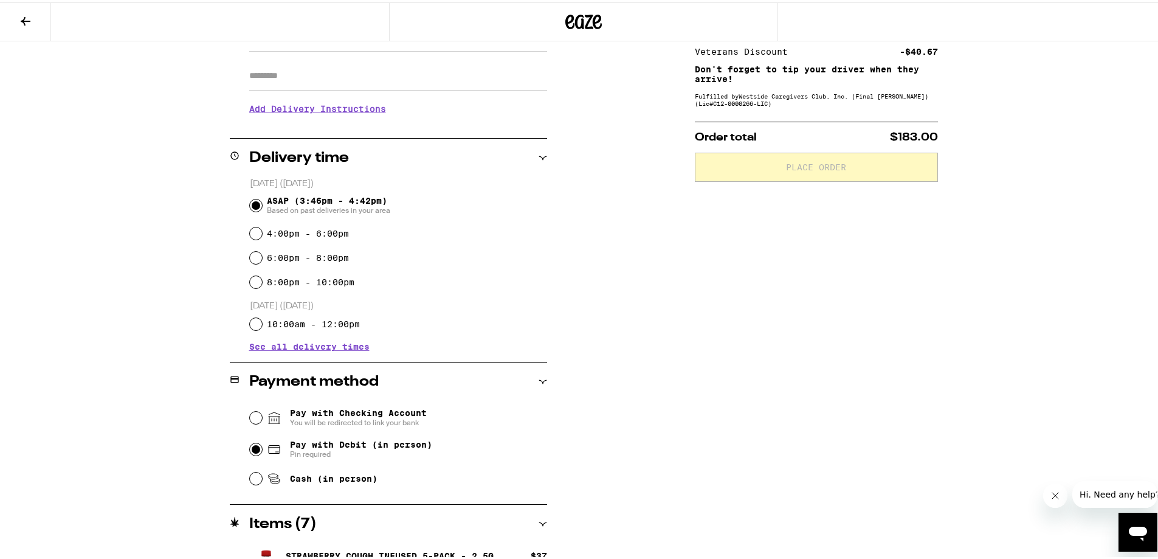
click at [250, 449] on input "Pay with Debit (in person) Pin required" at bounding box center [256, 447] width 12 height 12
radio input "true"
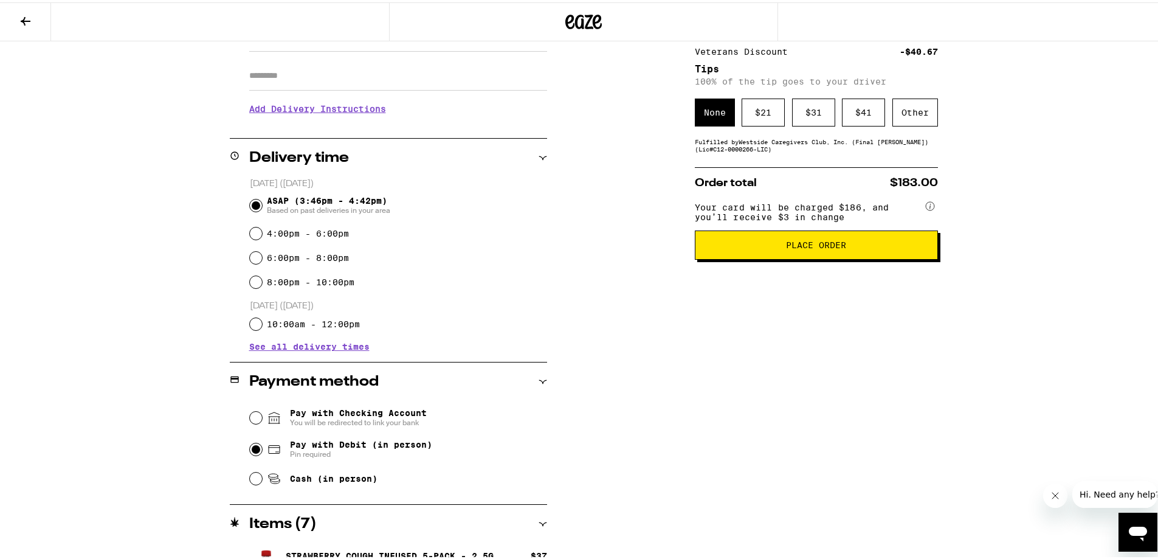
scroll to position [0, 0]
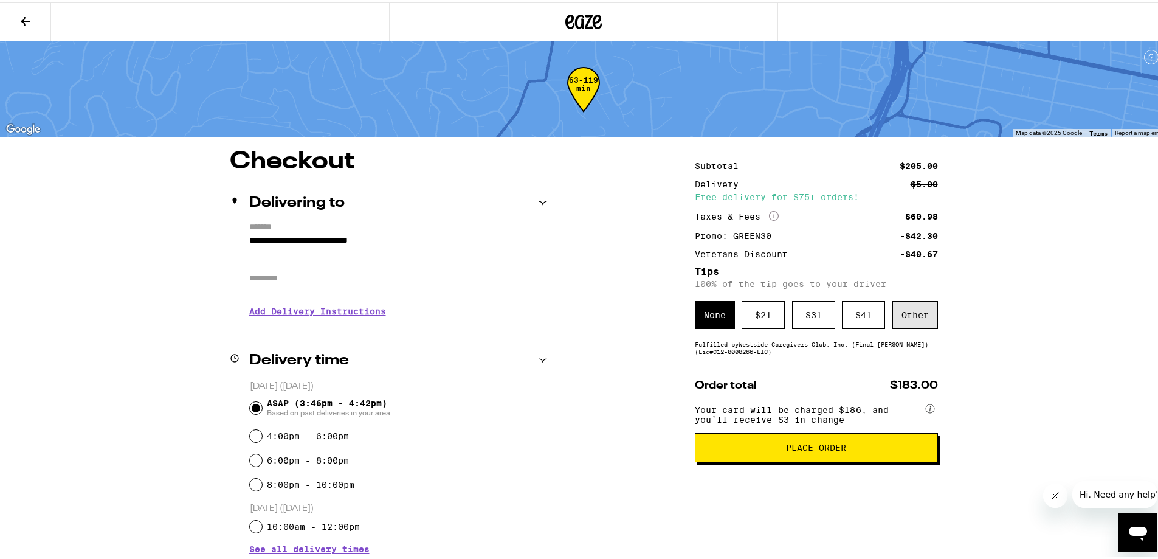
click at [910, 313] on div "Other" at bounding box center [916, 313] width 46 height 28
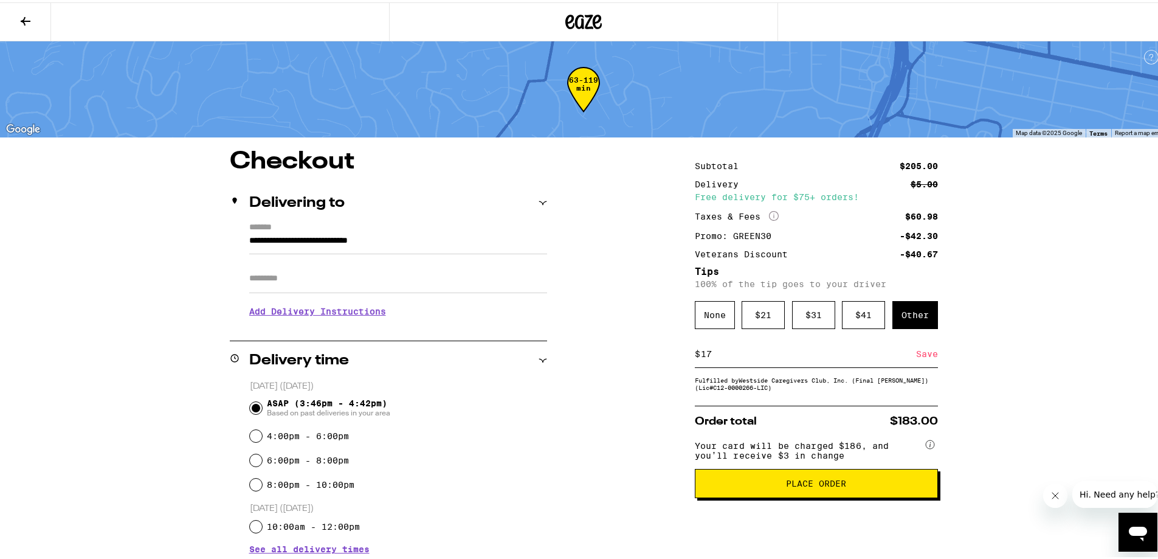
click at [1085, 404] on div "**********" at bounding box center [583, 525] width 1167 height 1051
click at [930, 356] on div "Save" at bounding box center [927, 351] width 22 height 27
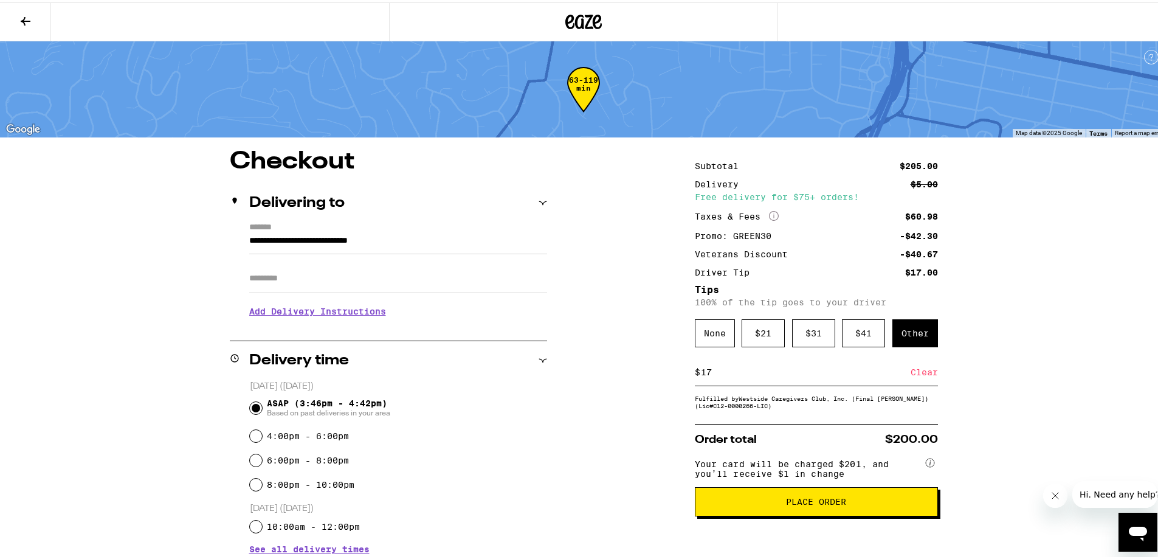
click at [706, 373] on input "17" at bounding box center [805, 369] width 210 height 11
click at [918, 373] on div "Save" at bounding box center [927, 369] width 22 height 27
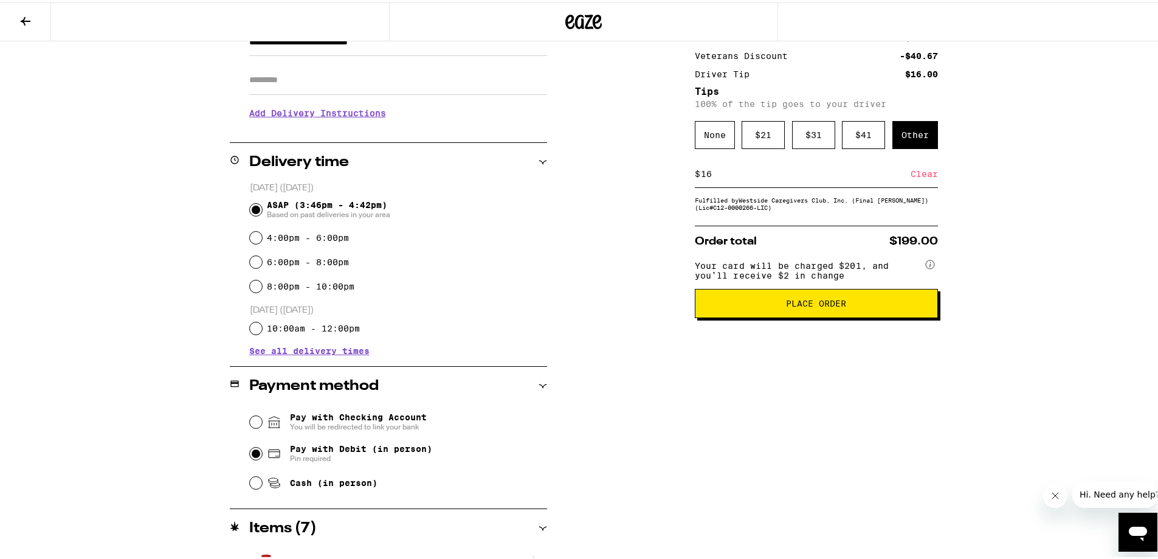
scroll to position [202, 0]
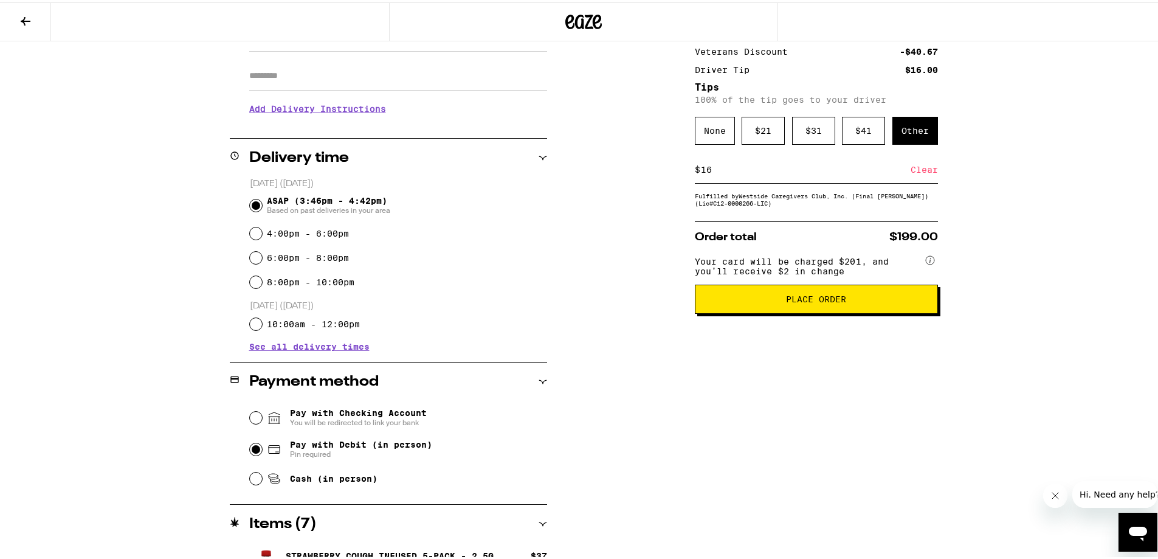
click at [705, 168] on input "16" at bounding box center [805, 167] width 210 height 11
type input "15"
click at [837, 301] on span "Place Order" at bounding box center [816, 296] width 60 height 9
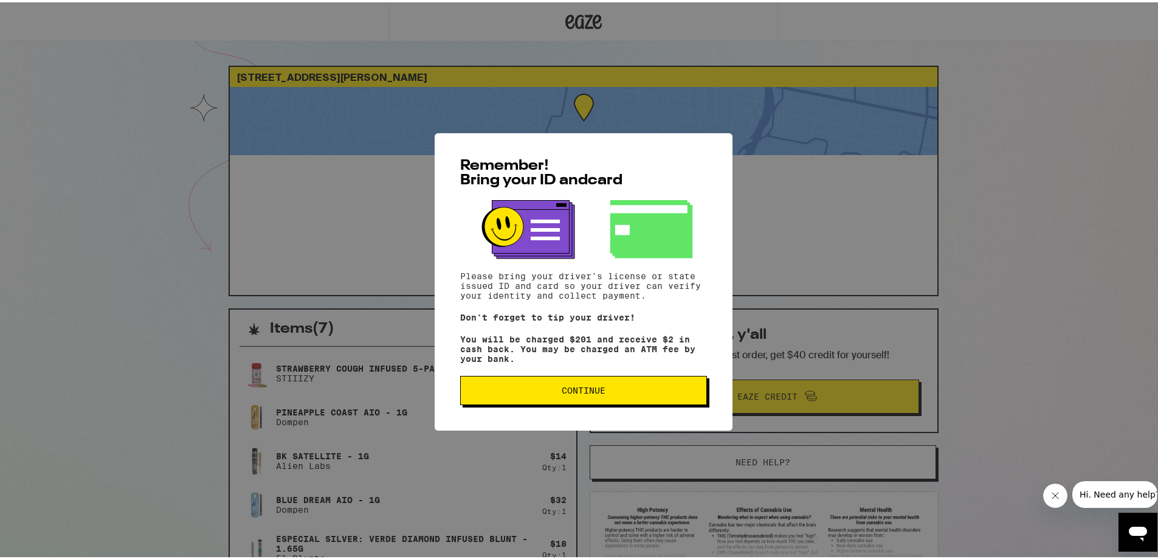
click at [645, 388] on span "Continue" at bounding box center [584, 388] width 226 height 9
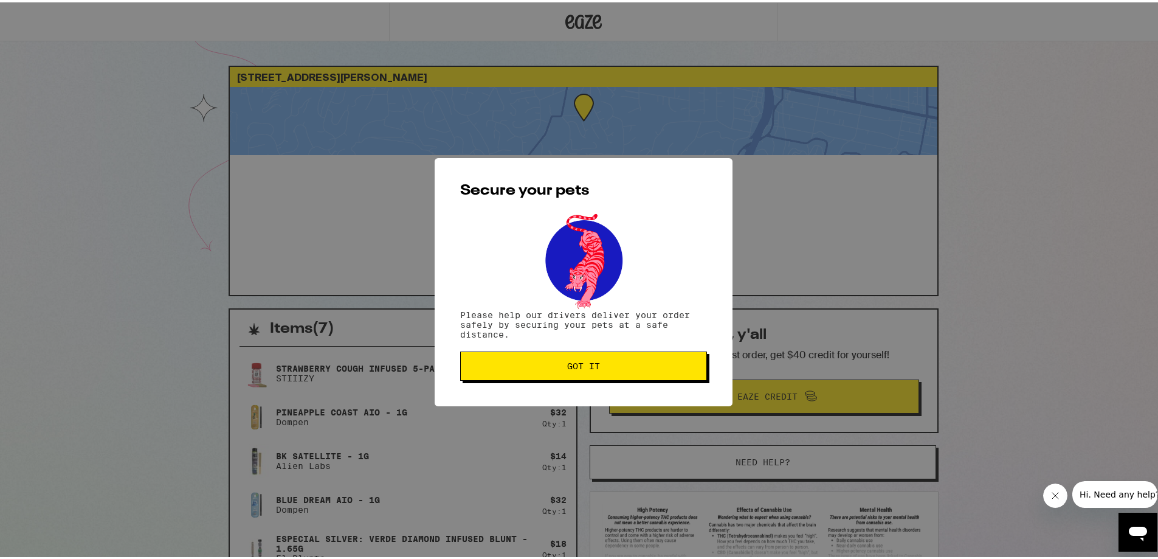
click at [638, 354] on button "Got it" at bounding box center [583, 363] width 247 height 29
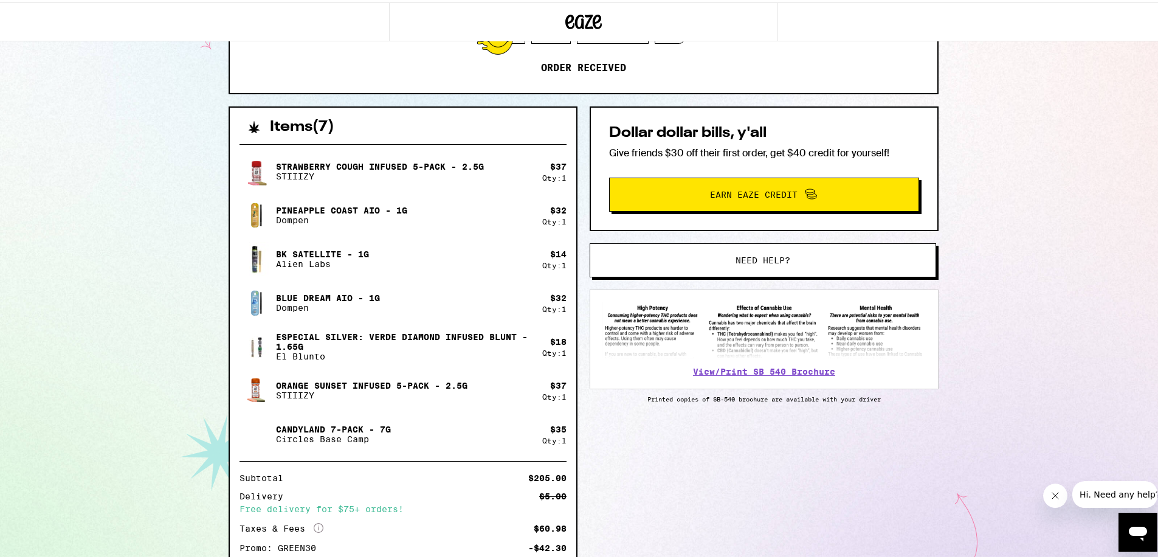
scroll to position [202, 0]
